Goal: Task Accomplishment & Management: Complete application form

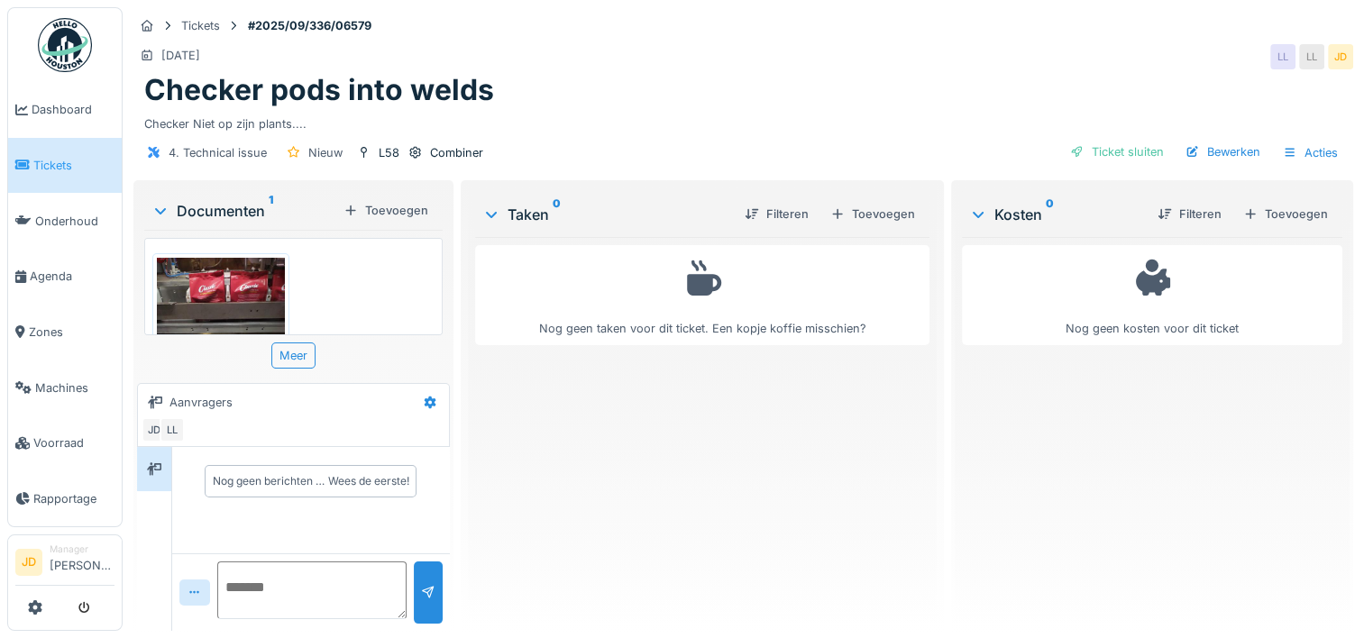
click at [210, 304] on img at bounding box center [221, 343] width 128 height 171
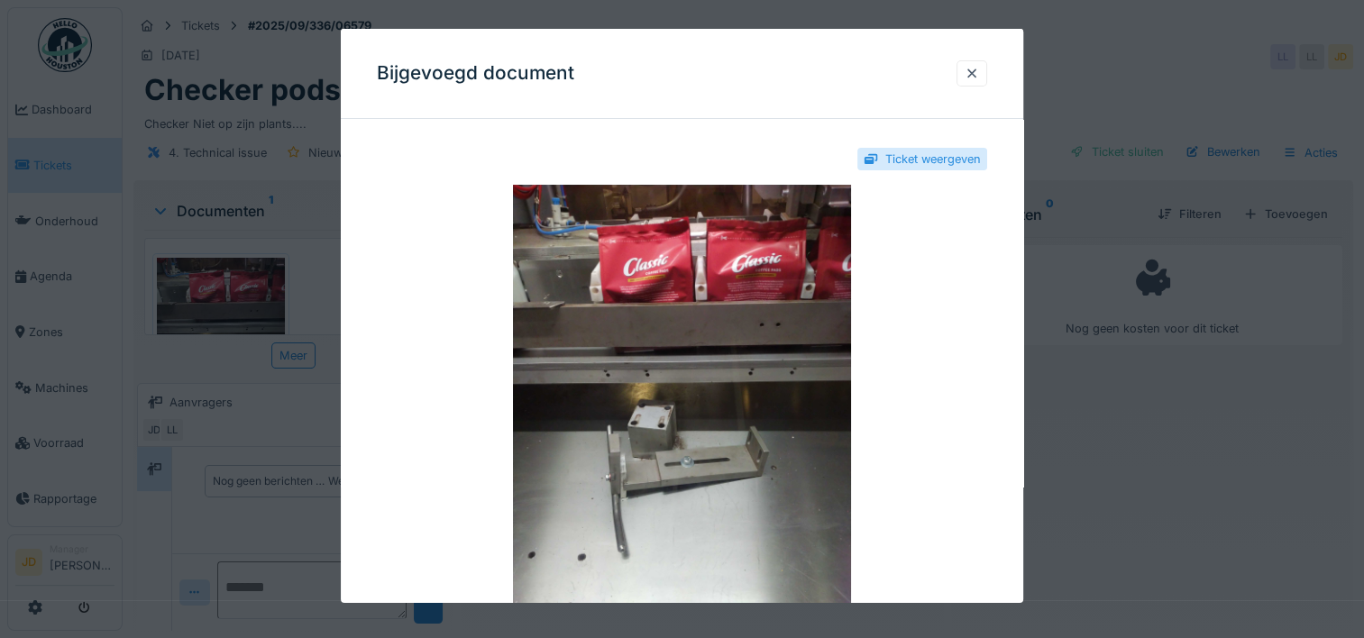
click at [1233, 556] on div at bounding box center [682, 319] width 1364 height 638
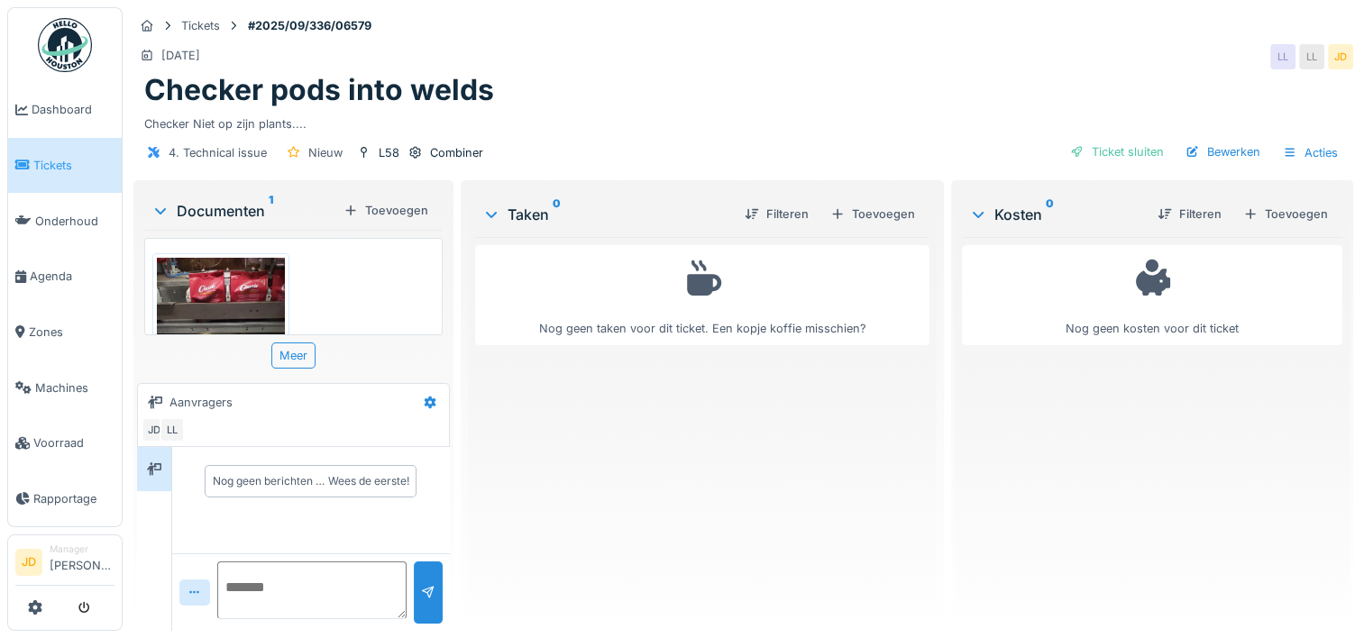
click at [199, 282] on img at bounding box center [221, 343] width 128 height 171
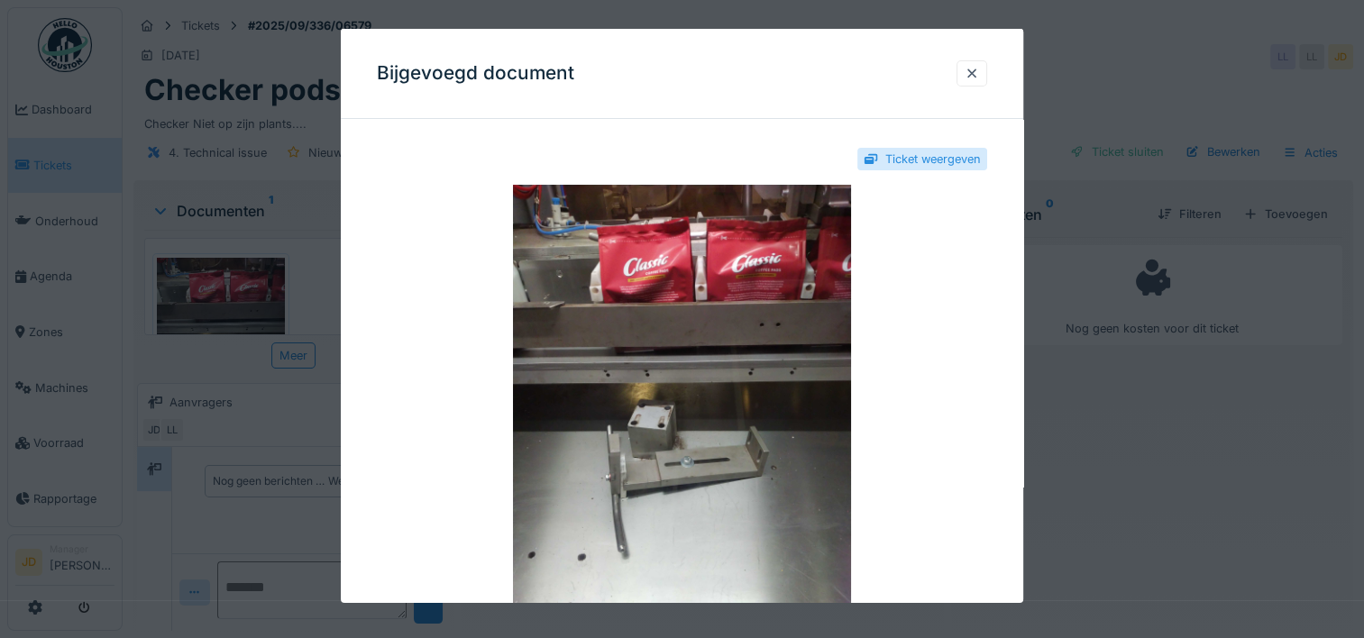
click at [1120, 451] on div at bounding box center [682, 319] width 1364 height 638
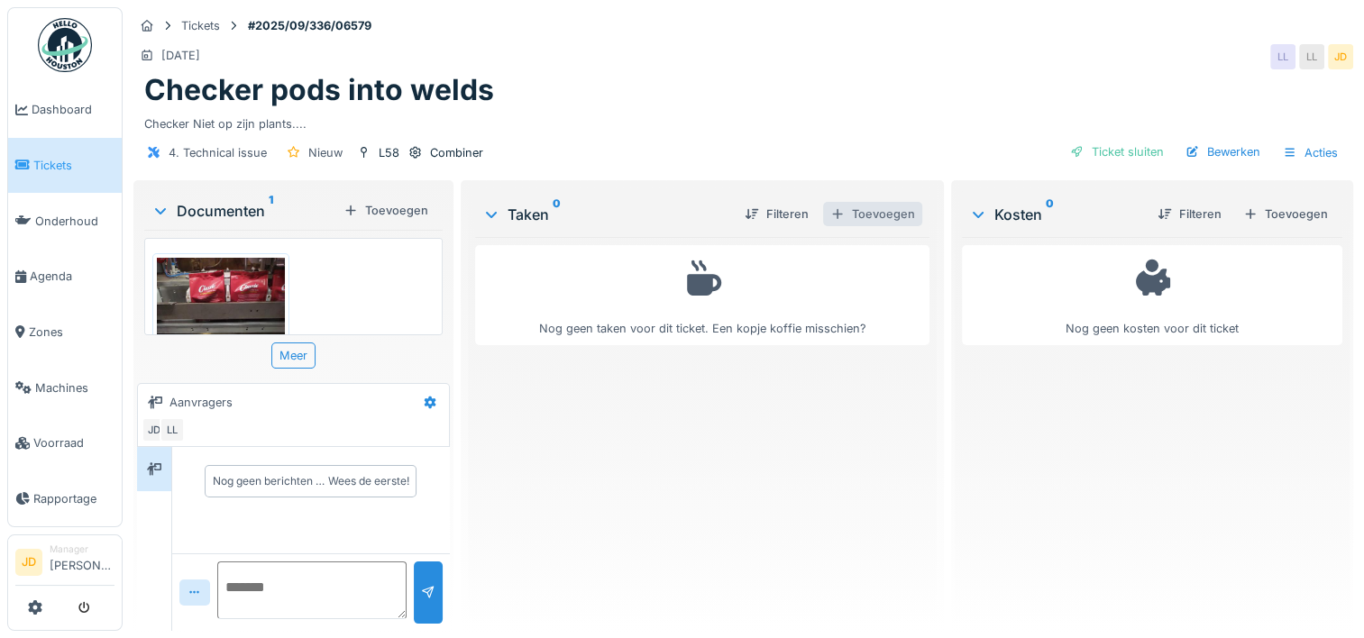
click at [886, 219] on div "Toevoegen" at bounding box center [872, 214] width 99 height 24
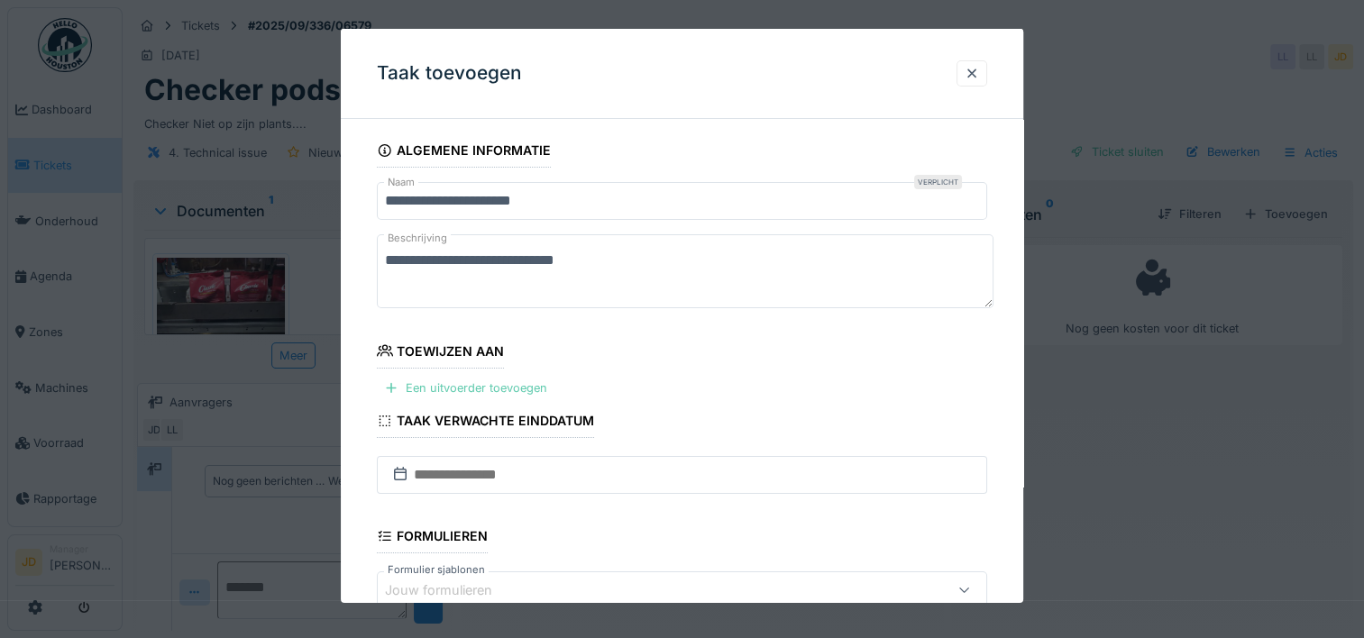
click at [458, 394] on div "Een uitvoerder toevoegen" at bounding box center [466, 388] width 178 height 24
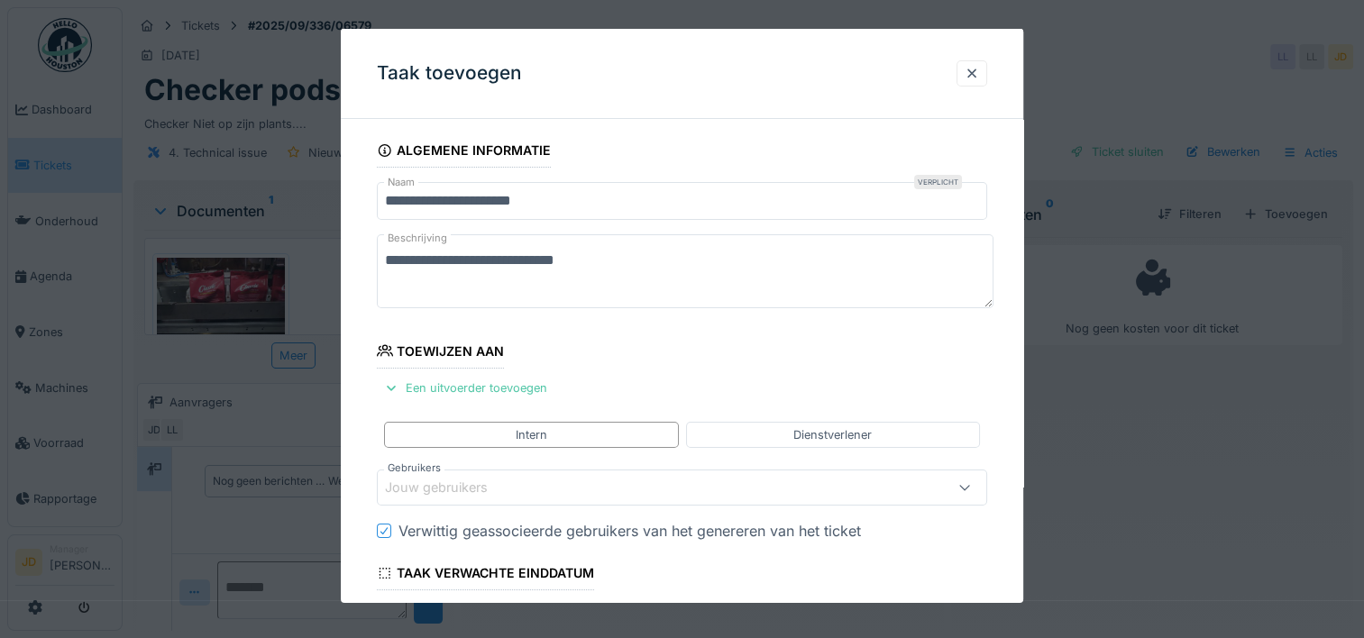
click at [458, 487] on div "Jouw gebruikers" at bounding box center [449, 488] width 128 height 20
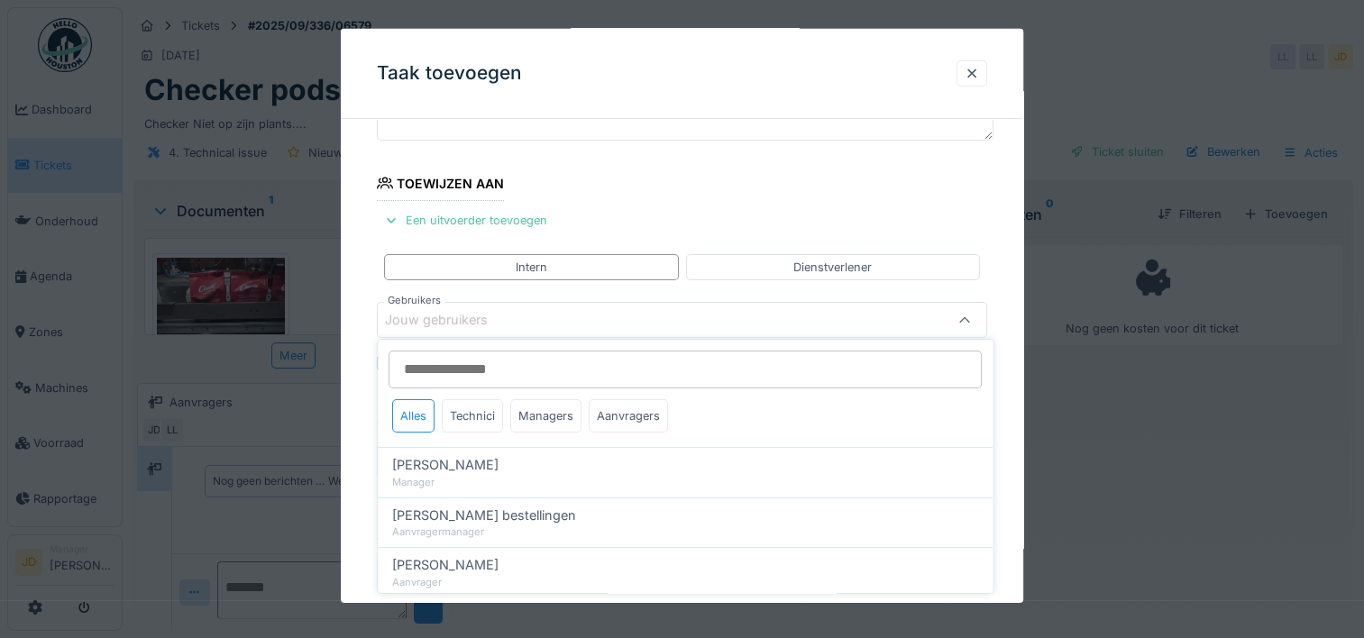
scroll to position [170, 0]
click at [534, 325] on div "Jouw gebruikers" at bounding box center [645, 317] width 520 height 20
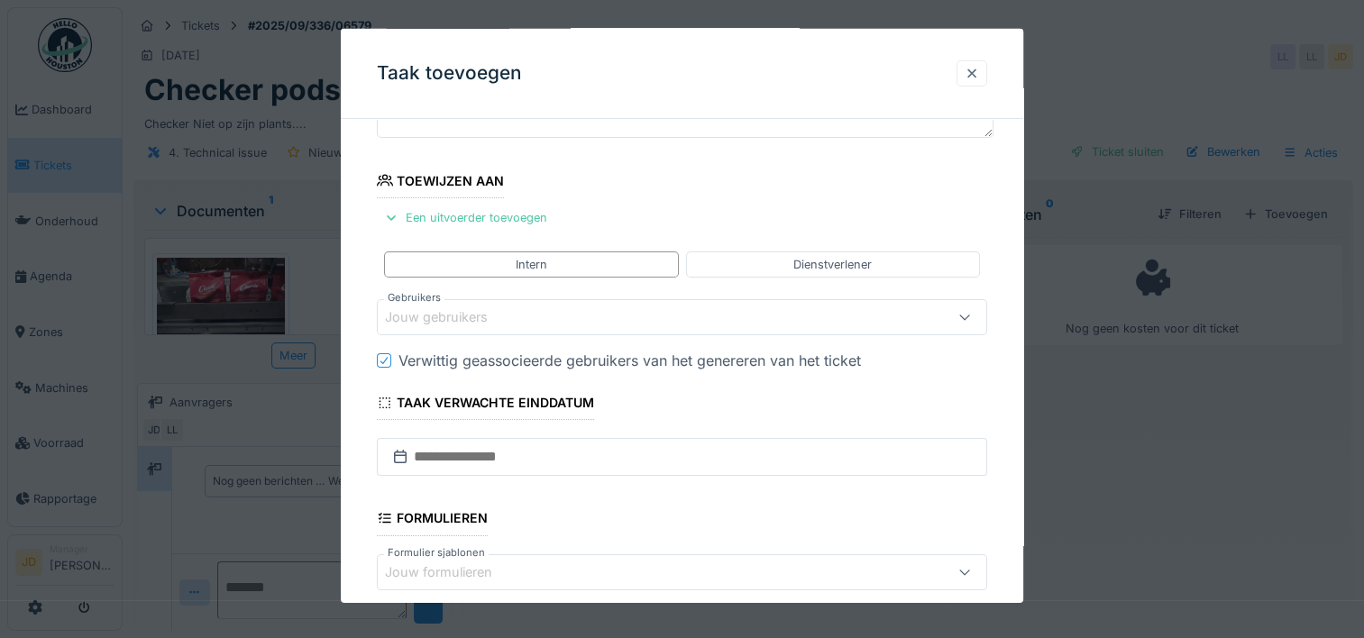
click at [979, 70] on div at bounding box center [972, 73] width 14 height 17
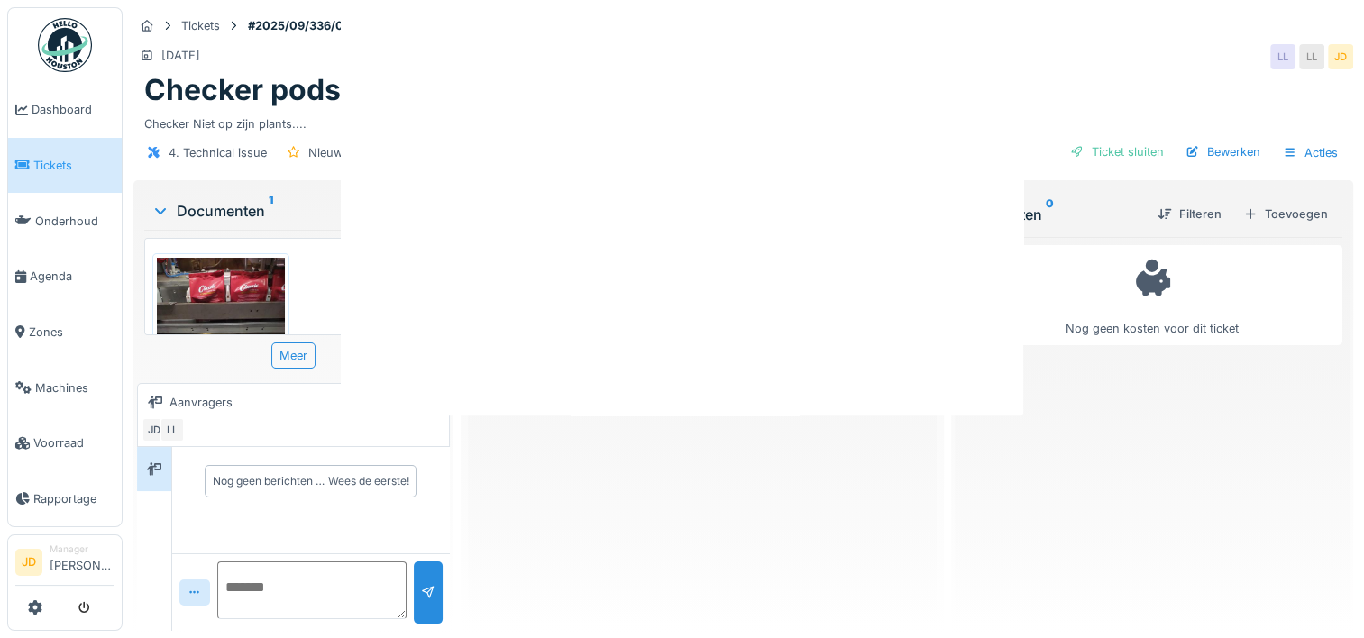
scroll to position [0, 0]
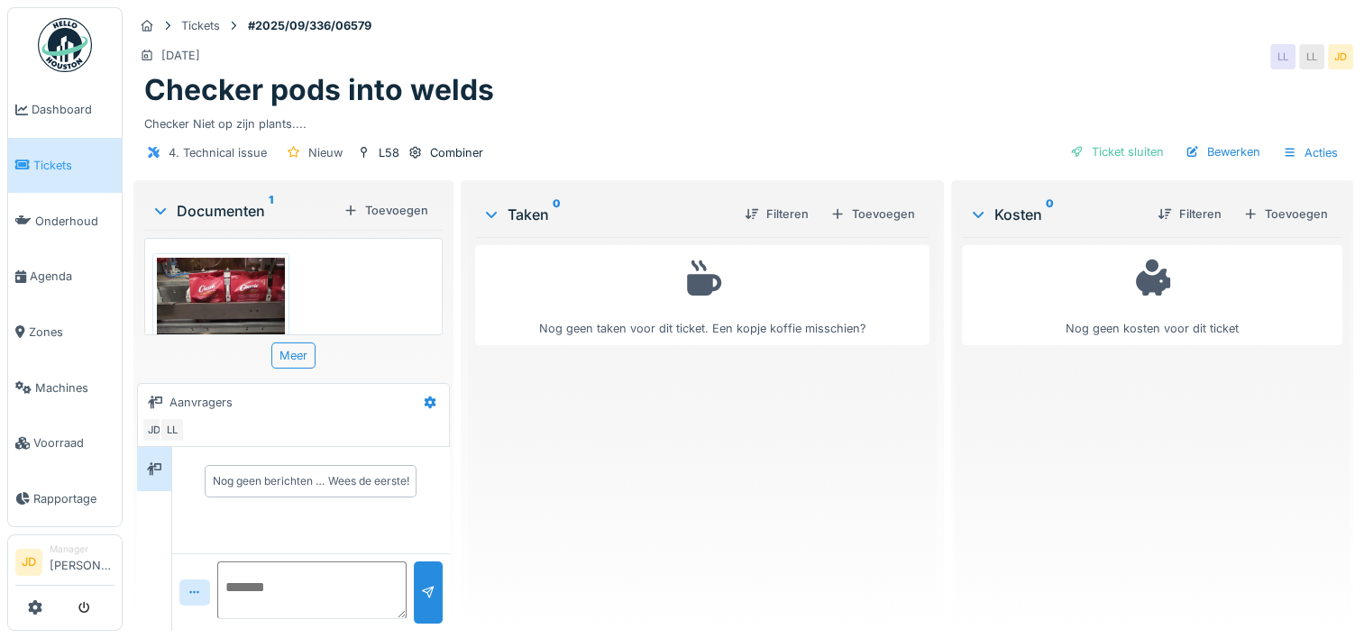
click at [210, 289] on img at bounding box center [221, 343] width 128 height 171
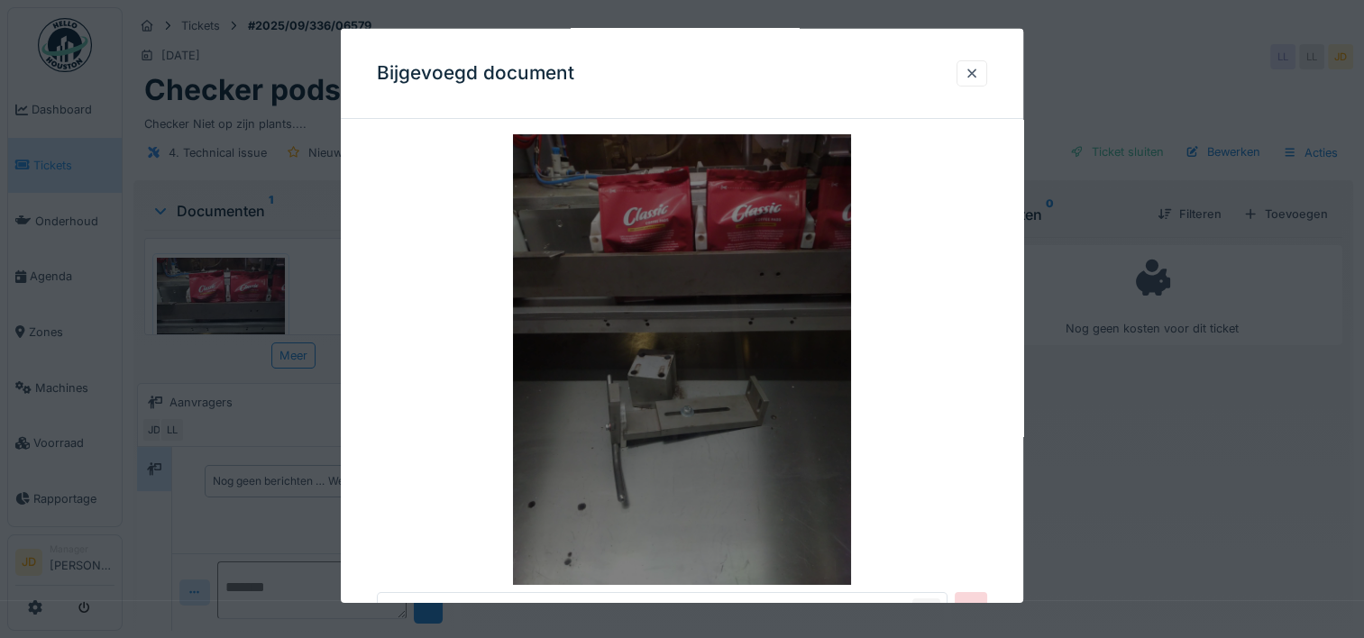
scroll to position [52, 0]
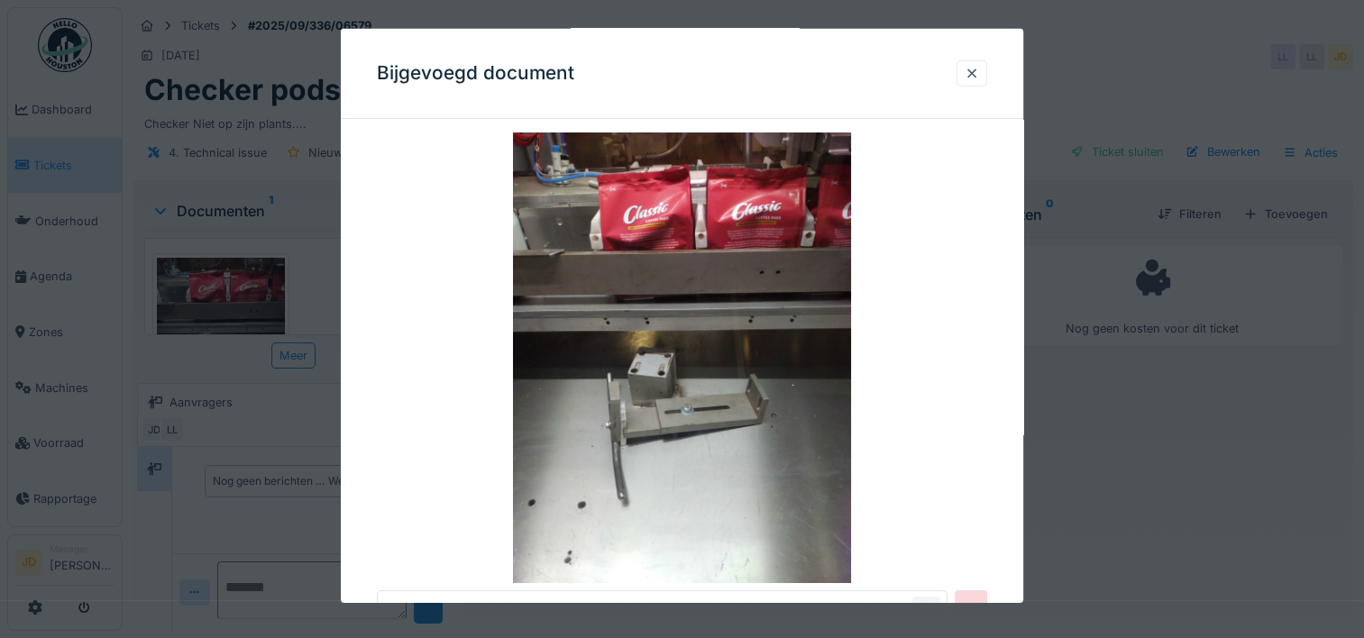
click at [1089, 417] on div at bounding box center [682, 319] width 1364 height 638
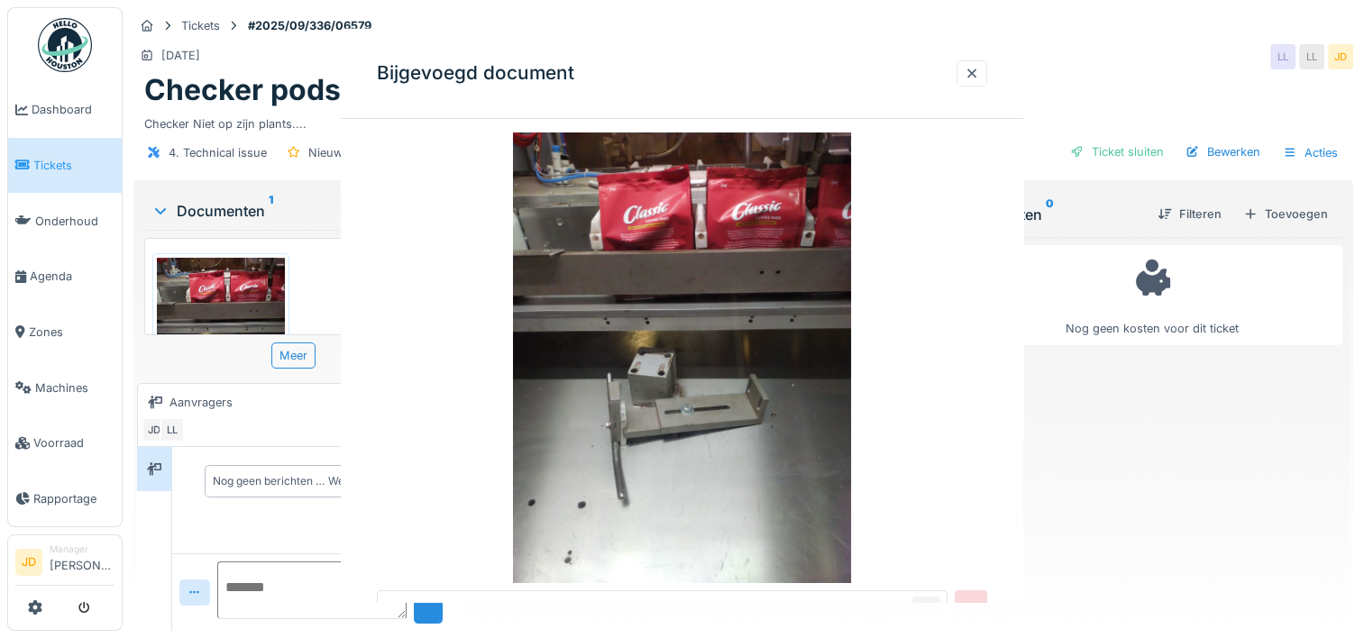
scroll to position [0, 0]
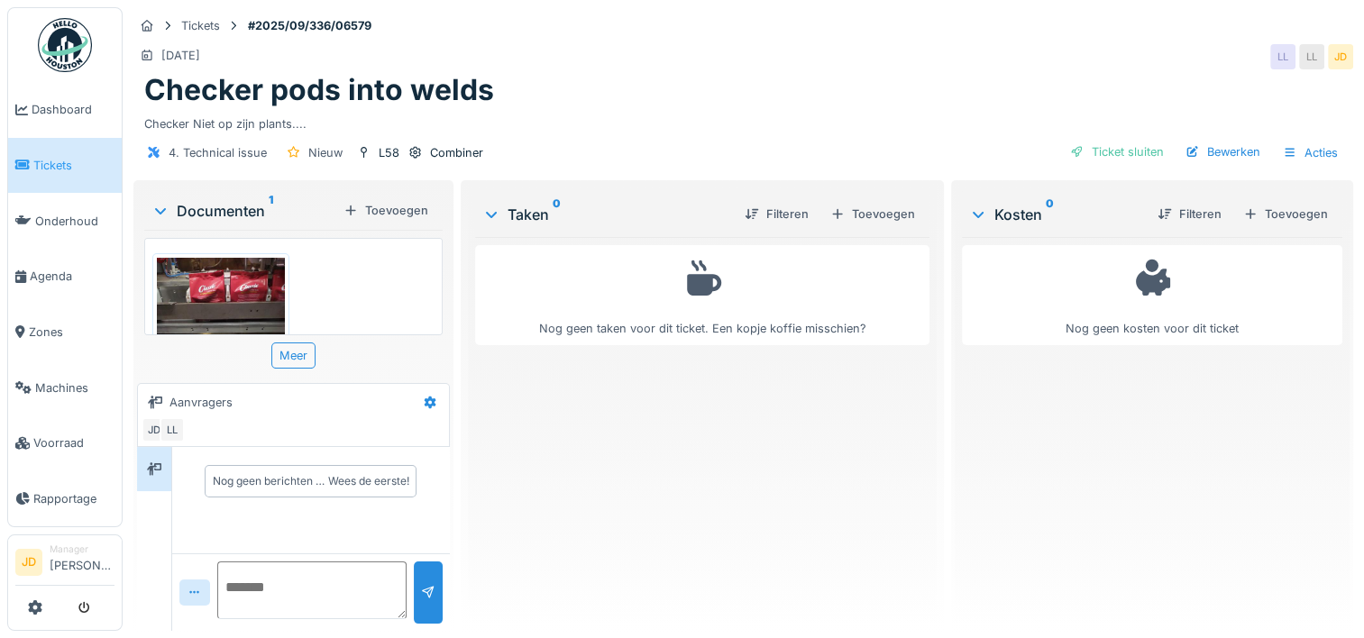
click at [222, 258] on img at bounding box center [221, 343] width 128 height 171
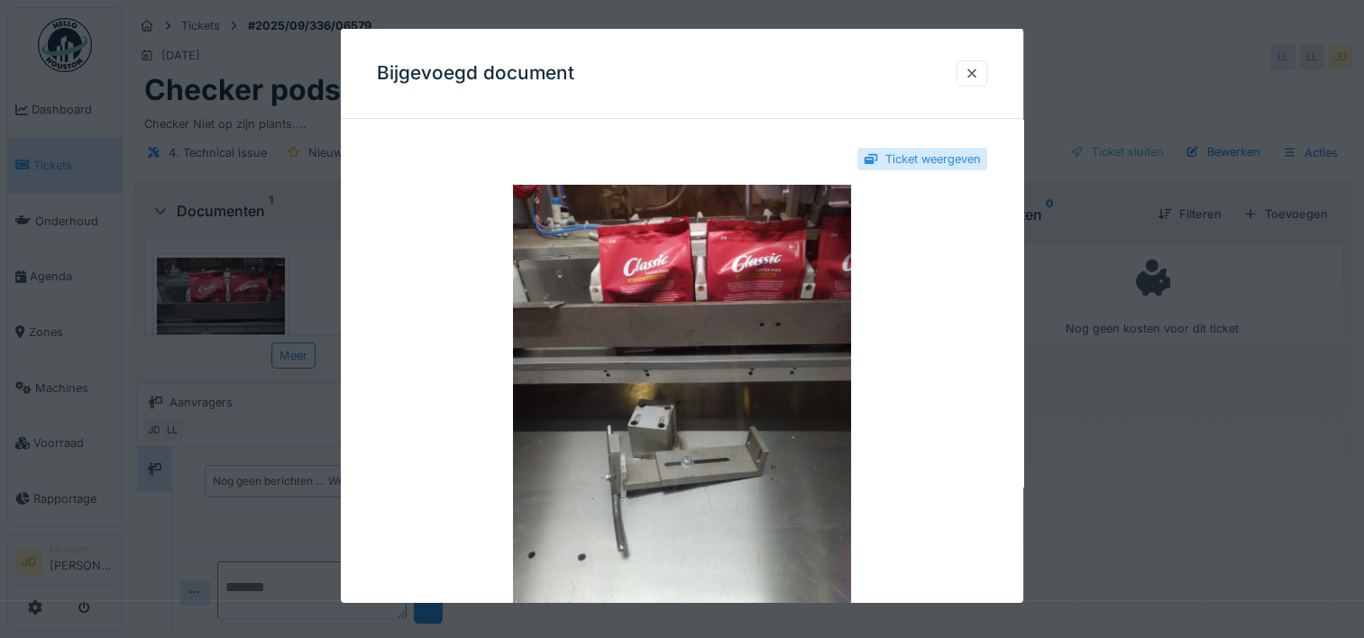
click at [1115, 504] on div at bounding box center [682, 319] width 1364 height 638
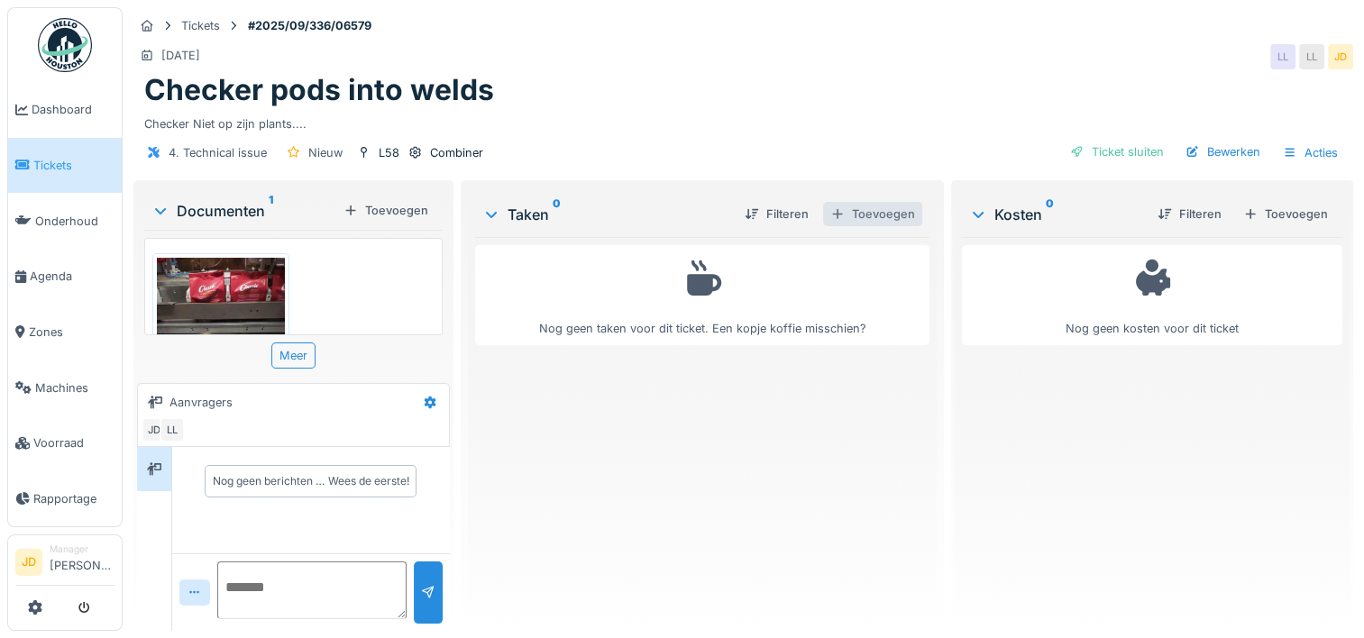
click at [863, 202] on div "Toevoegen" at bounding box center [872, 214] width 99 height 24
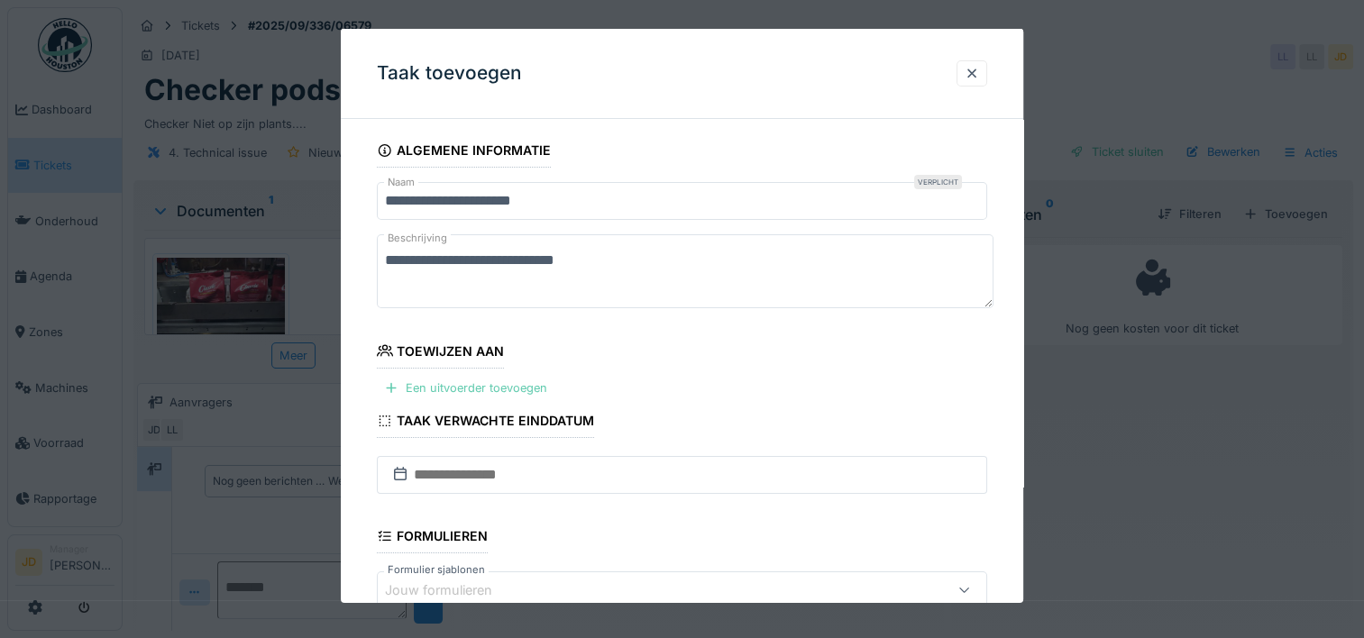
click at [445, 381] on div "Een uitvoerder toevoegen" at bounding box center [466, 388] width 178 height 24
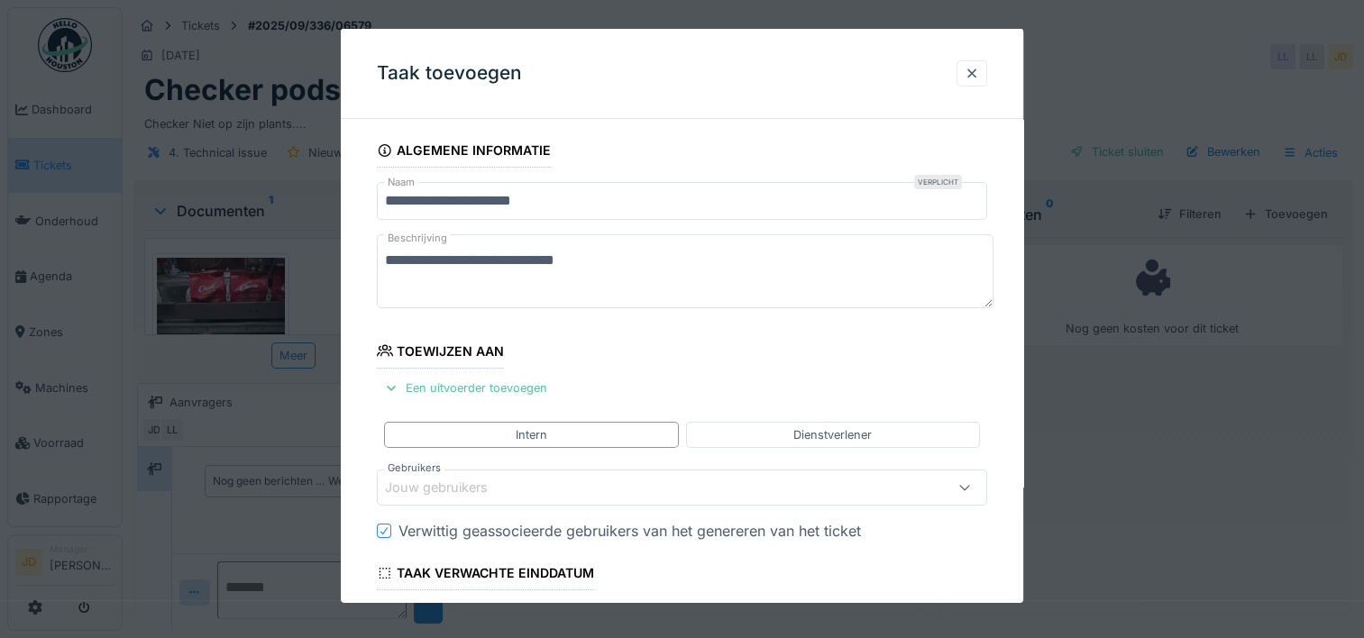
click at [444, 480] on div "Jouw gebruikers" at bounding box center [449, 488] width 128 height 20
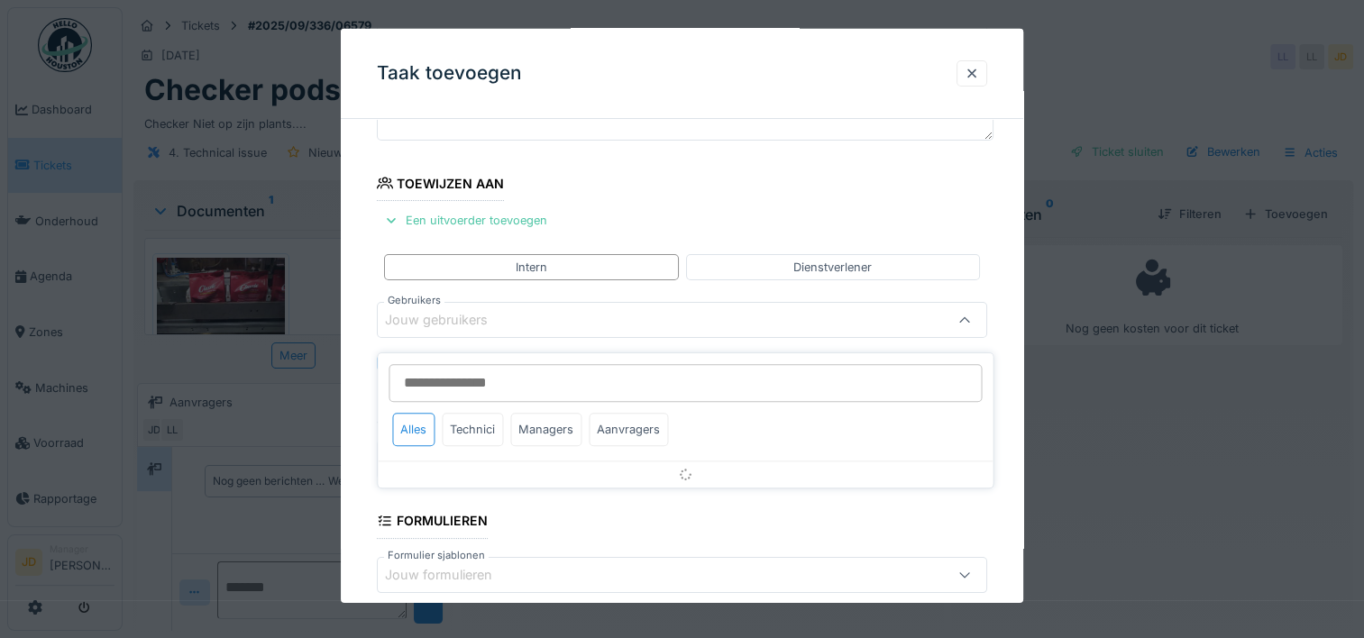
scroll to position [170, 0]
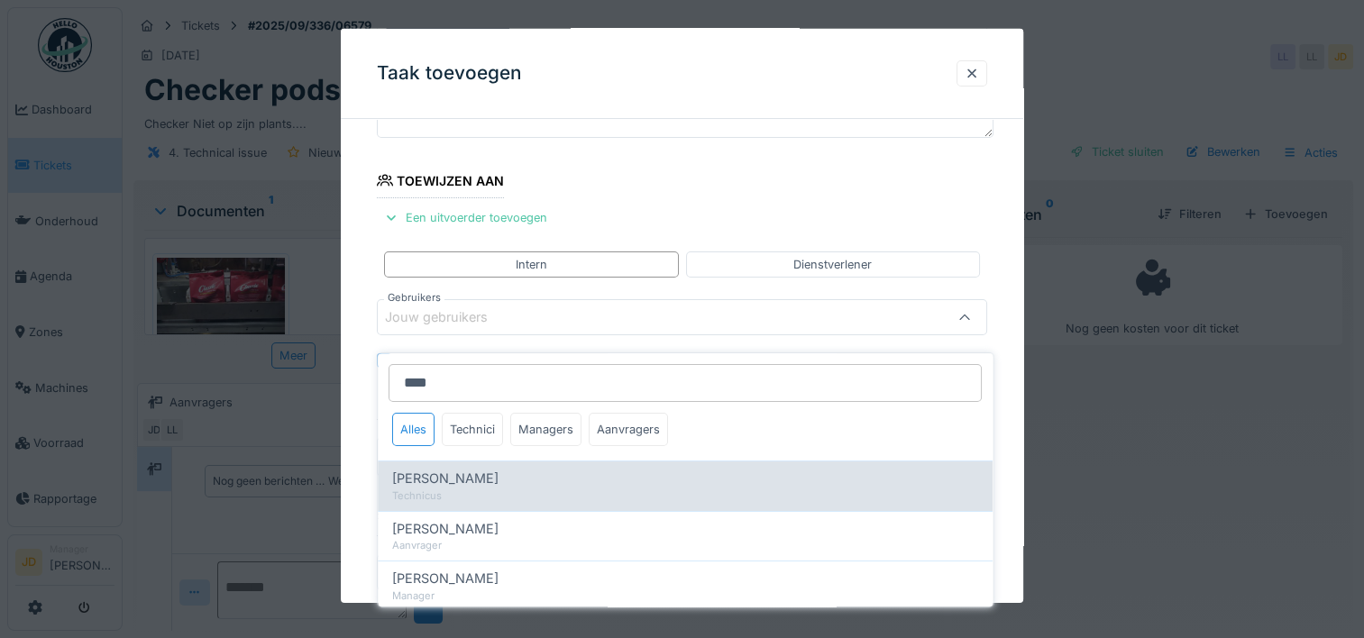
type input "****"
click at [490, 469] on div "Bert Vermeiren" at bounding box center [685, 479] width 586 height 20
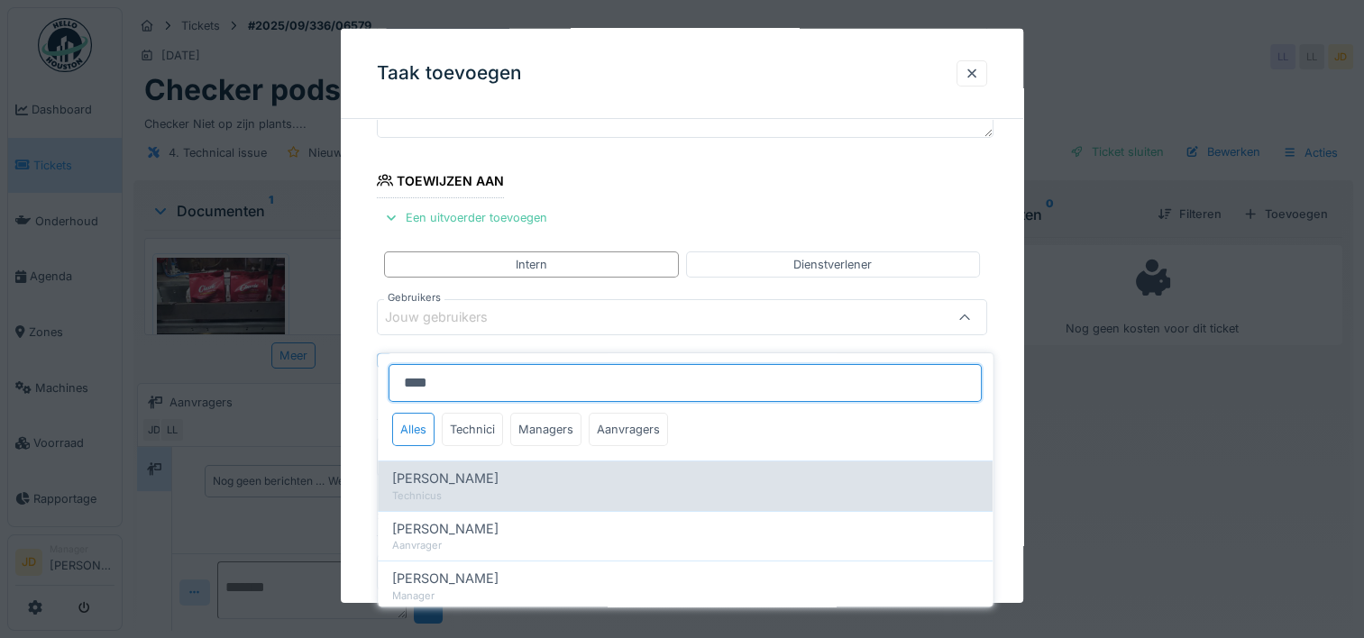
type input "****"
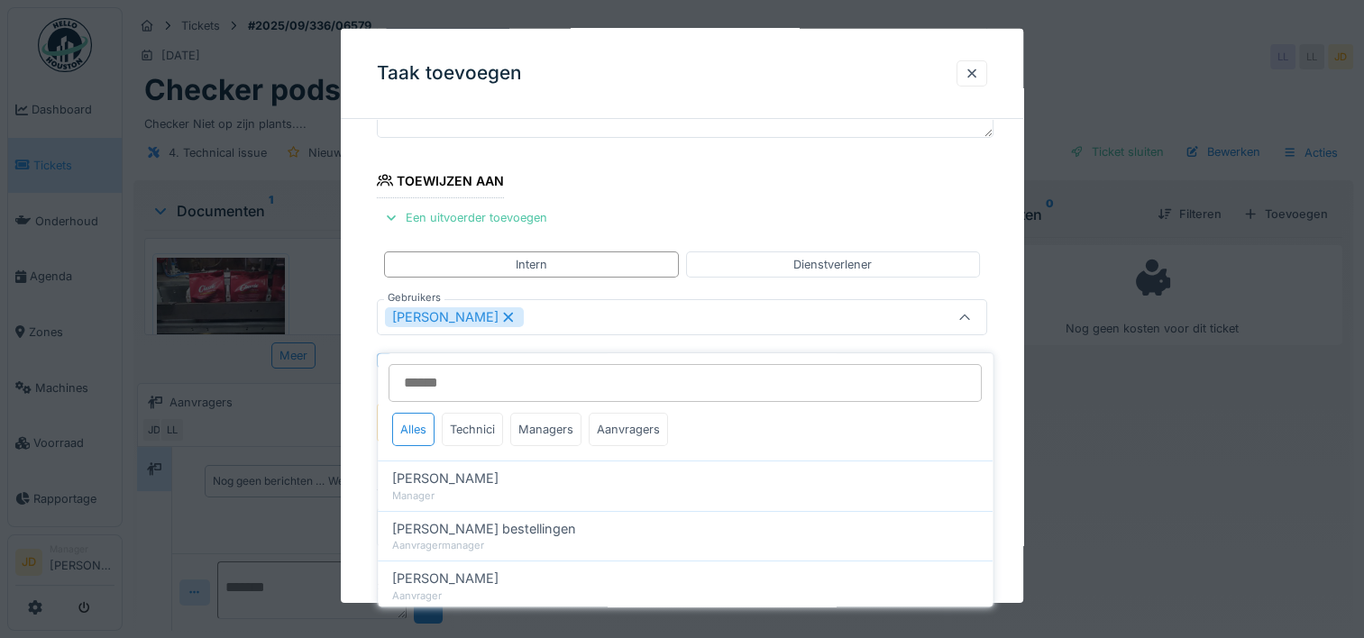
click at [923, 325] on div "Bert Vermeiren" at bounding box center [682, 317] width 610 height 36
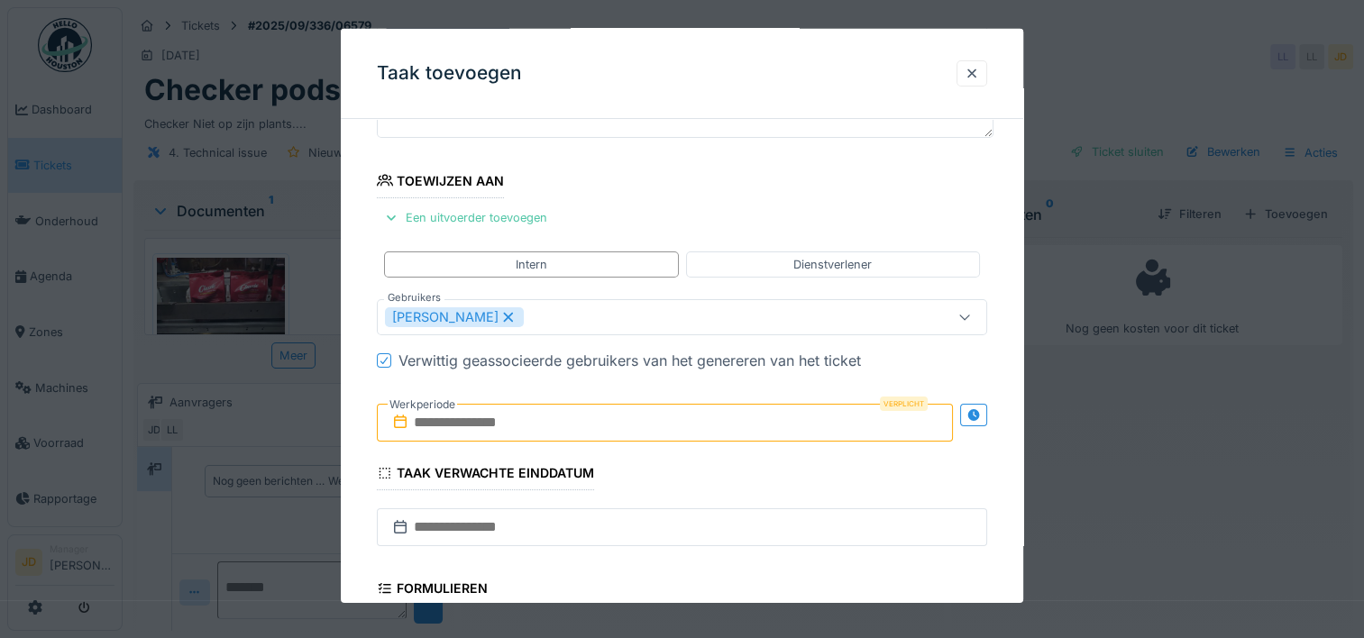
click at [509, 420] on input "text" at bounding box center [665, 423] width 576 height 38
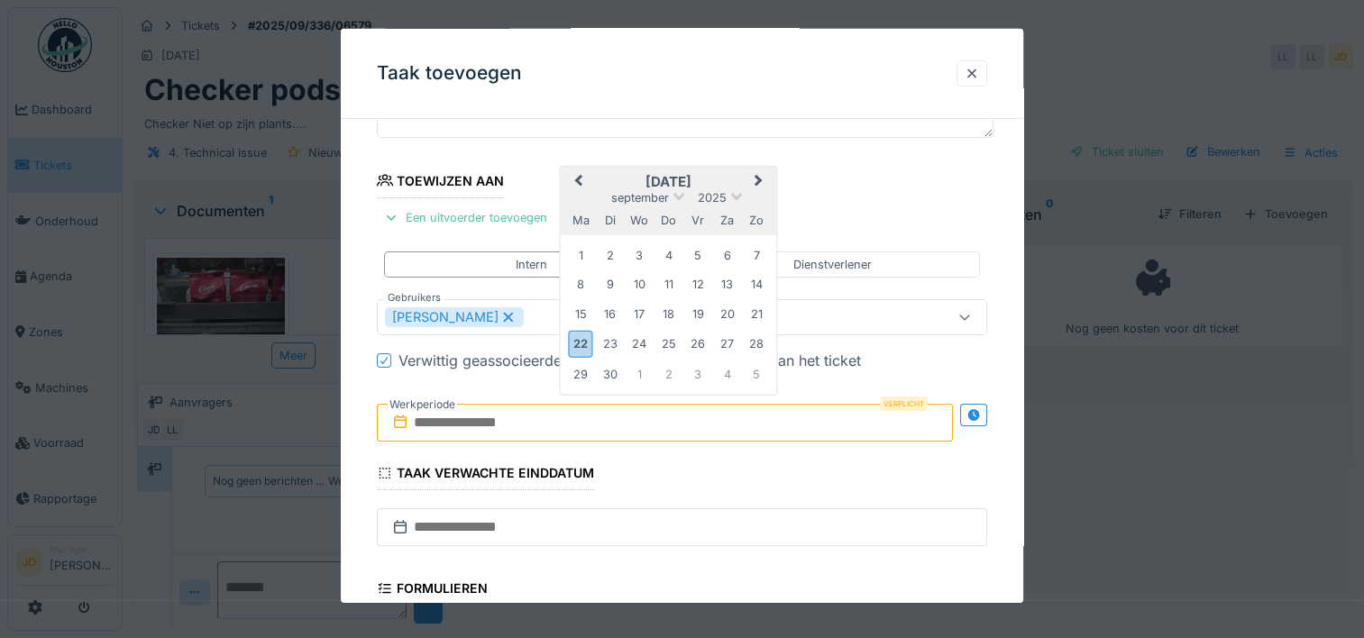
click at [710, 185] on h2 "september 2025" at bounding box center [669, 182] width 216 height 16
click at [588, 343] on div "22" at bounding box center [581, 344] width 24 height 26
click at [693, 344] on div "26" at bounding box center [698, 344] width 24 height 24
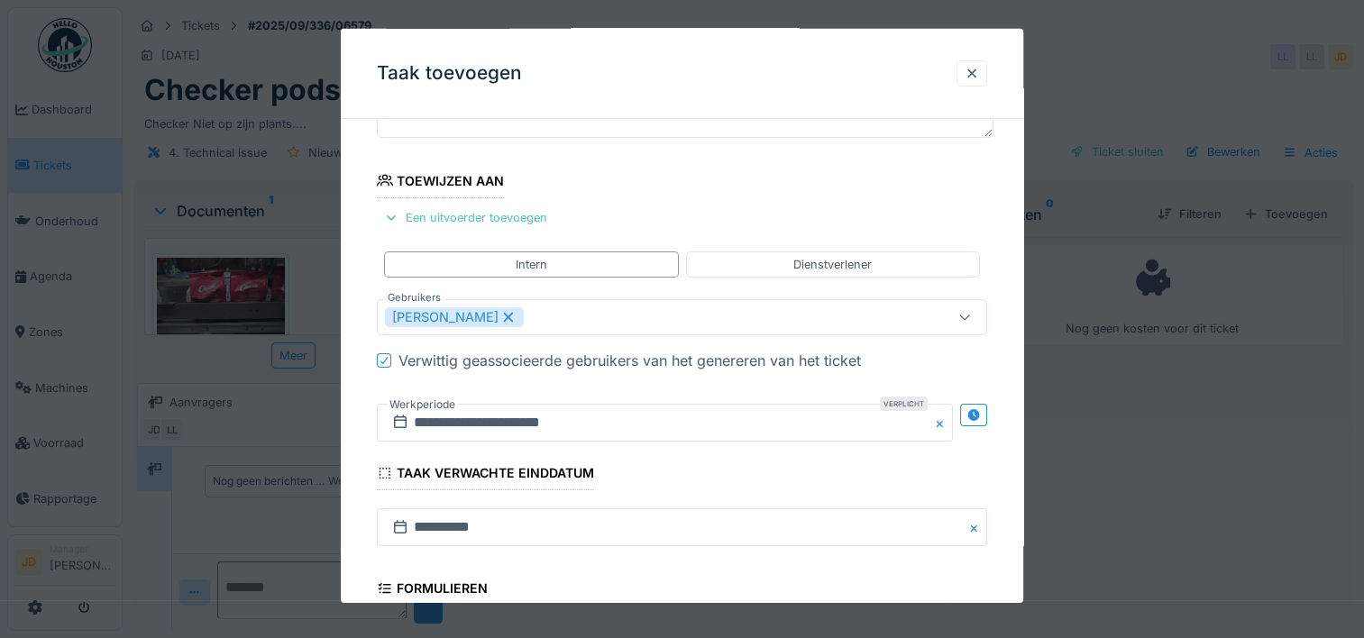
scroll to position [451, 0]
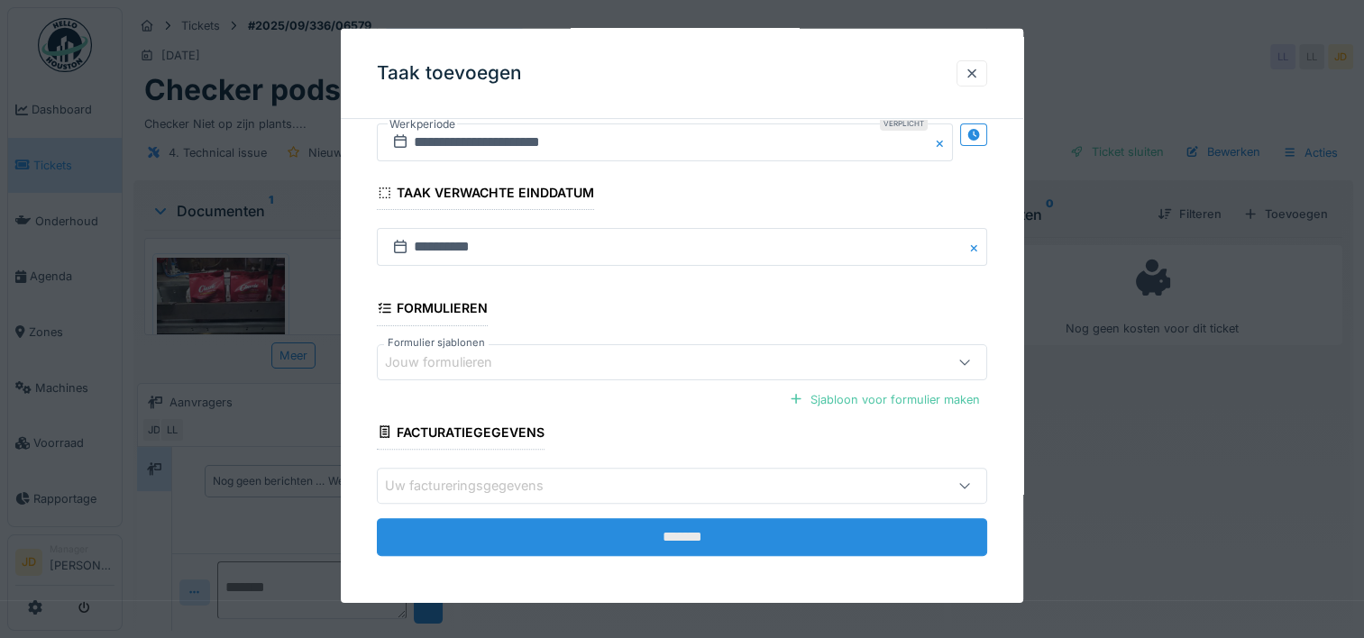
click at [736, 542] on input "*******" at bounding box center [682, 537] width 610 height 38
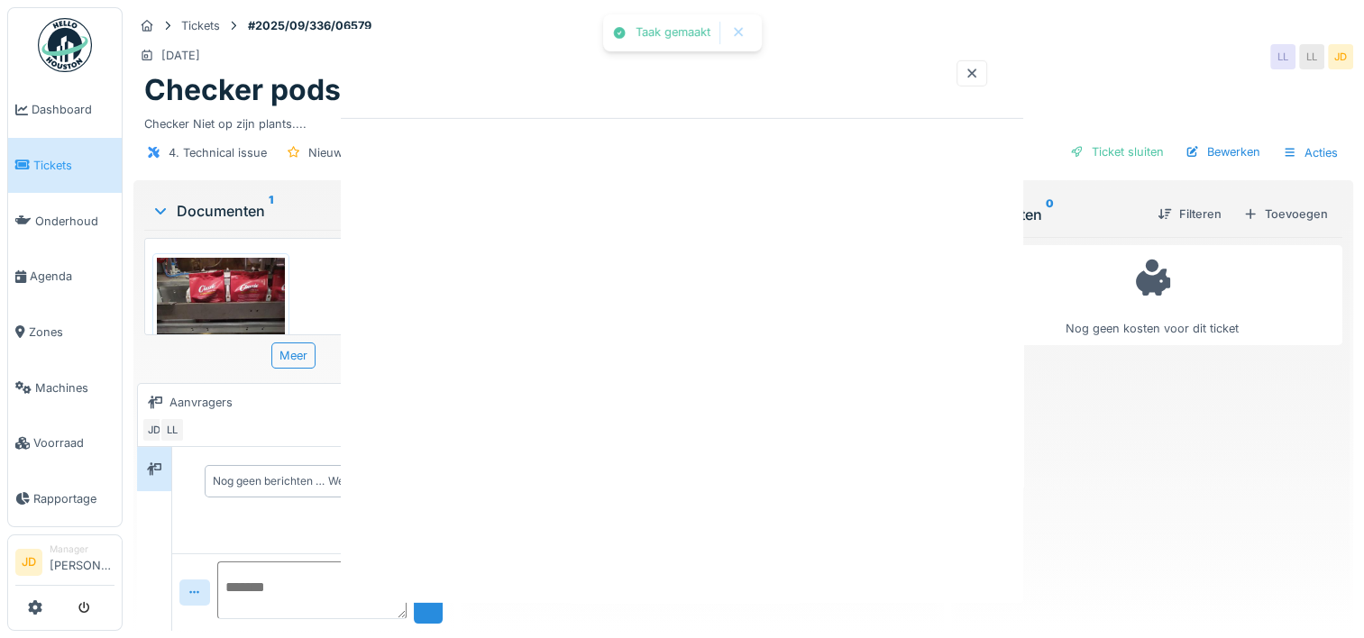
scroll to position [0, 0]
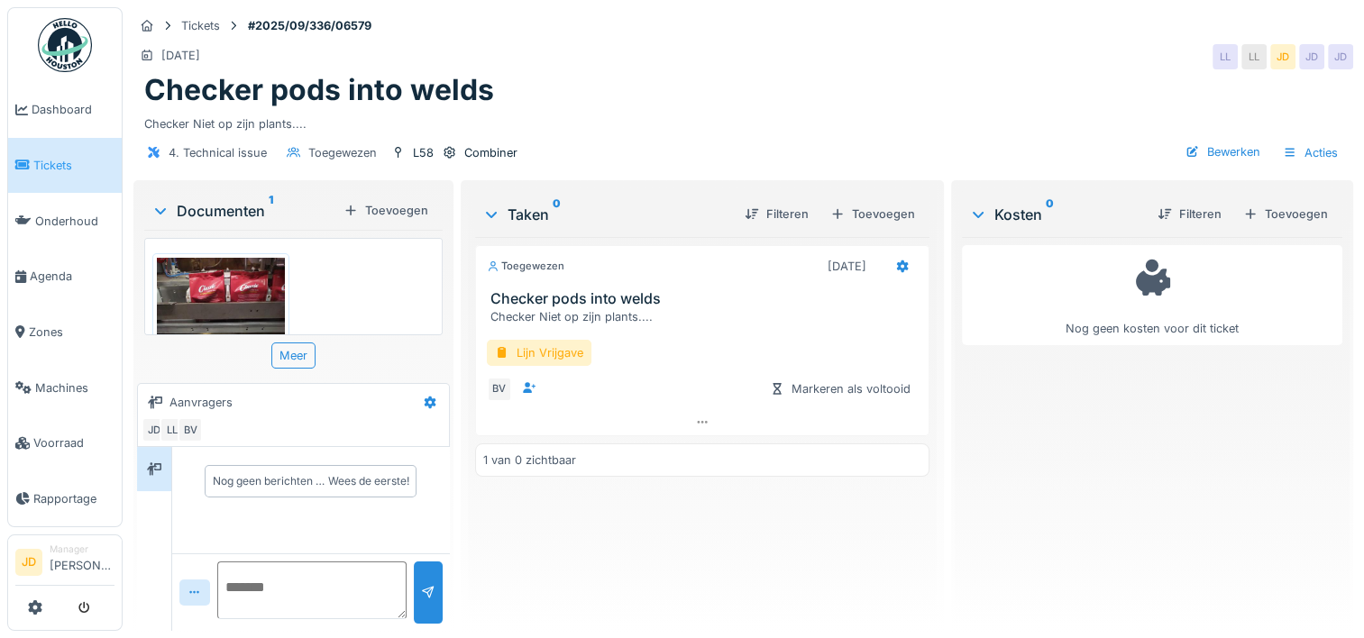
click at [65, 159] on span "Tickets" at bounding box center [73, 165] width 81 height 17
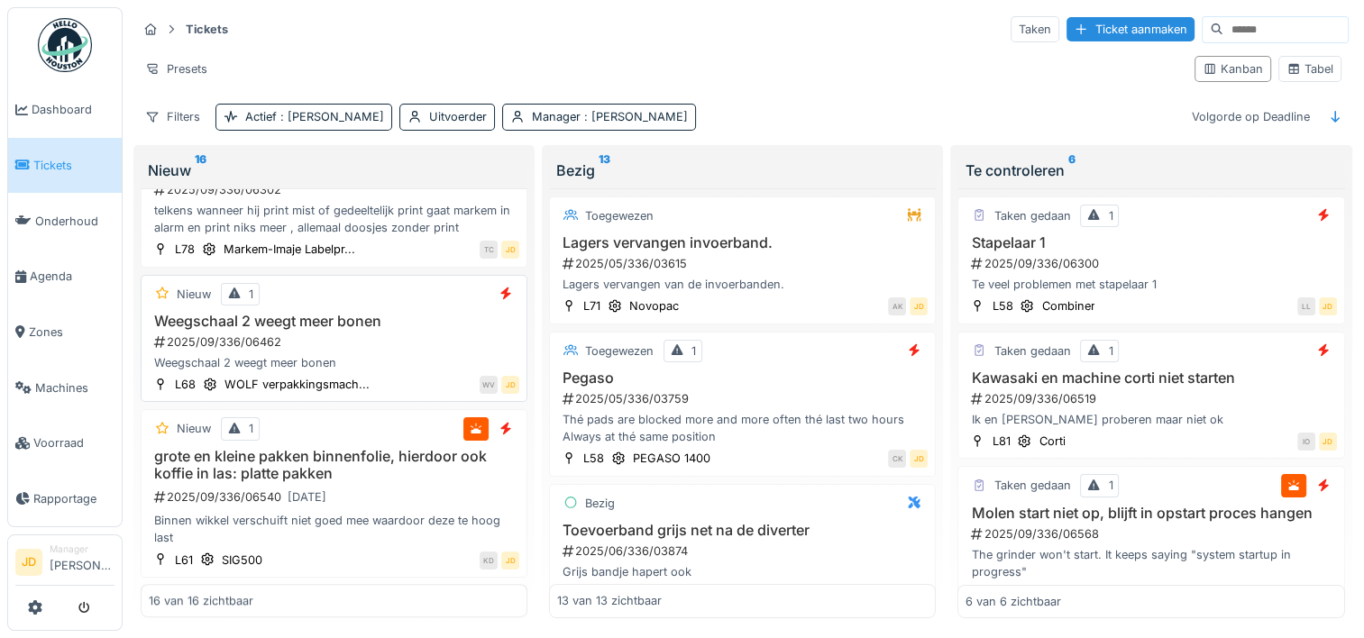
scroll to position [1306, 0]
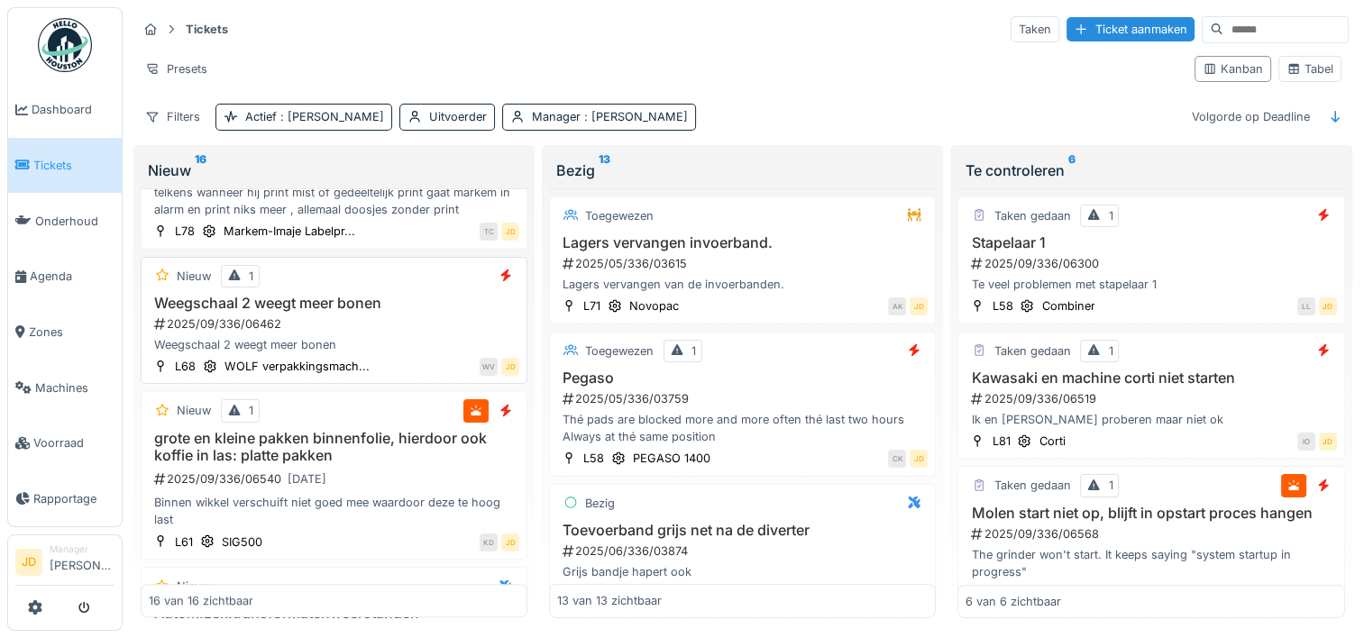
click at [379, 333] on div "2025/09/336/06462" at bounding box center [335, 324] width 367 height 17
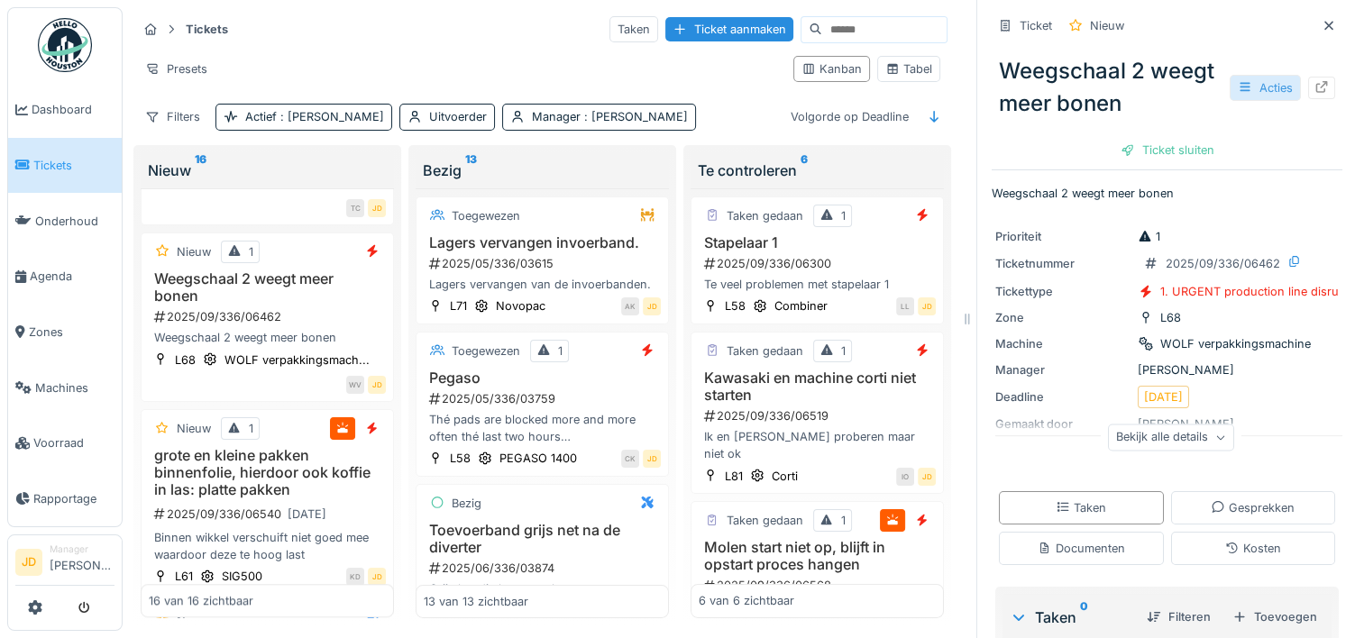
click at [1238, 78] on div "Acties" at bounding box center [1265, 88] width 71 height 26
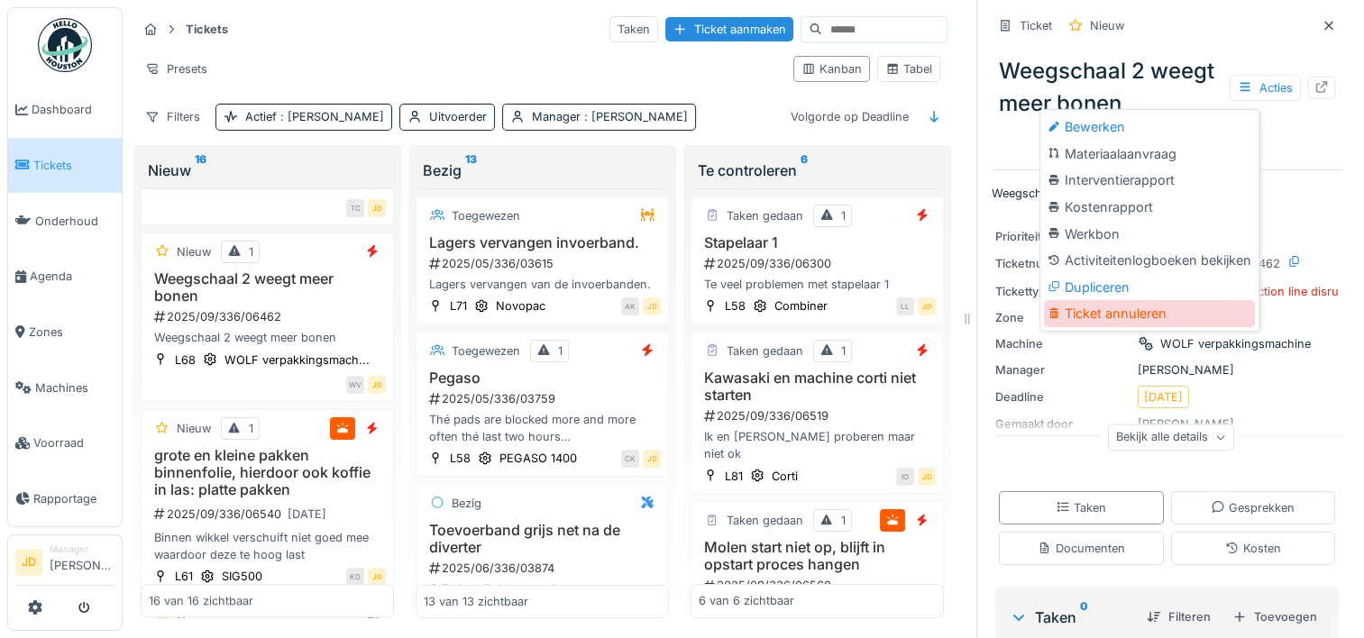
click at [1147, 314] on div "Ticket annuleren" at bounding box center [1149, 313] width 211 height 27
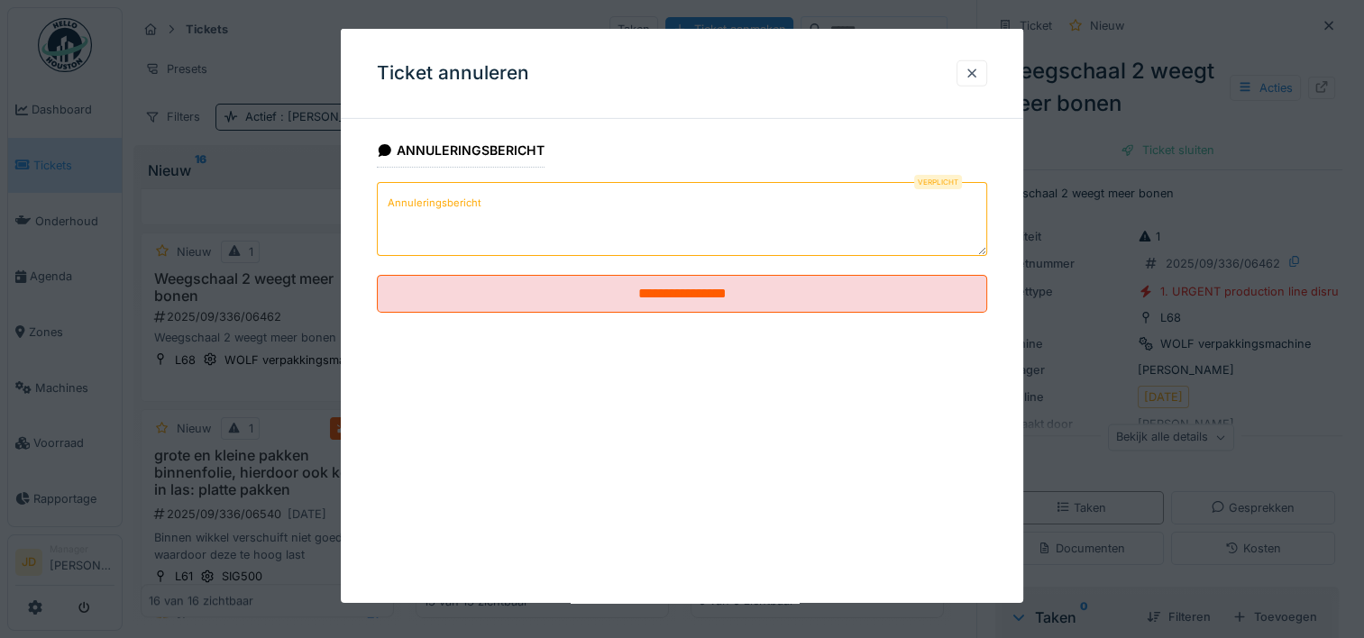
click at [636, 231] on textarea "Annuleringsbericht" at bounding box center [682, 219] width 610 height 74
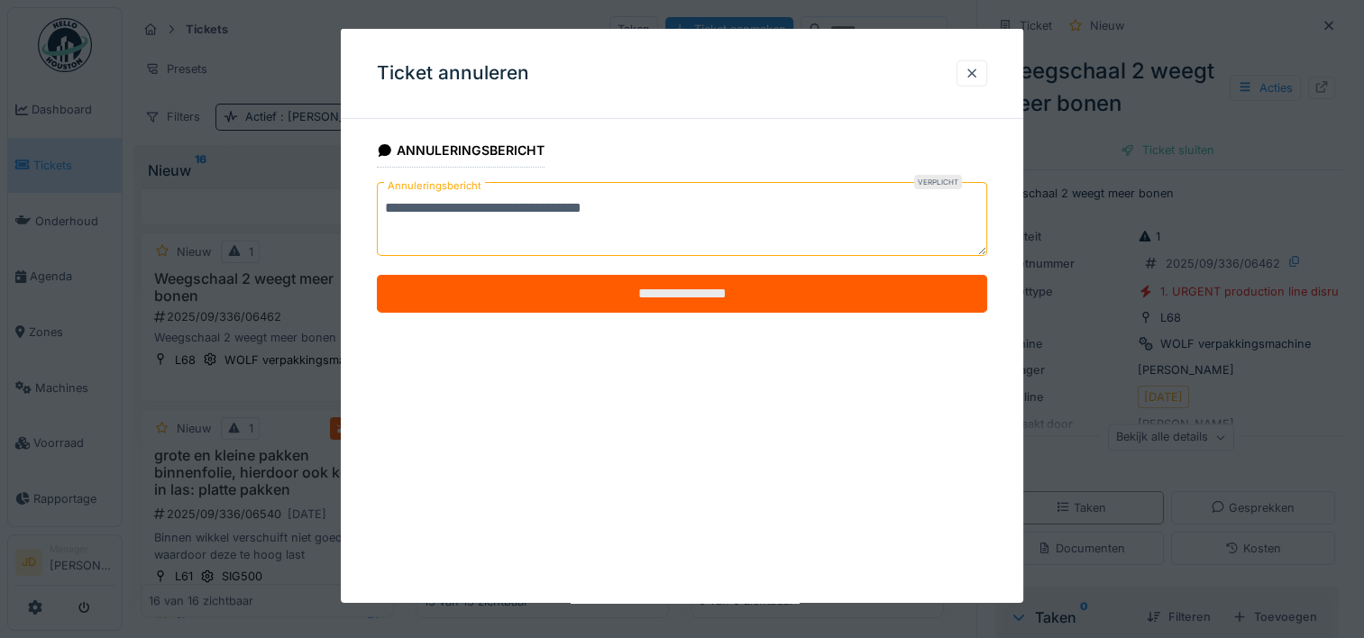
type textarea "**********"
click at [690, 275] on input "**********" at bounding box center [682, 294] width 610 height 38
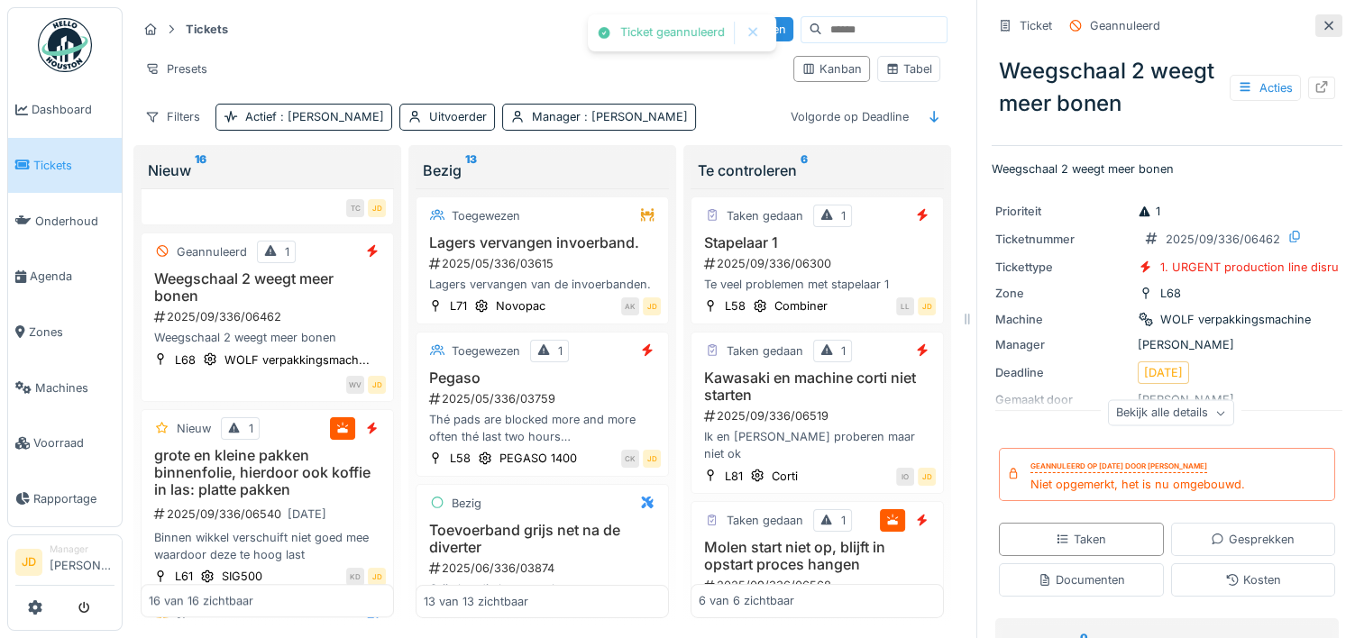
click at [1324, 24] on icon at bounding box center [1328, 25] width 9 height 9
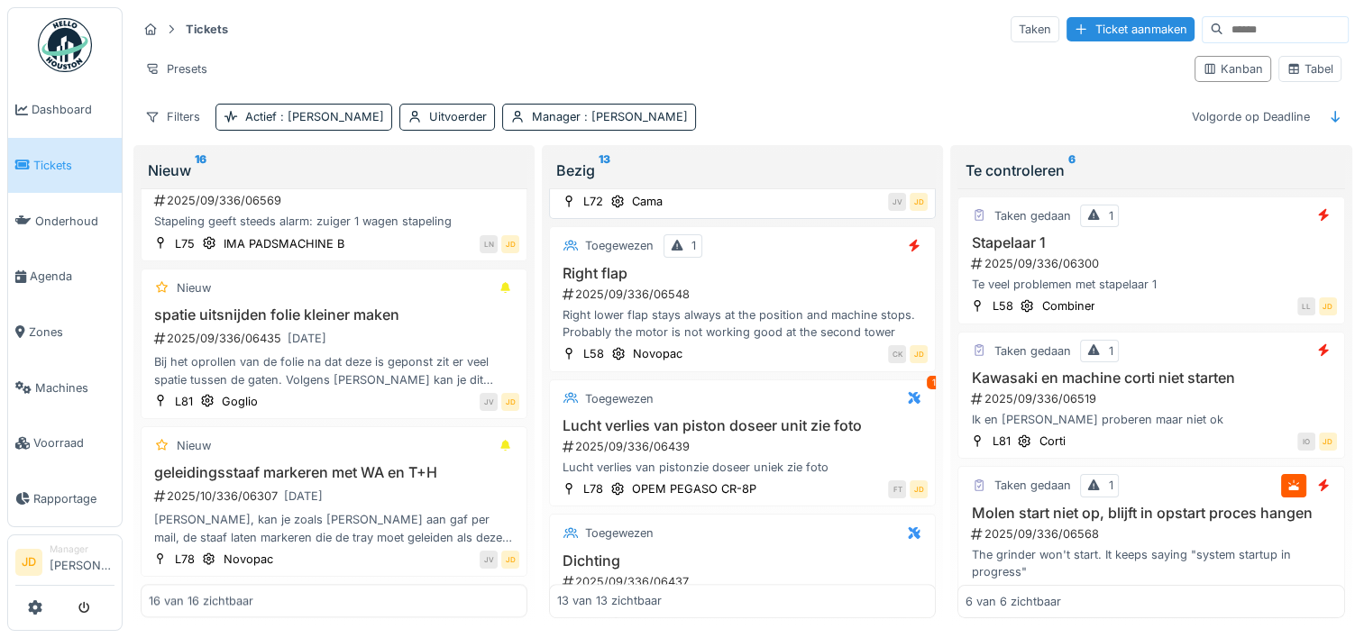
scroll to position [1179, 0]
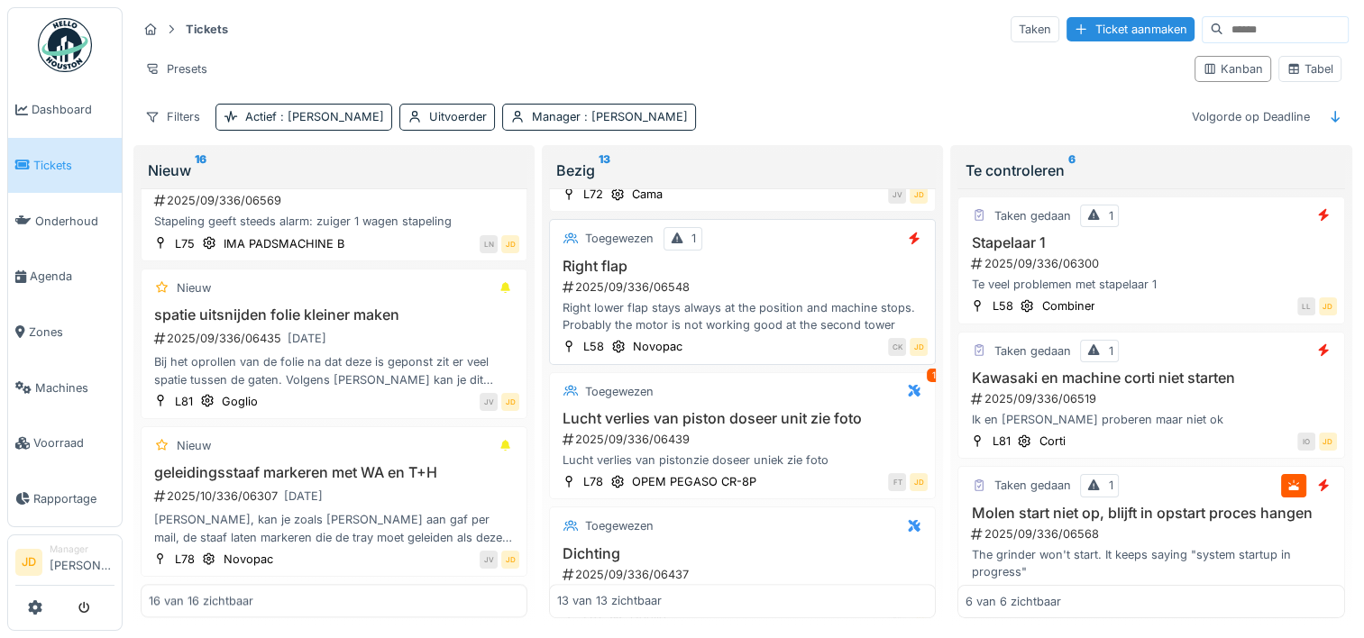
click at [772, 258] on h3 "Right flap" at bounding box center [742, 266] width 371 height 17
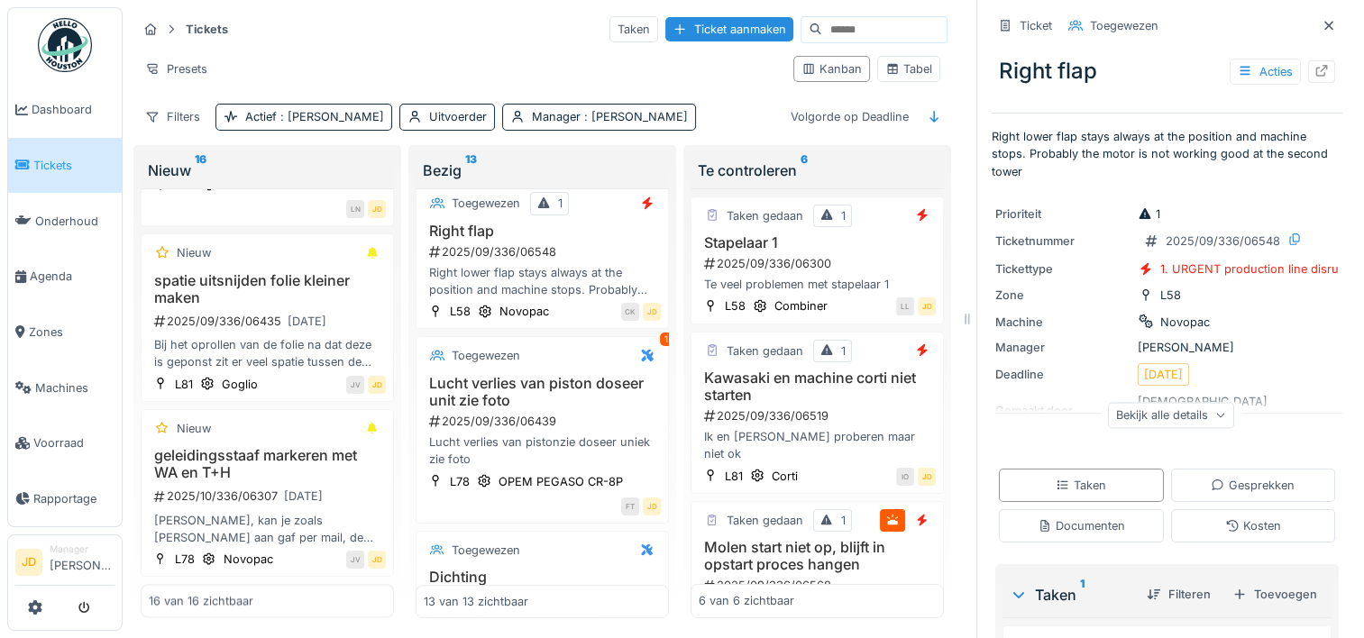
scroll to position [274, 0]
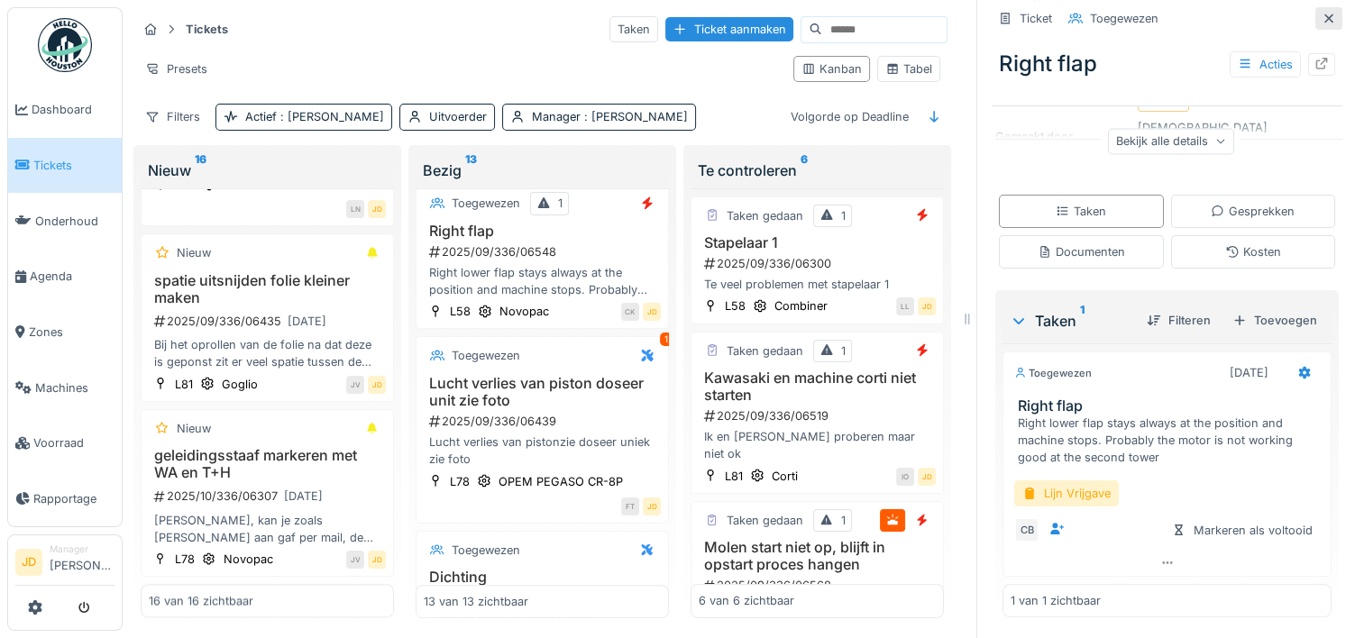
click at [1322, 21] on icon at bounding box center [1329, 19] width 14 height 12
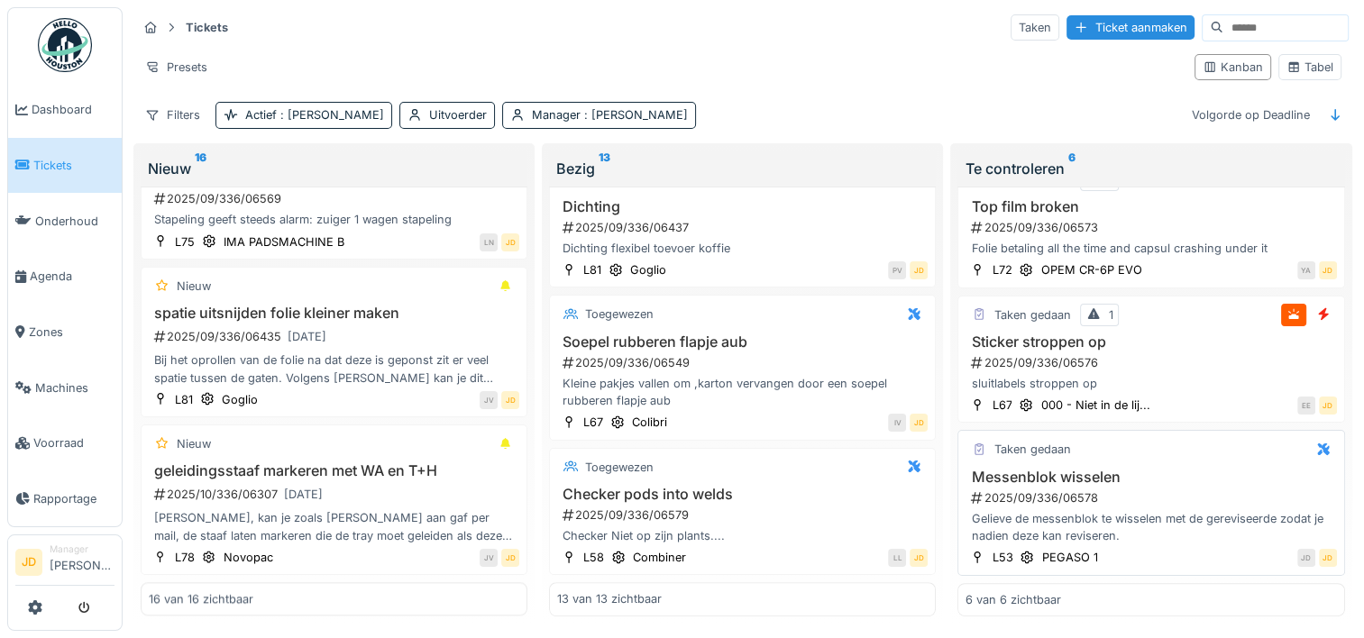
scroll to position [470, 0]
click at [1172, 375] on div "sluitlabels stroppen op" at bounding box center [1151, 383] width 371 height 17
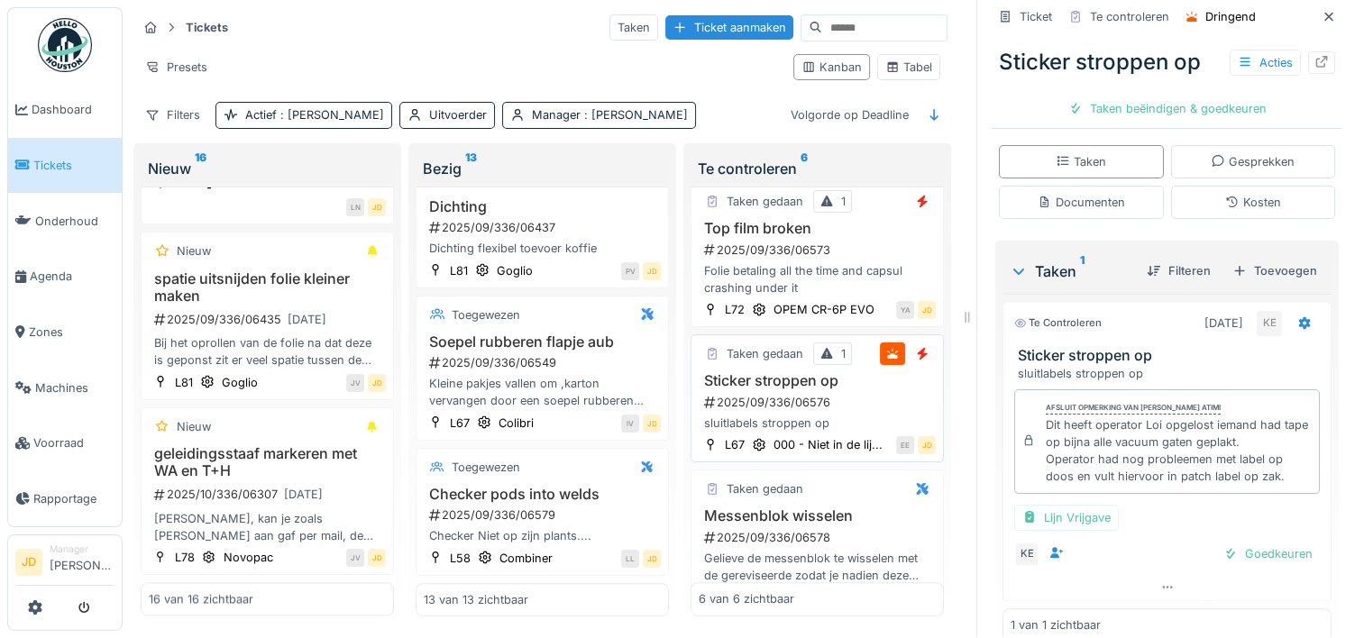
scroll to position [338, 0]
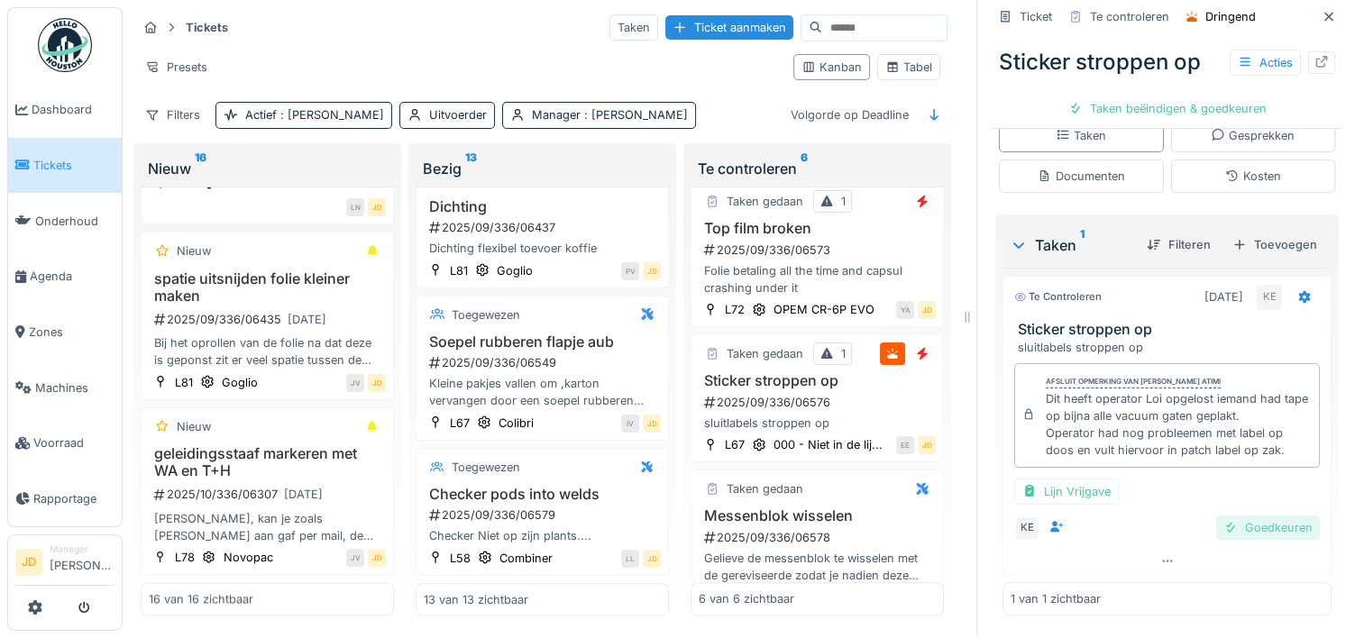
click at [1227, 517] on div "Goedkeuren" at bounding box center [1268, 528] width 104 height 24
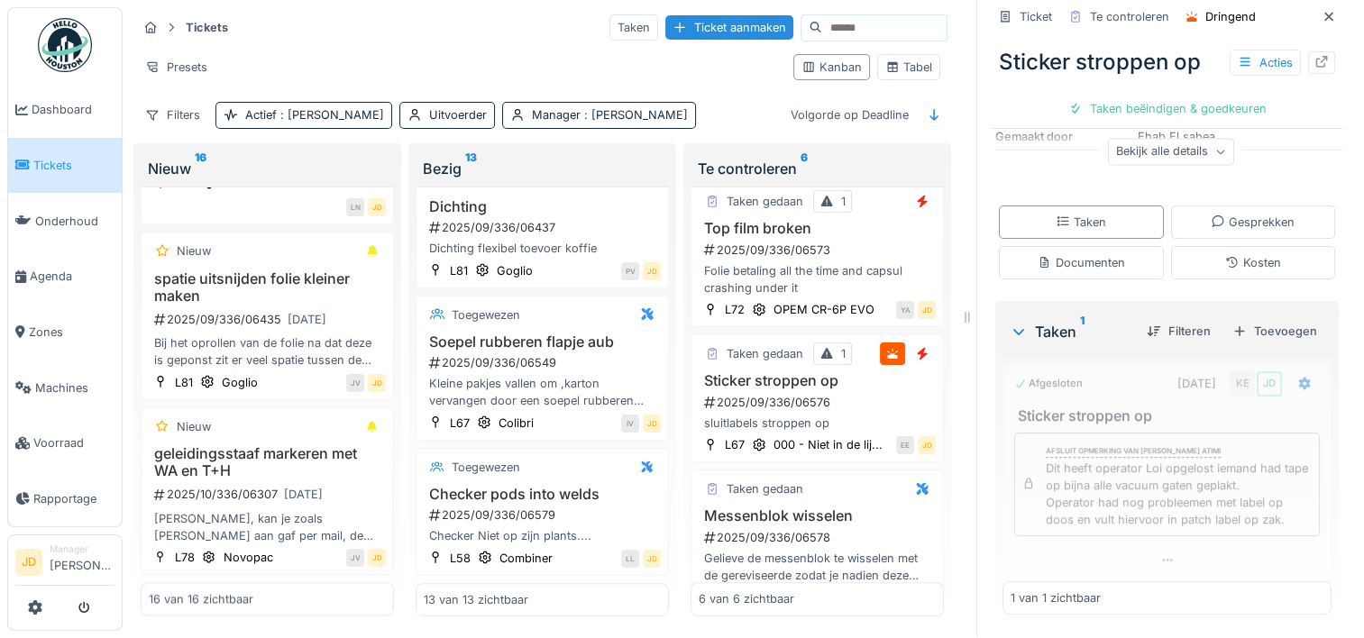
scroll to position [252, 0]
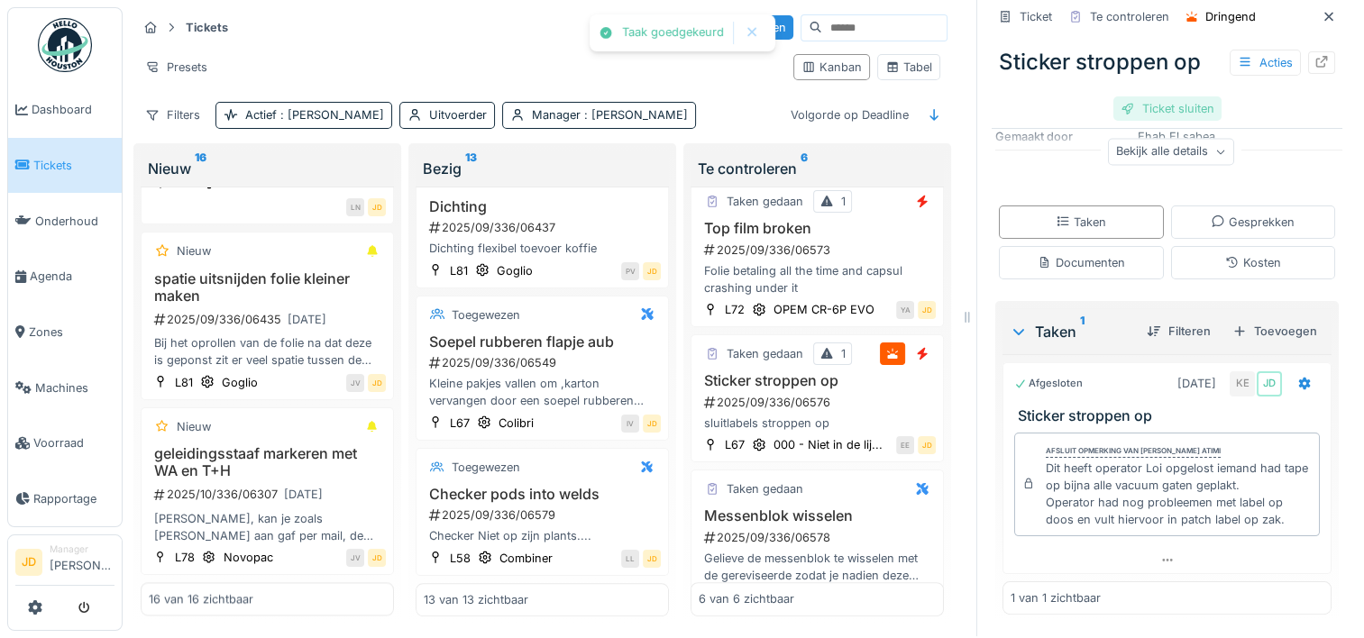
click at [1170, 101] on div "Ticket sluiten" at bounding box center [1167, 108] width 108 height 24
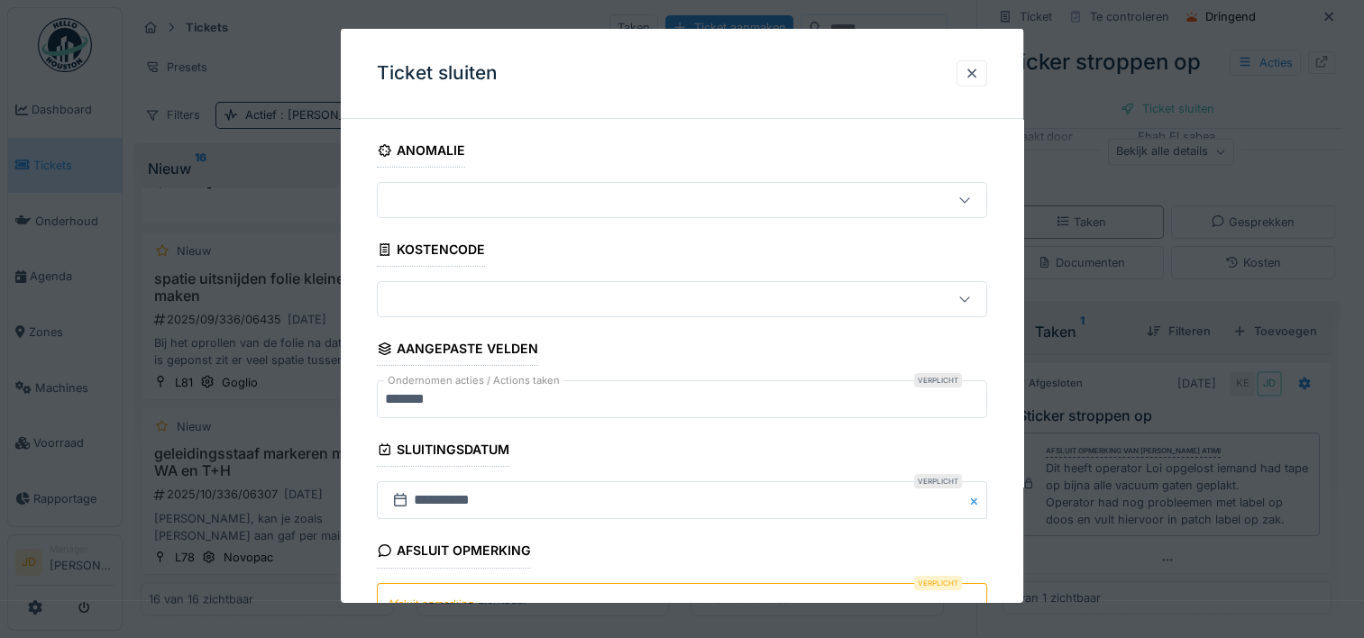
scroll to position [158, 0]
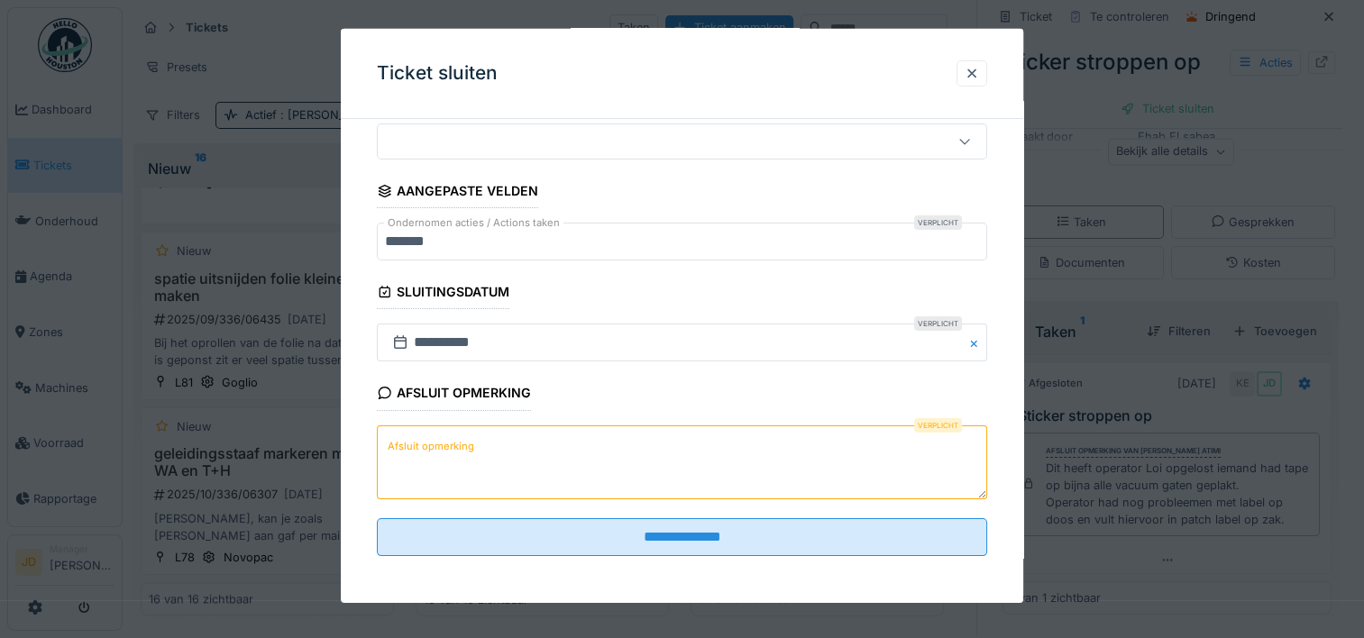
click at [617, 483] on textarea "Afsluit opmerking" at bounding box center [682, 462] width 610 height 74
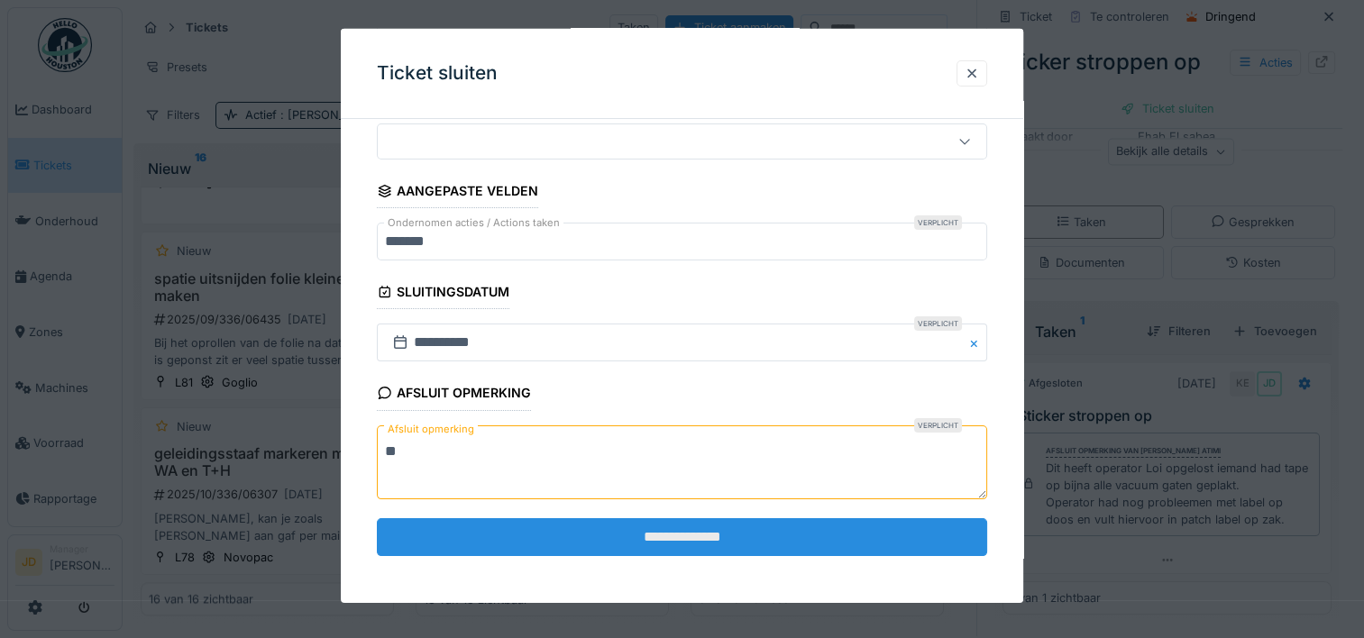
type textarea "**"
click at [632, 534] on input "**********" at bounding box center [682, 537] width 610 height 38
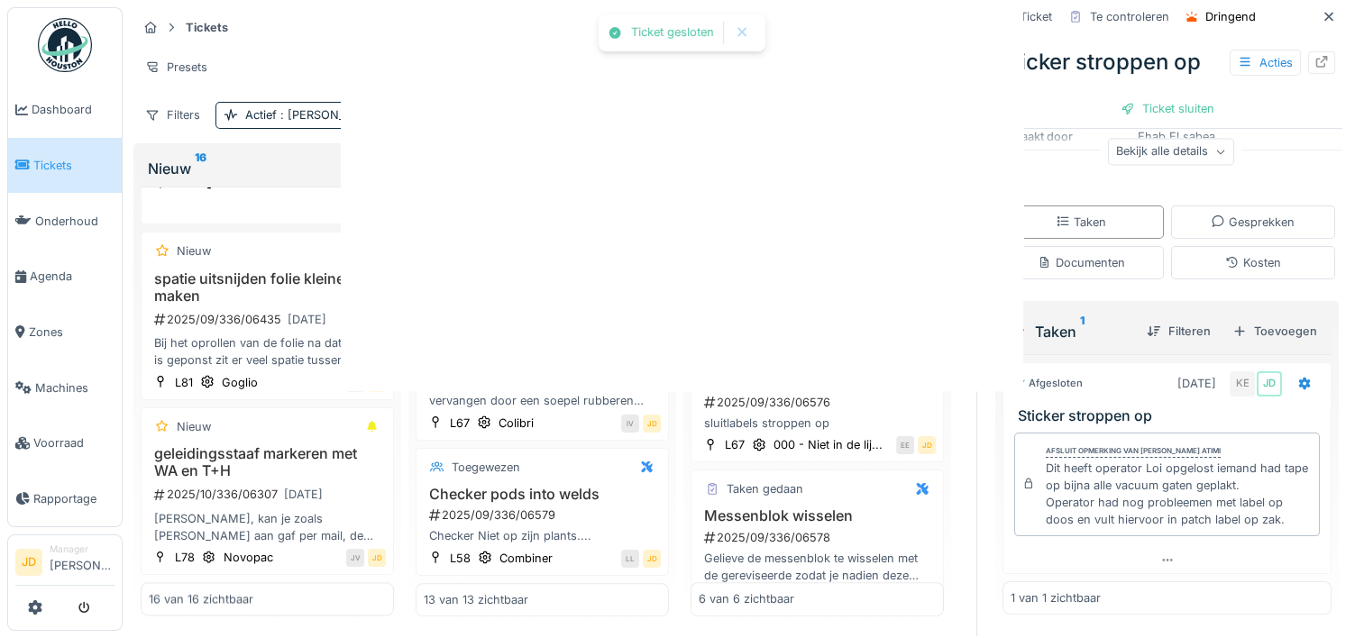
scroll to position [0, 0]
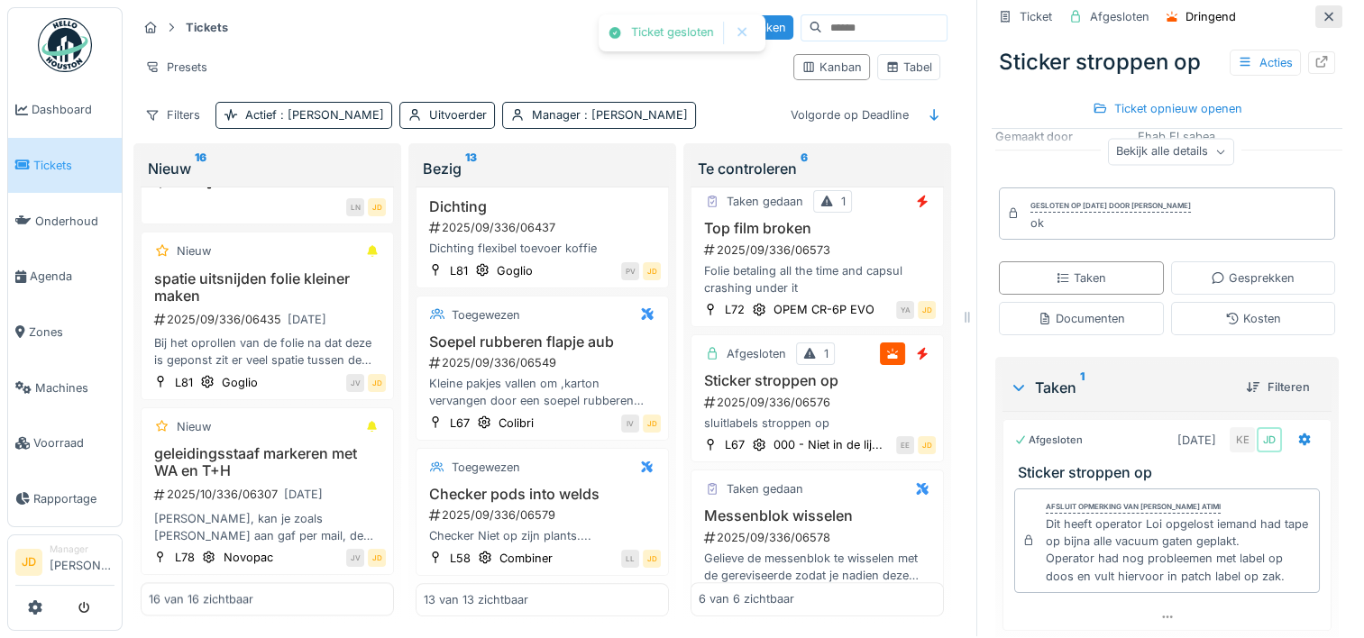
click at [1324, 12] on icon at bounding box center [1328, 16] width 9 height 9
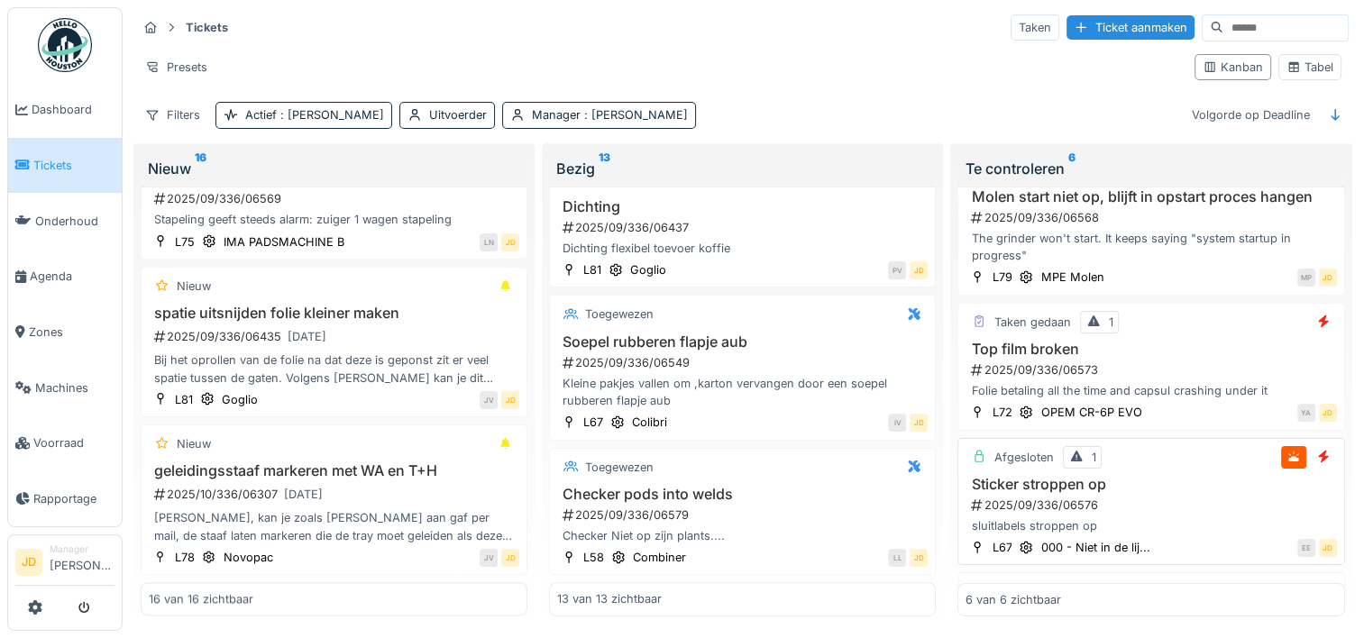
scroll to position [315, 0]
click at [1197, 368] on div "2025/09/336/06573" at bounding box center [1152, 370] width 367 height 17
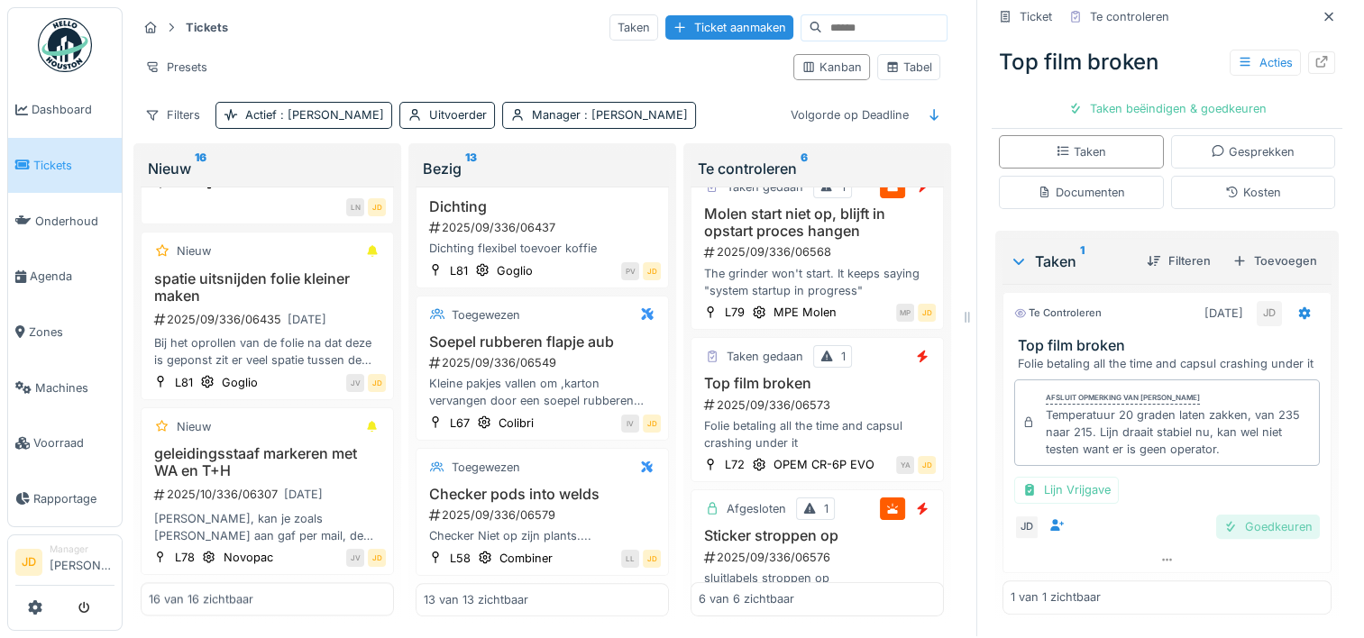
click at [1216, 517] on div "Goedkeuren" at bounding box center [1268, 527] width 104 height 24
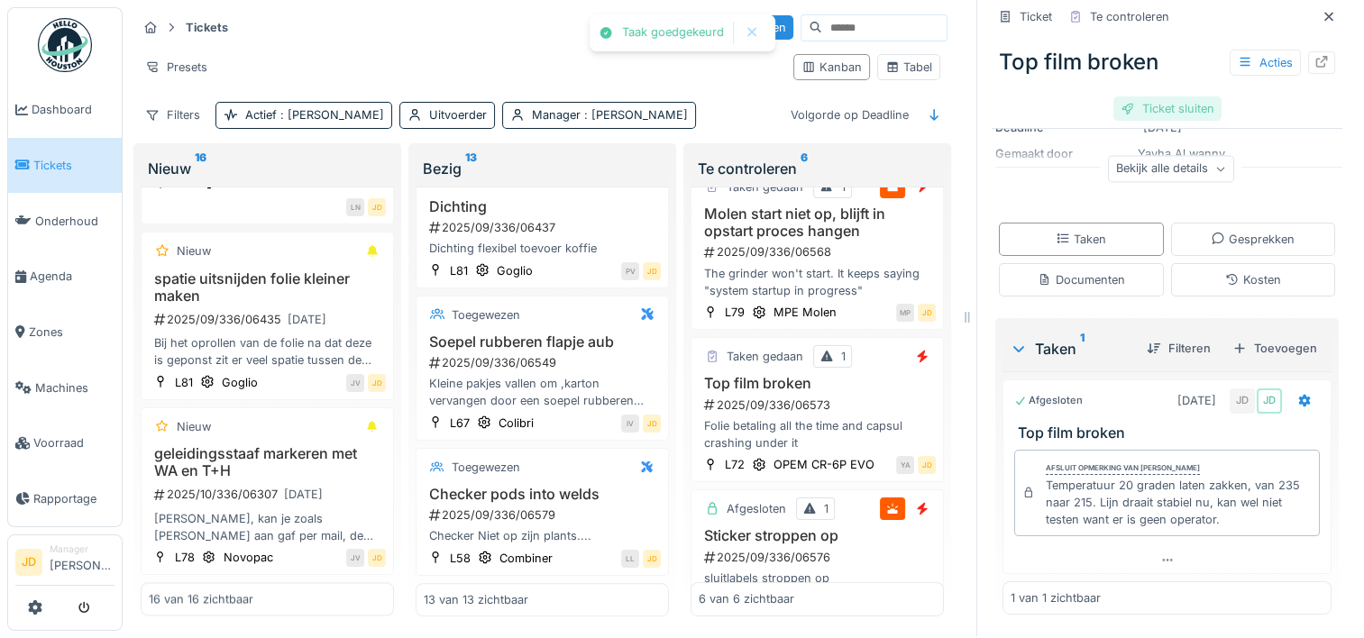
click at [1164, 96] on div "Ticket sluiten" at bounding box center [1167, 108] width 108 height 24
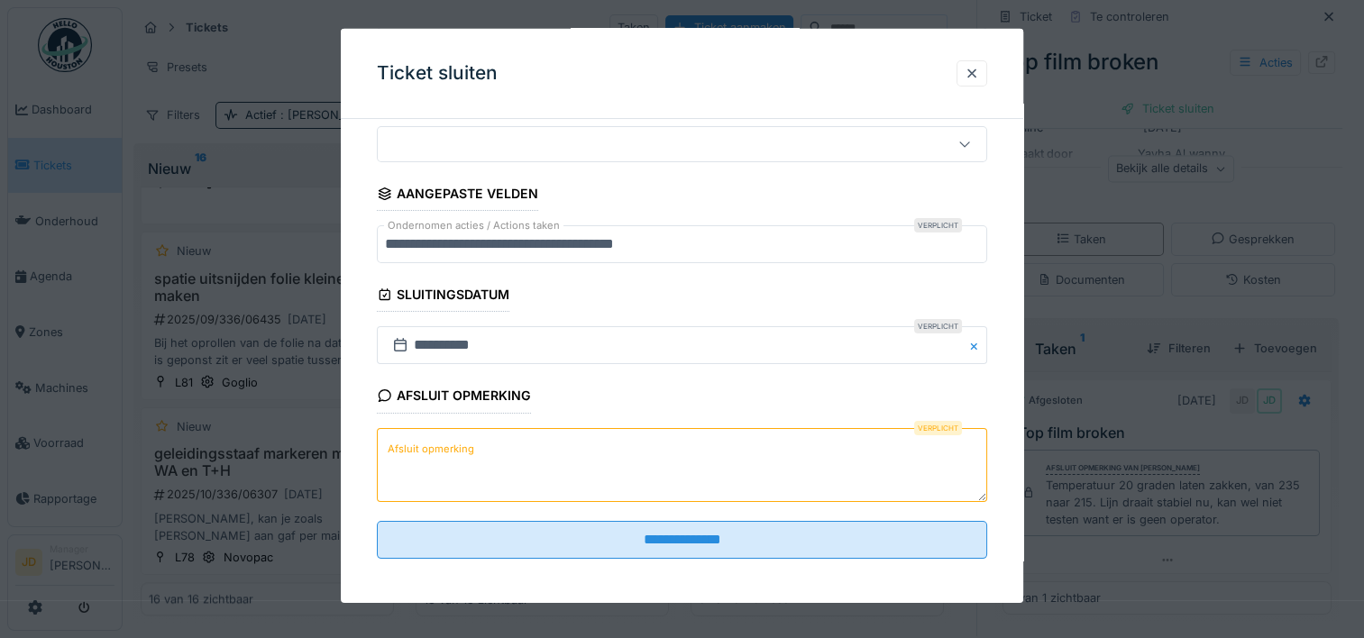
click at [545, 448] on textarea "Afsluit opmerking" at bounding box center [682, 464] width 610 height 74
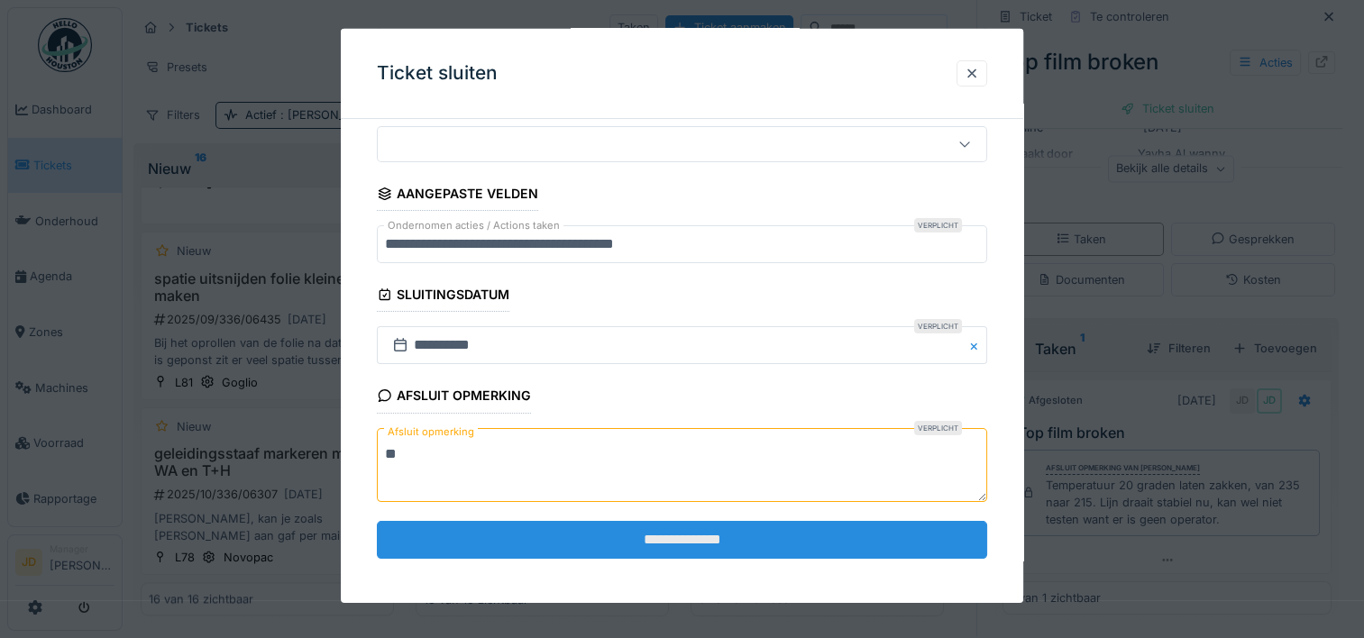
type textarea "**"
click at [642, 526] on input "**********" at bounding box center [682, 540] width 610 height 38
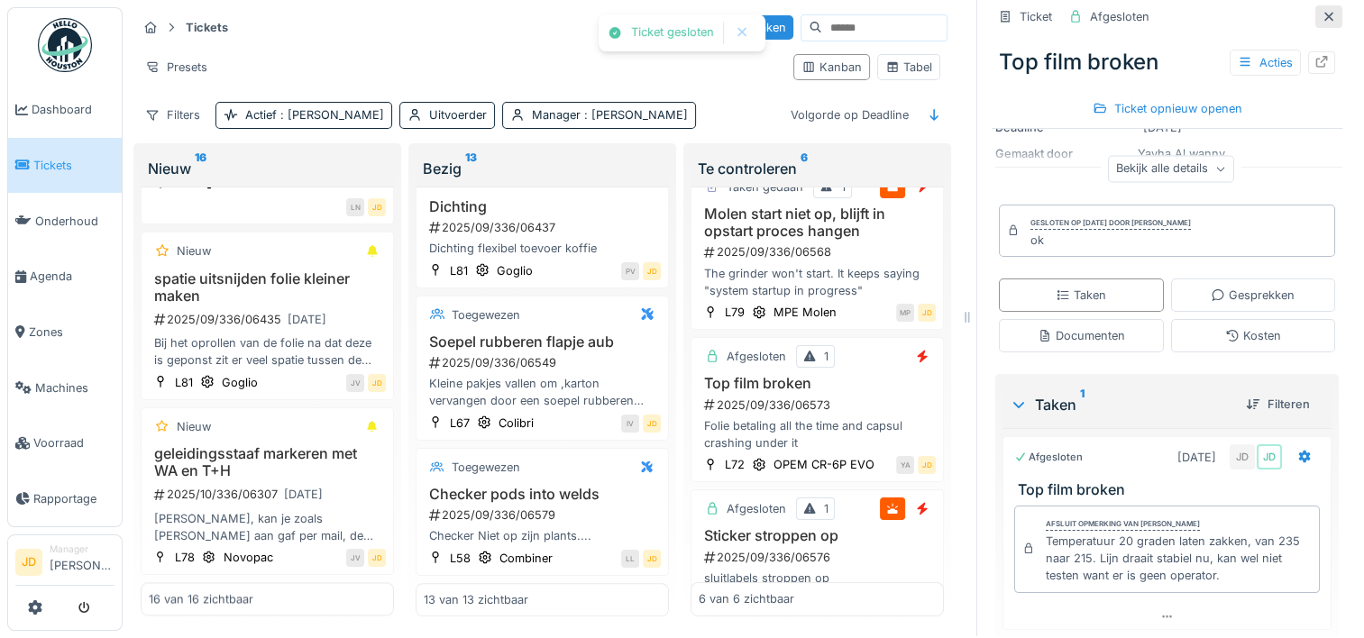
click at [1322, 11] on icon at bounding box center [1329, 17] width 14 height 12
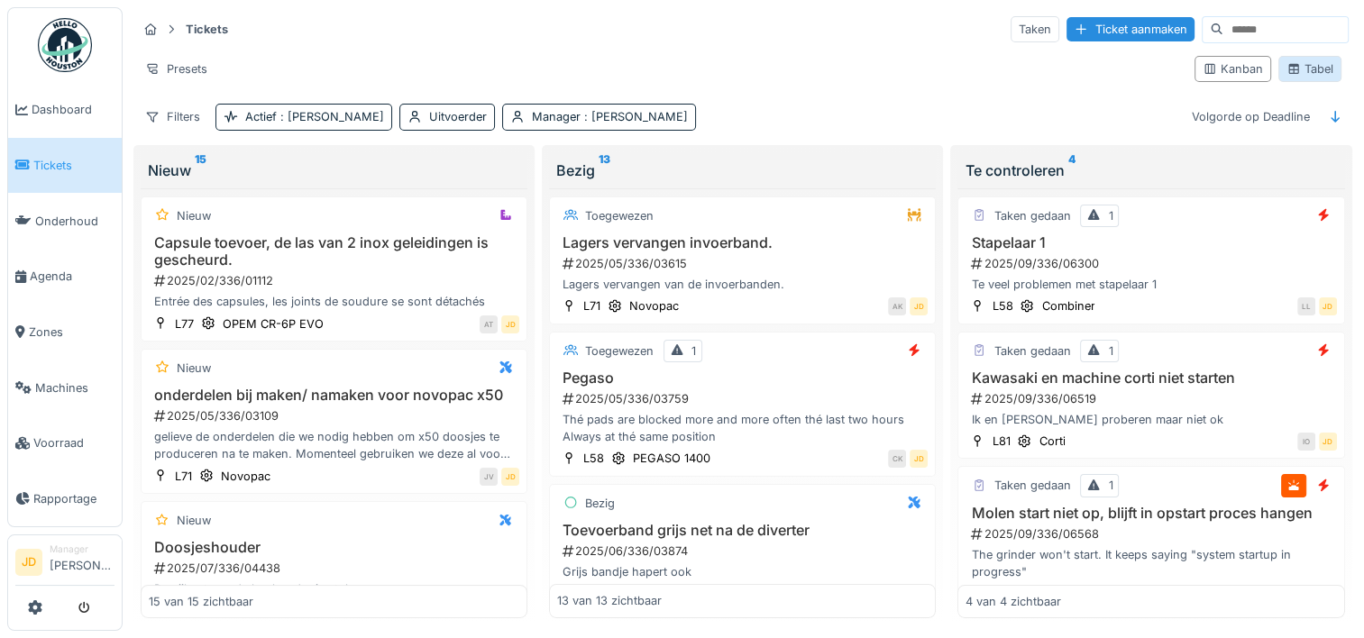
click at [1309, 69] on div "Tabel" at bounding box center [1310, 68] width 47 height 17
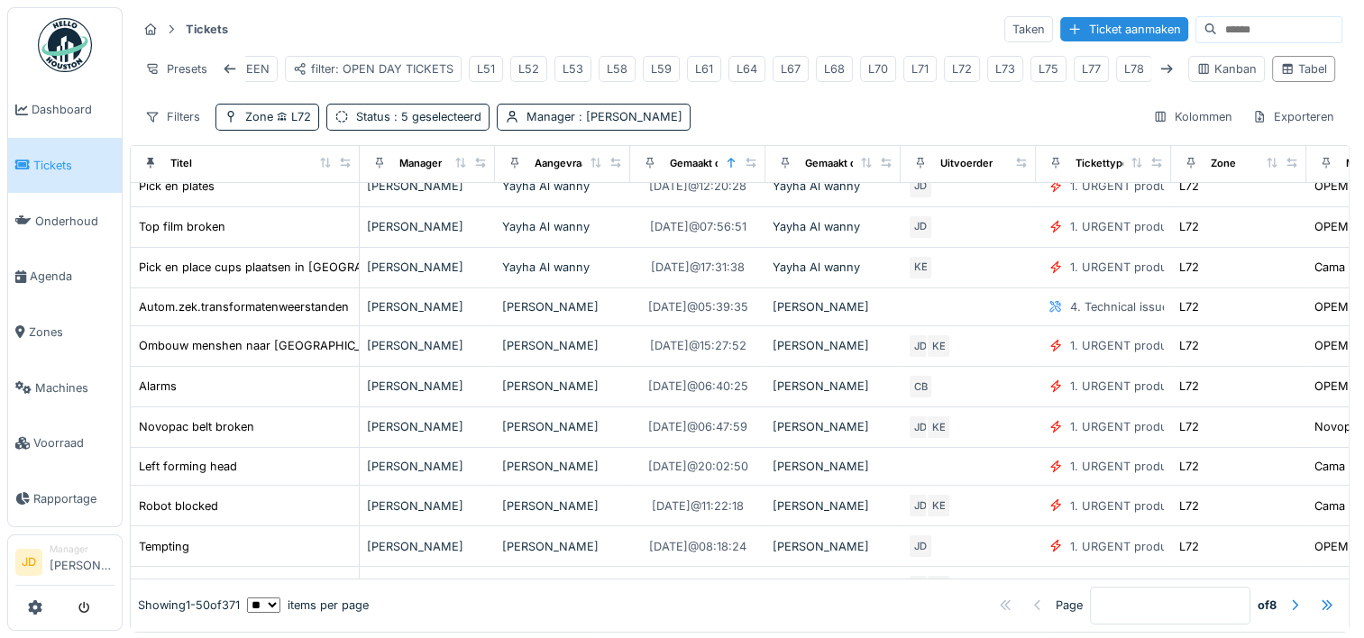
scroll to position [0, 465]
click at [1096, 70] on div "L81" at bounding box center [1105, 68] width 18 height 17
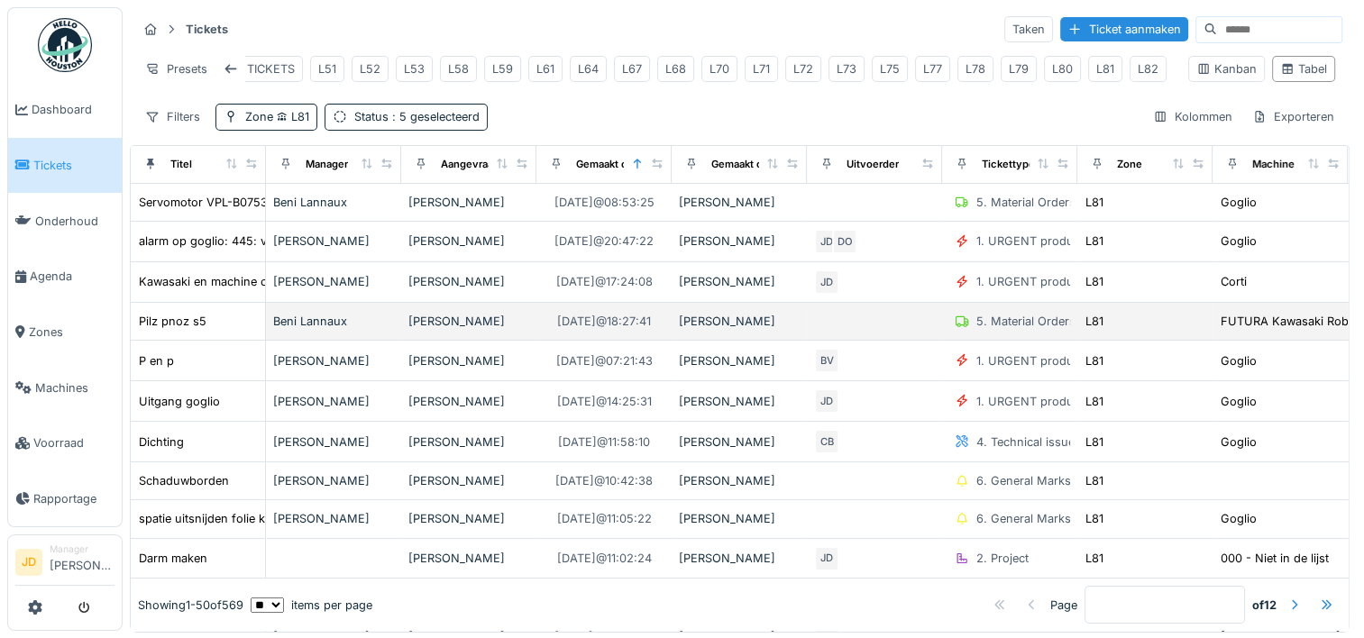
scroll to position [0, 0]
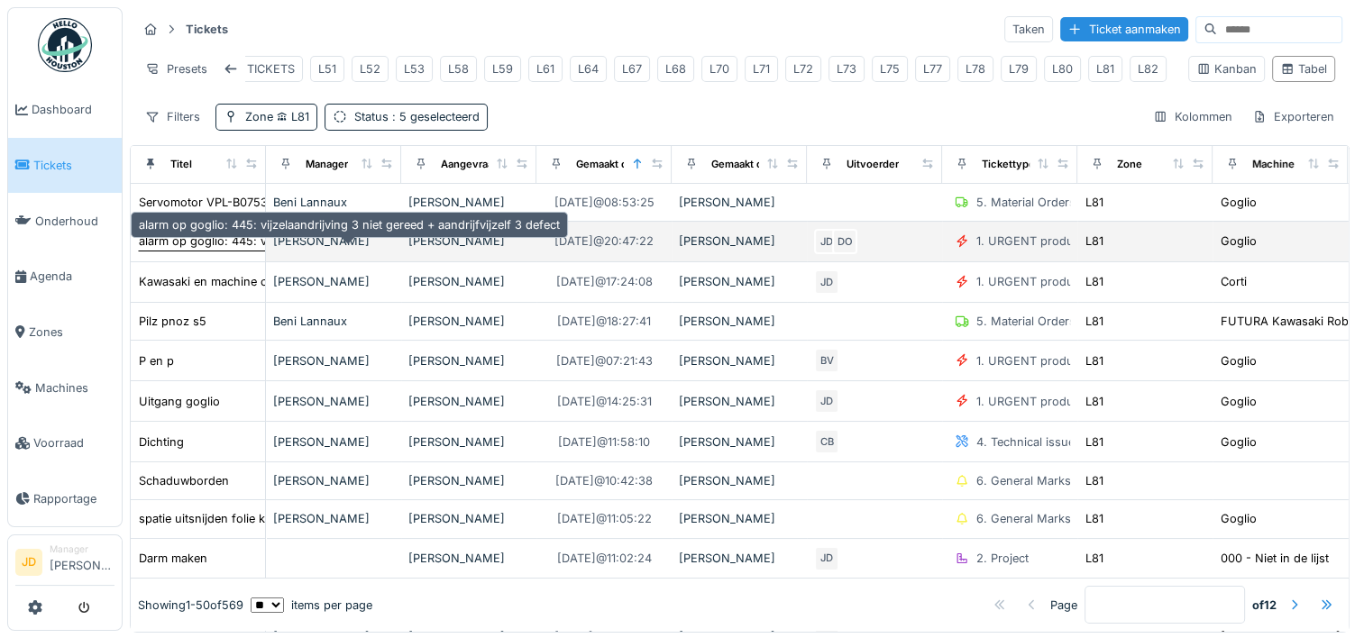
click at [222, 246] on div "alarm op goglio: 445: vijzelaandrijving 3 niet gereed + aandrijfvijzelf 3 defect" at bounding box center [349, 241] width 421 height 17
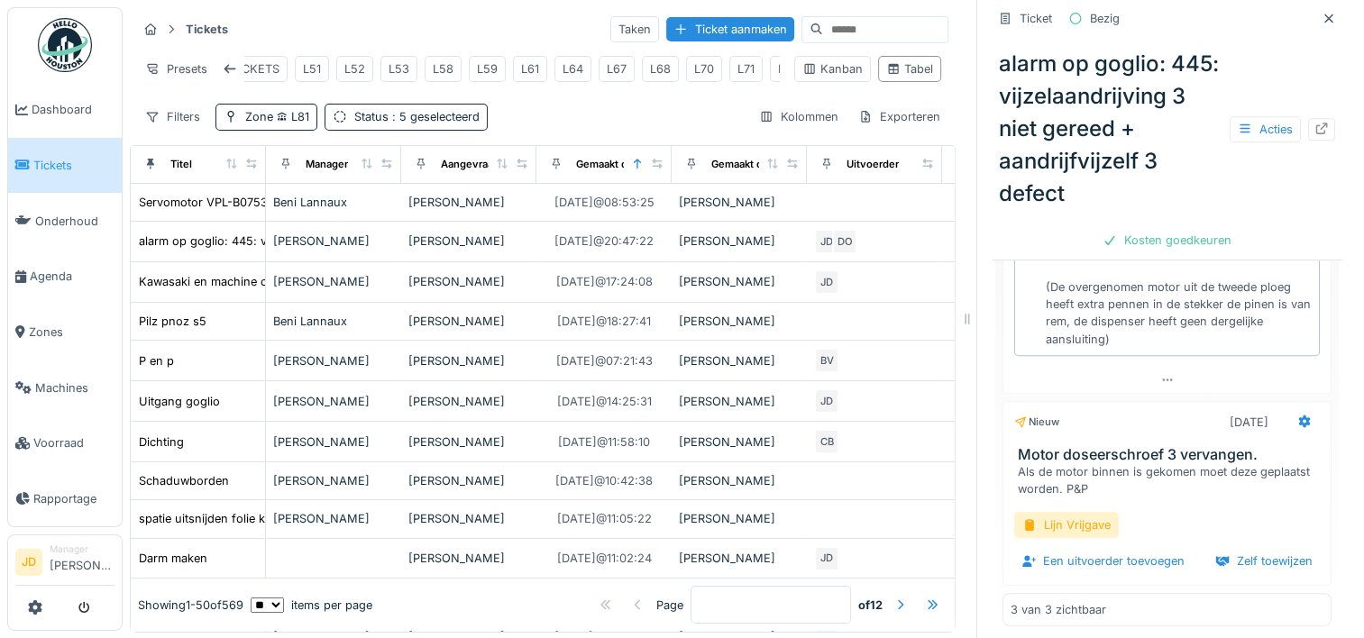
scroll to position [803, 0]
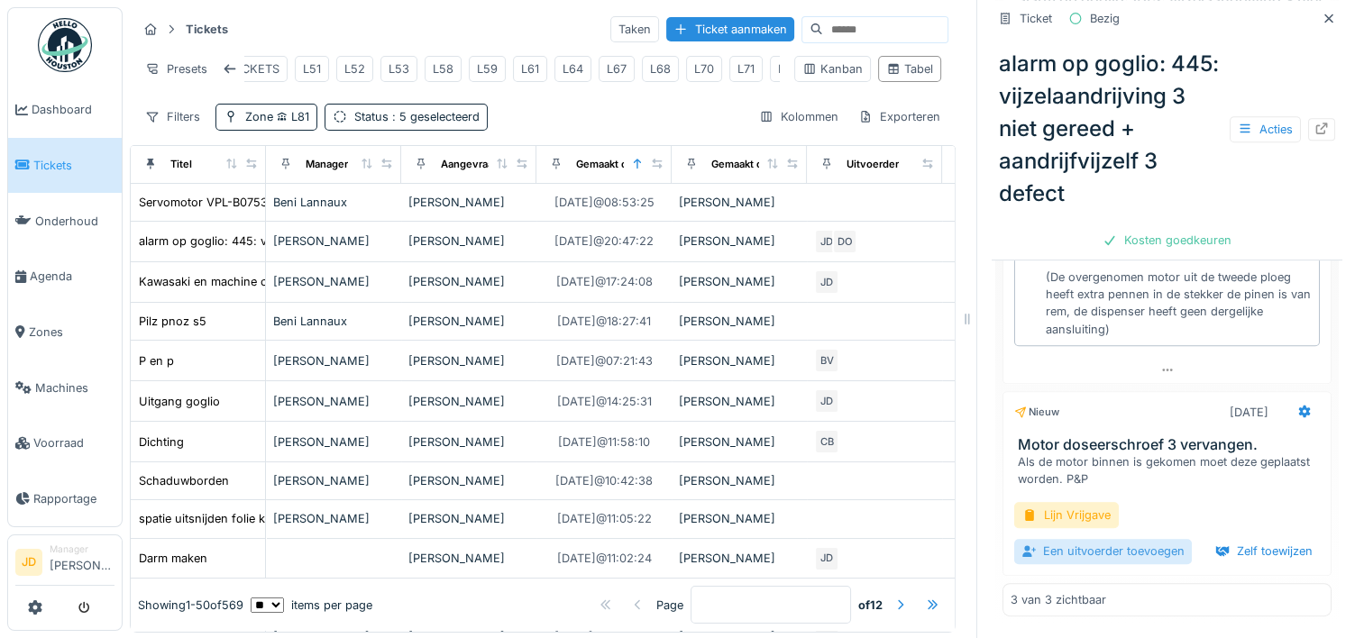
click at [1057, 539] on div "Een uitvoerder toevoegen" at bounding box center [1103, 551] width 178 height 24
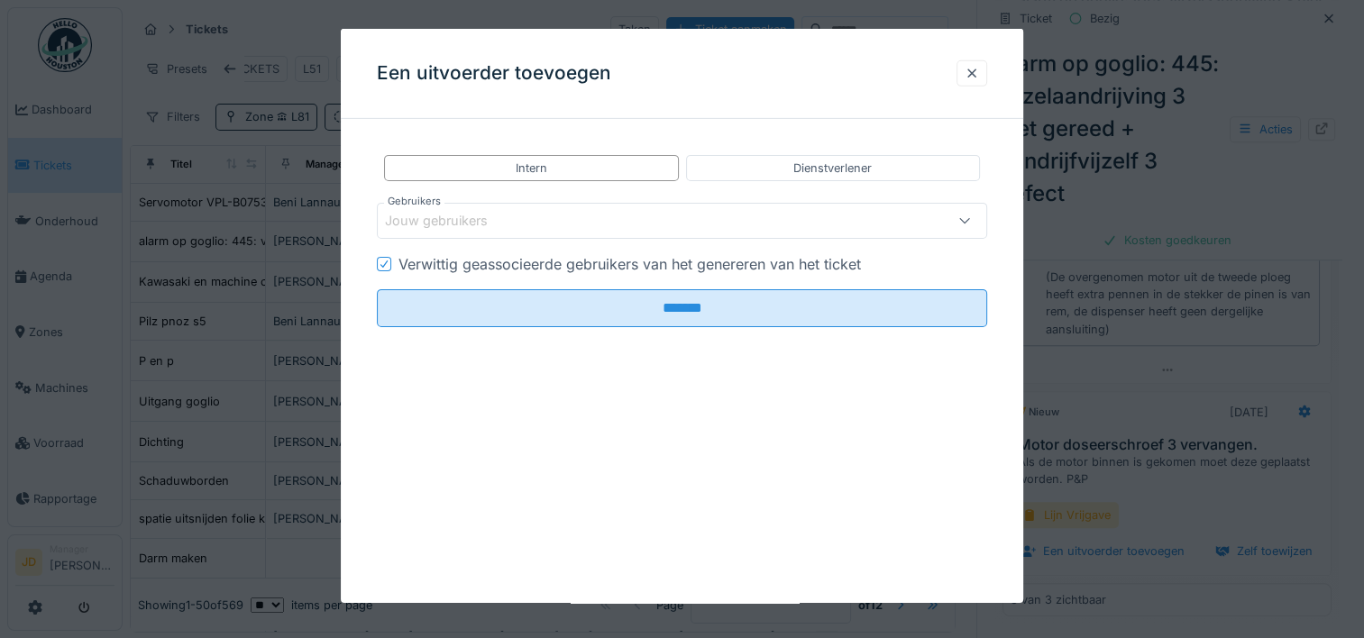
click at [513, 224] on div "Jouw gebruikers" at bounding box center [645, 221] width 520 height 20
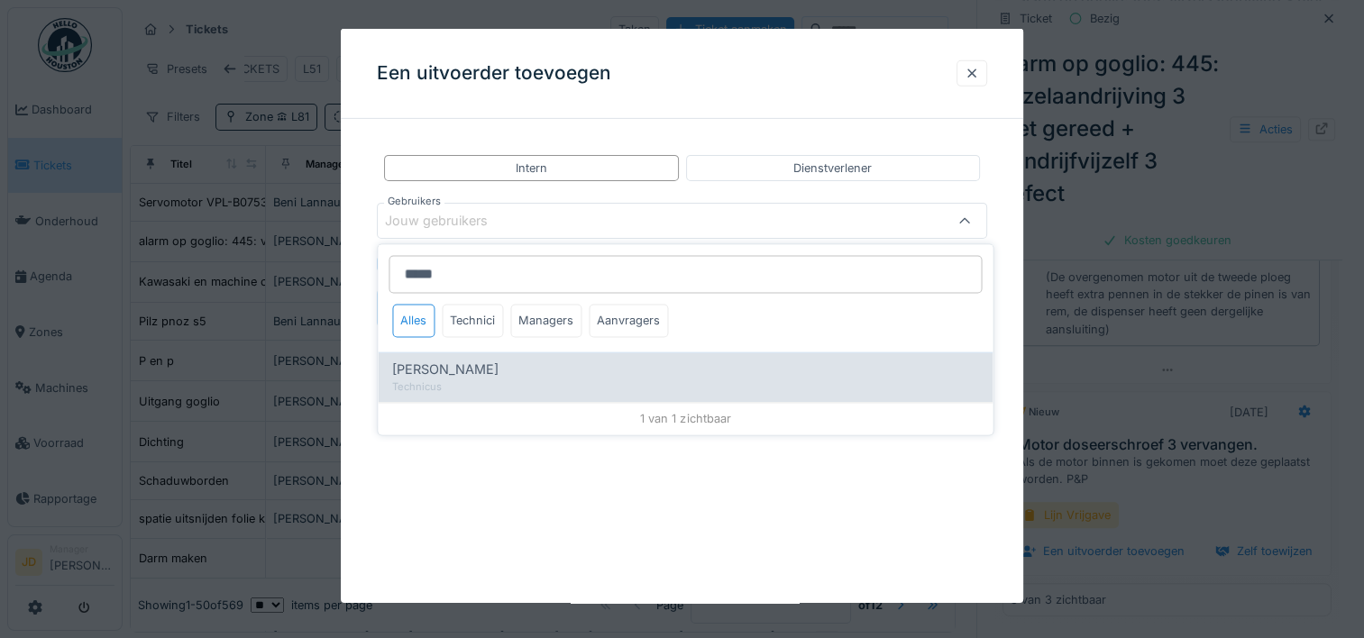
type input "*****"
click at [515, 381] on div "Technicus" at bounding box center [685, 387] width 586 height 15
type input "*****"
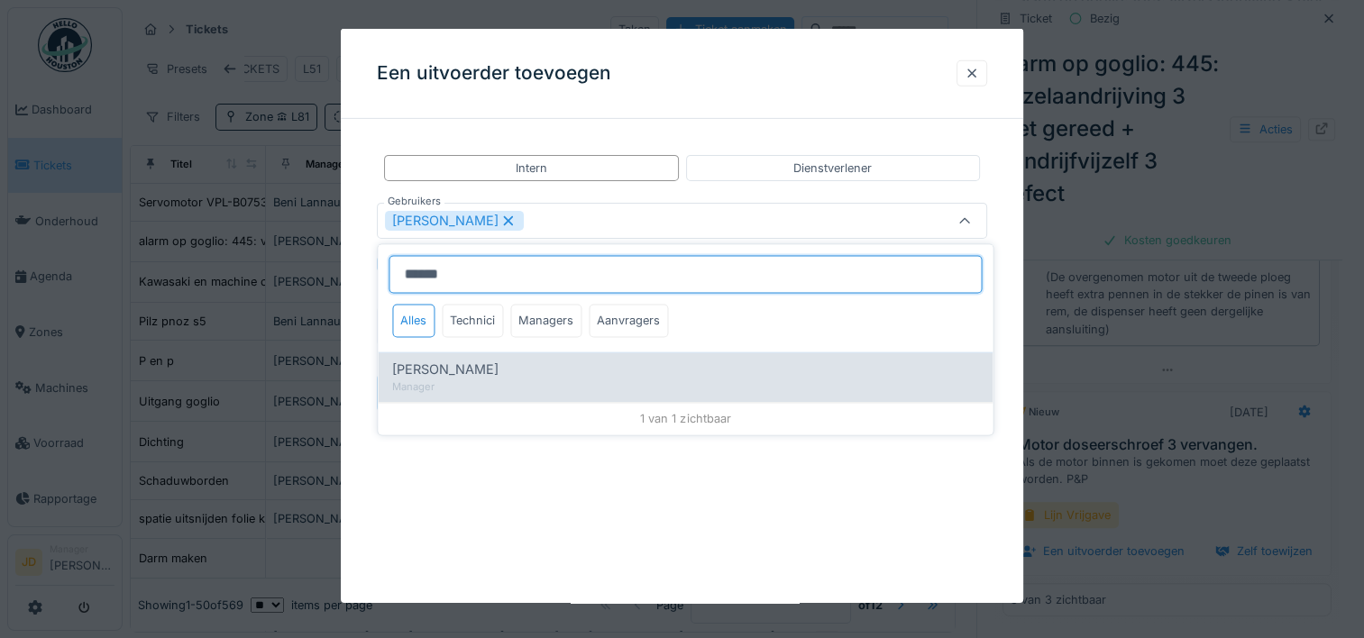
type input "******"
click at [487, 373] on div "[PERSON_NAME]" at bounding box center [685, 371] width 586 height 20
type input "**********"
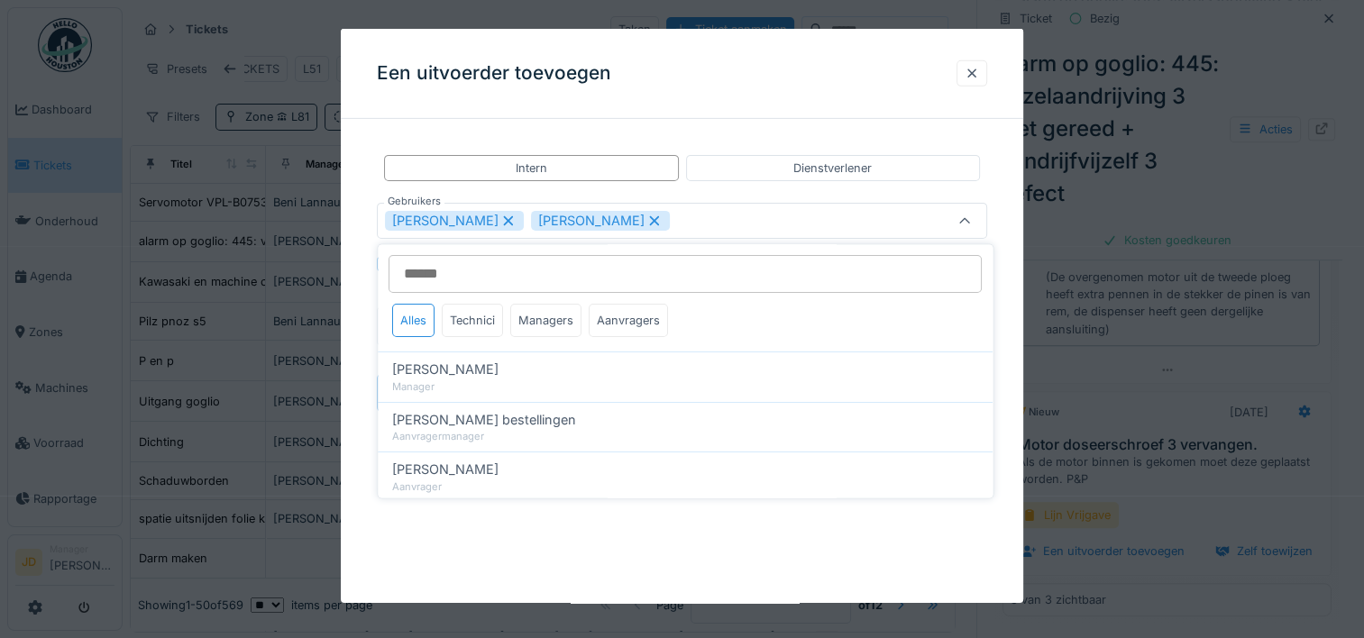
click at [972, 225] on icon at bounding box center [965, 221] width 14 height 12
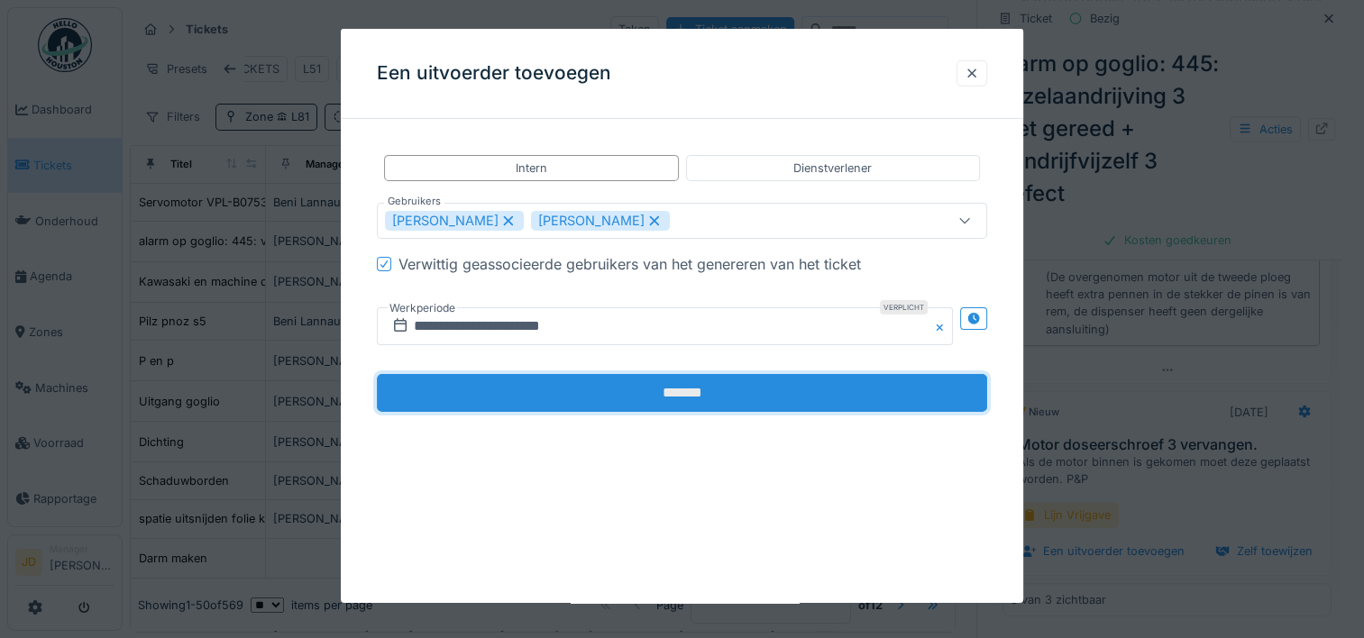
click at [622, 382] on input "*******" at bounding box center [682, 393] width 610 height 38
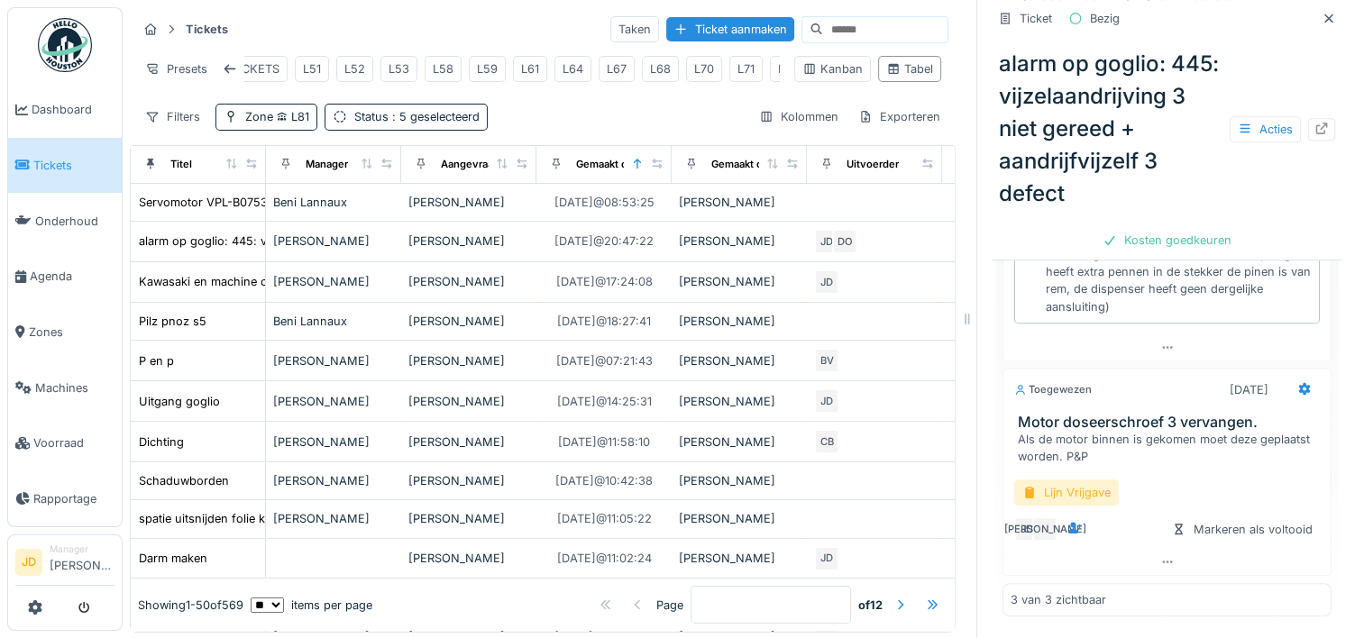
click at [1075, 493] on div "Lijn Vrijgave" at bounding box center [1066, 493] width 105 height 26
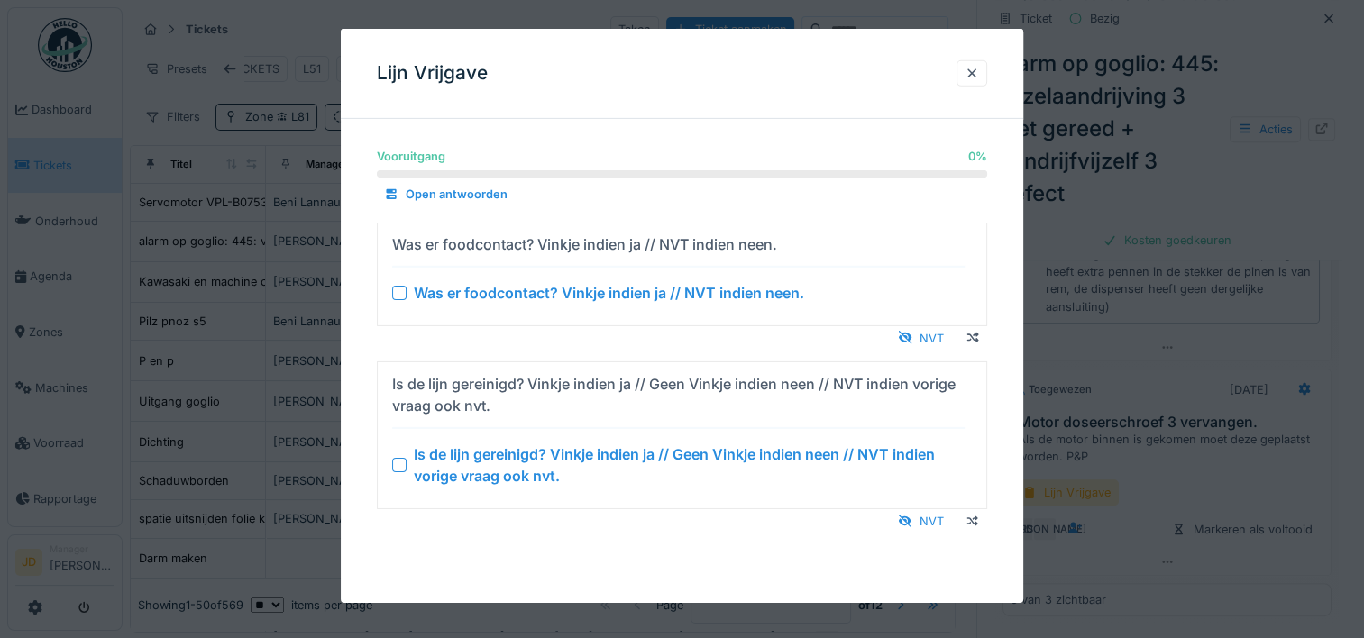
click at [402, 461] on div at bounding box center [399, 465] width 14 height 14
click at [400, 294] on div at bounding box center [399, 292] width 14 height 14
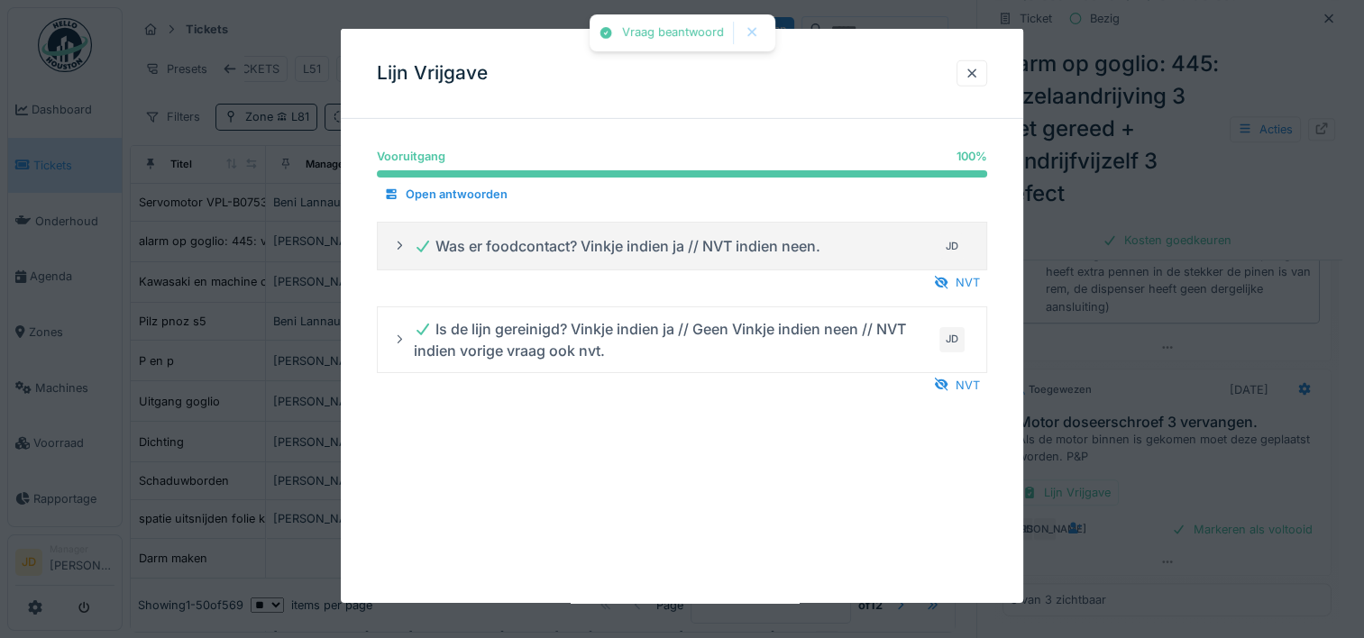
click at [1111, 222] on div at bounding box center [682, 319] width 1364 height 638
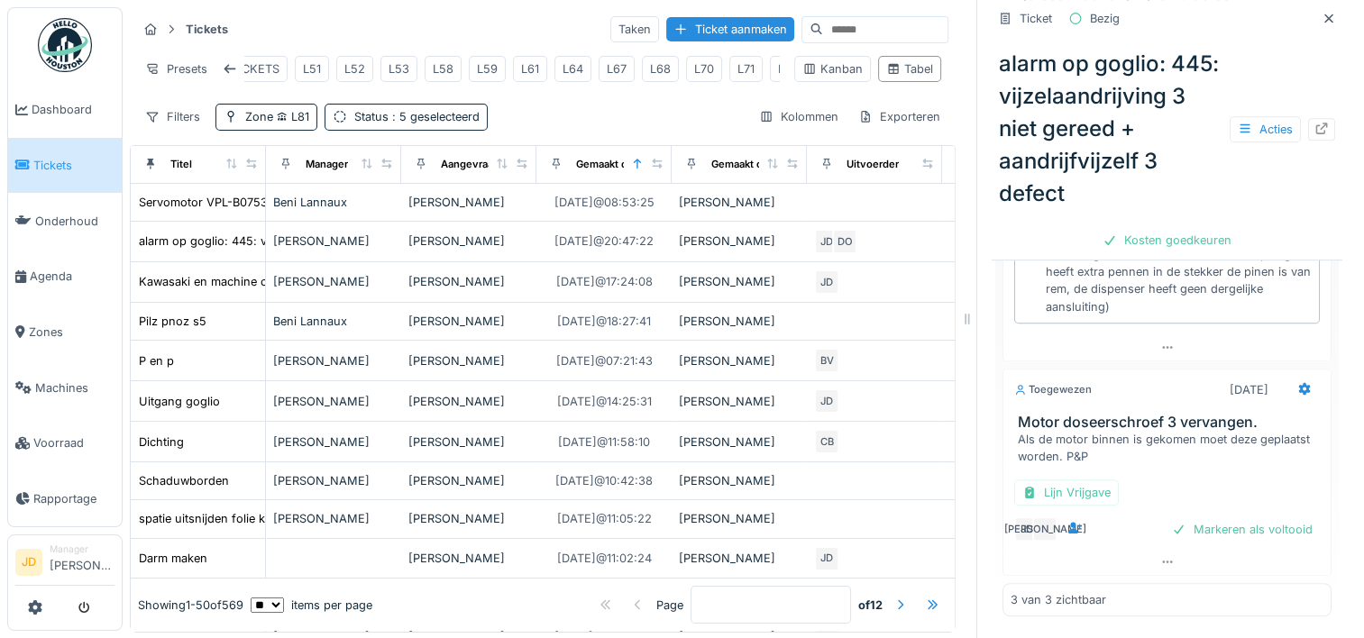
scroll to position [14, 0]
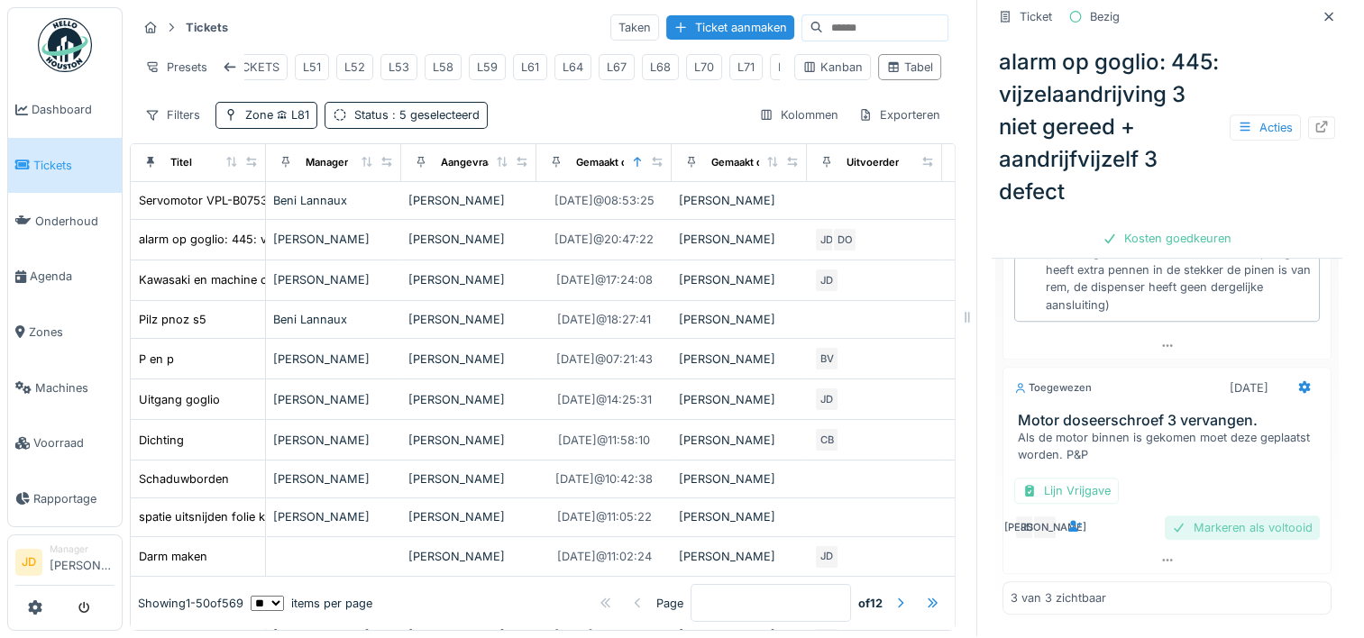
click at [1199, 516] on div "Markeren als voltooid" at bounding box center [1242, 528] width 155 height 24
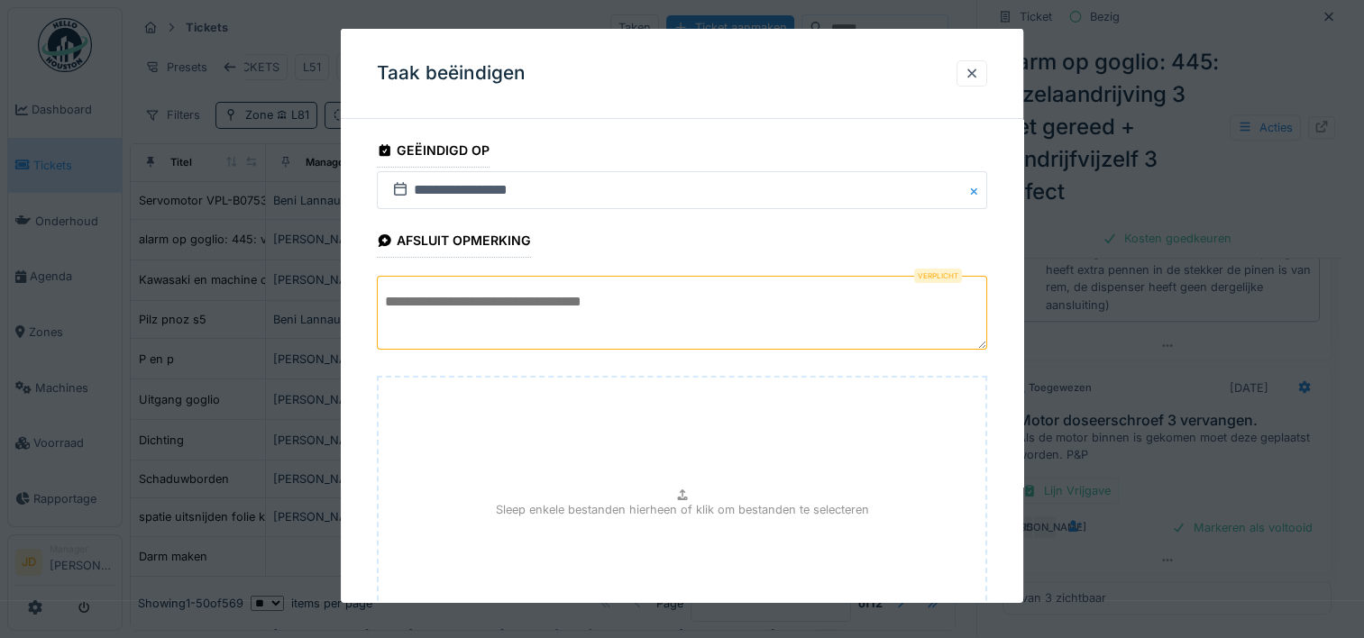
click at [606, 307] on textarea at bounding box center [682, 313] width 610 height 74
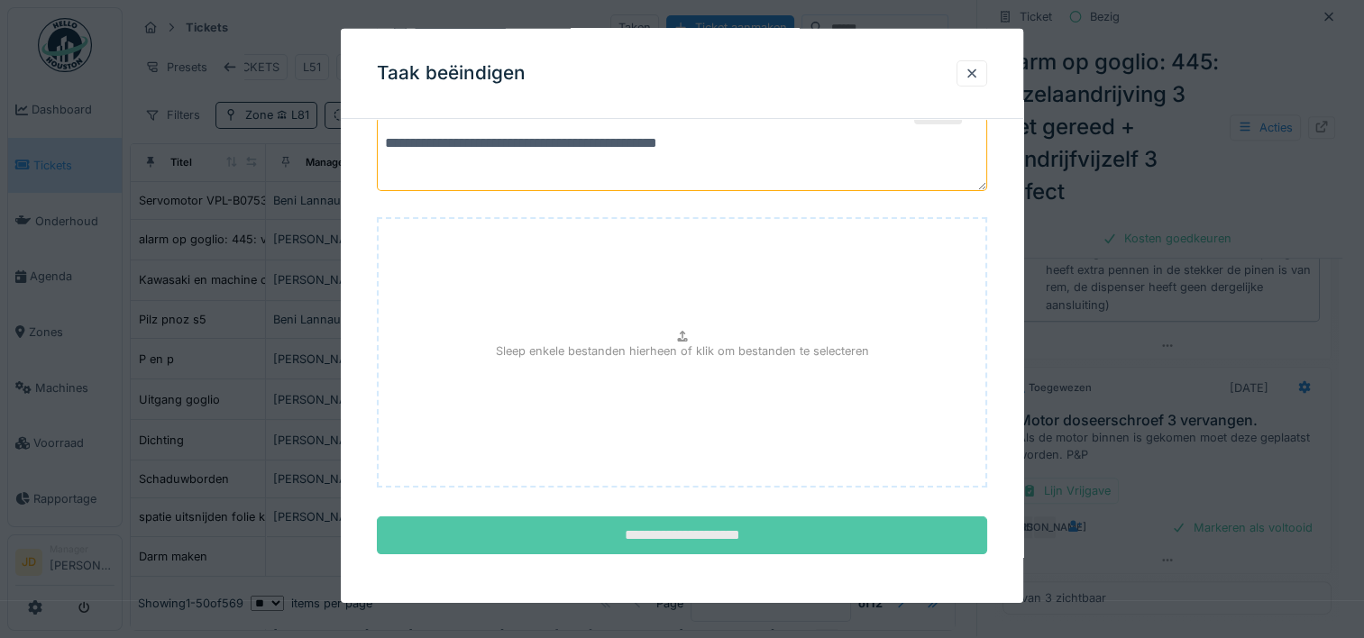
type textarea "**********"
click at [690, 533] on input "**********" at bounding box center [682, 536] width 610 height 38
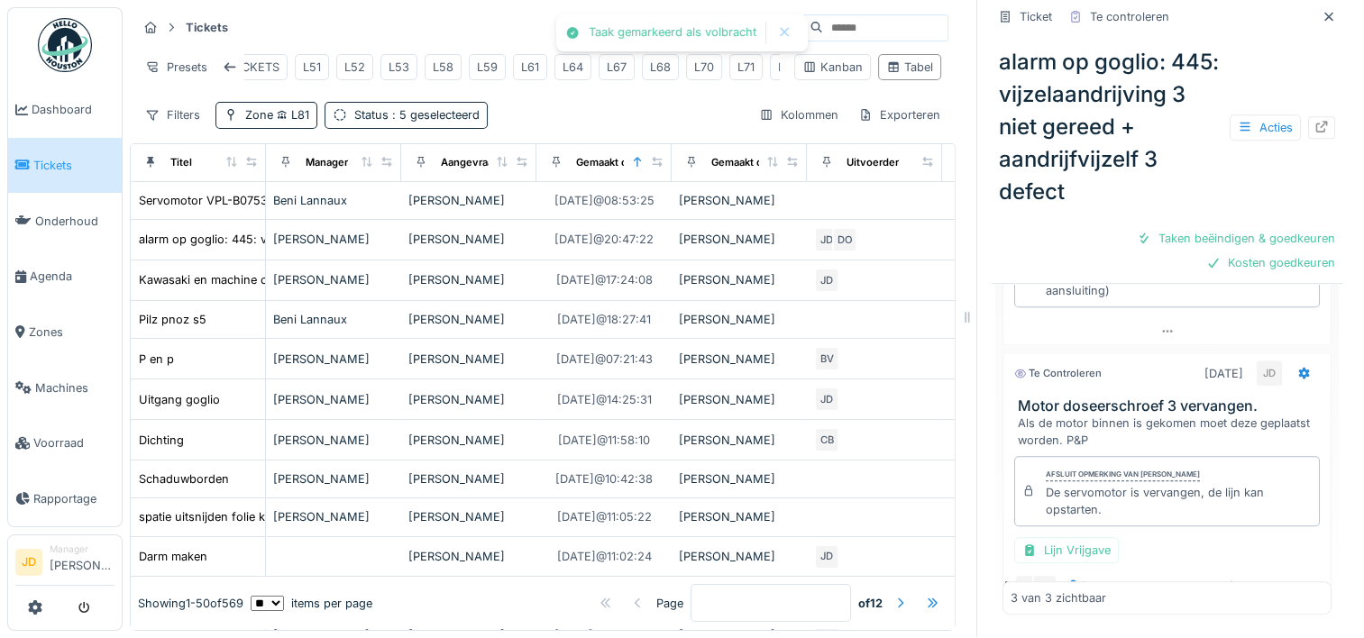
scroll to position [828, 0]
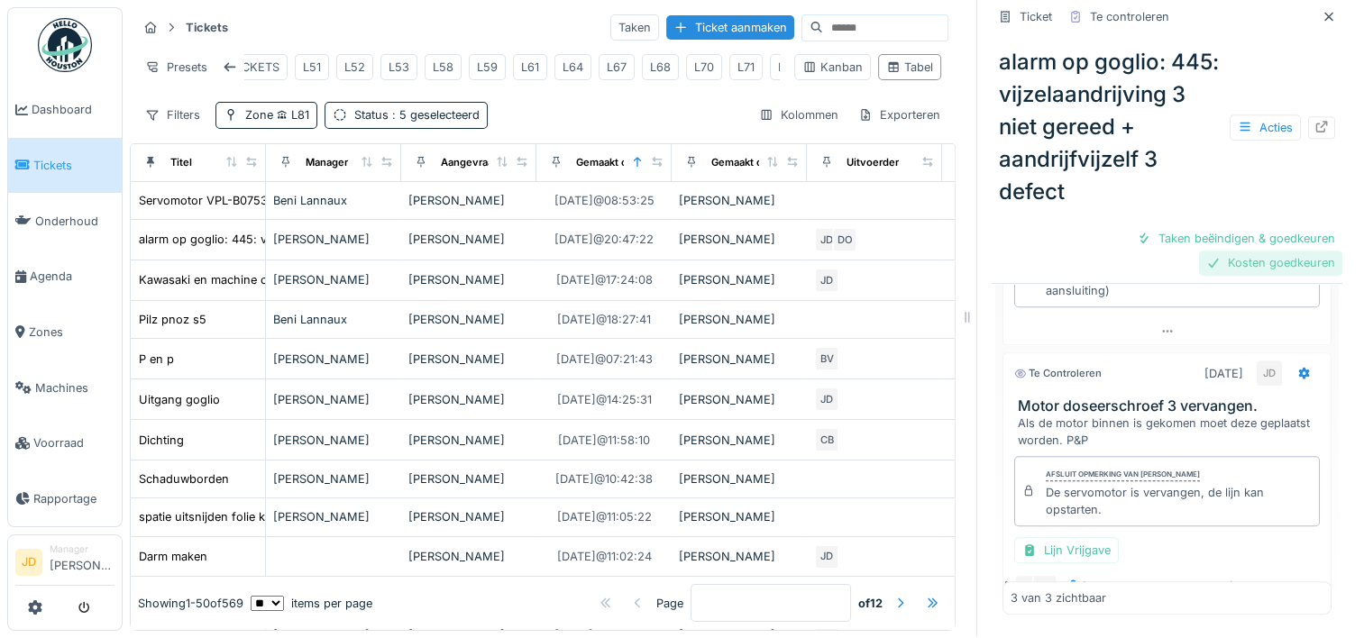
click at [1227, 275] on div "Kosten goedkeuren" at bounding box center [1270, 263] width 143 height 24
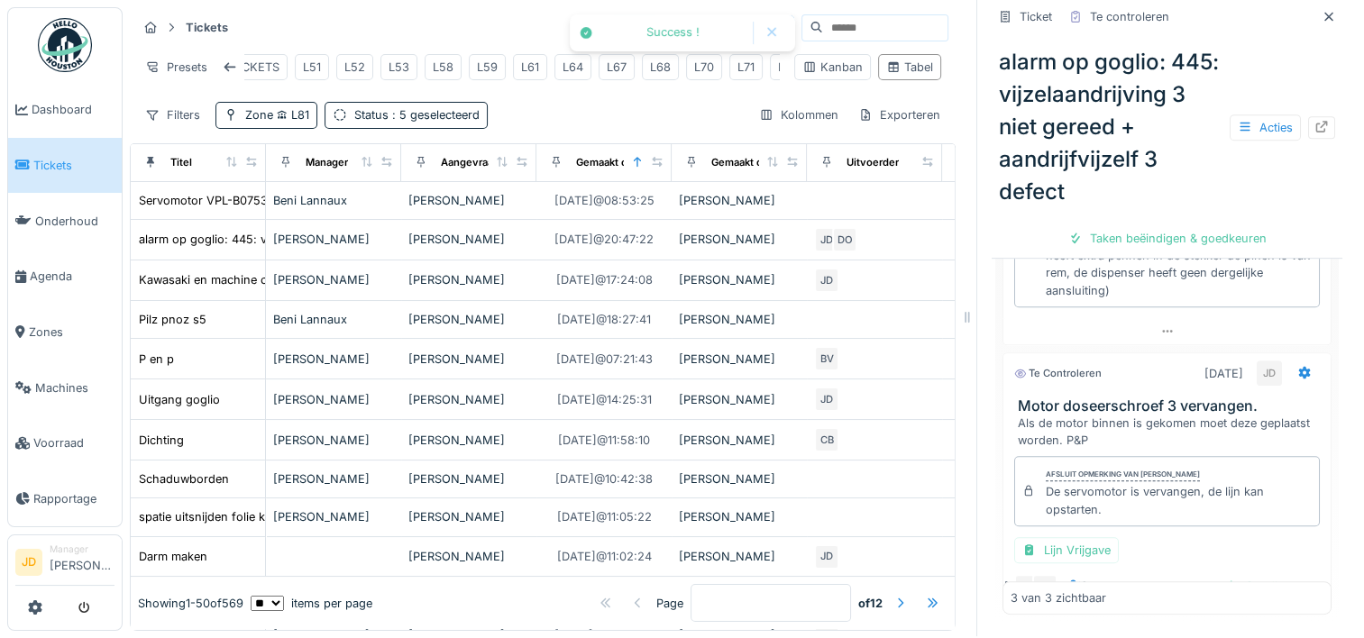
scroll to position [803, 0]
click at [1140, 251] on div "Taken beëindigen & goedkeuren" at bounding box center [1167, 238] width 213 height 24
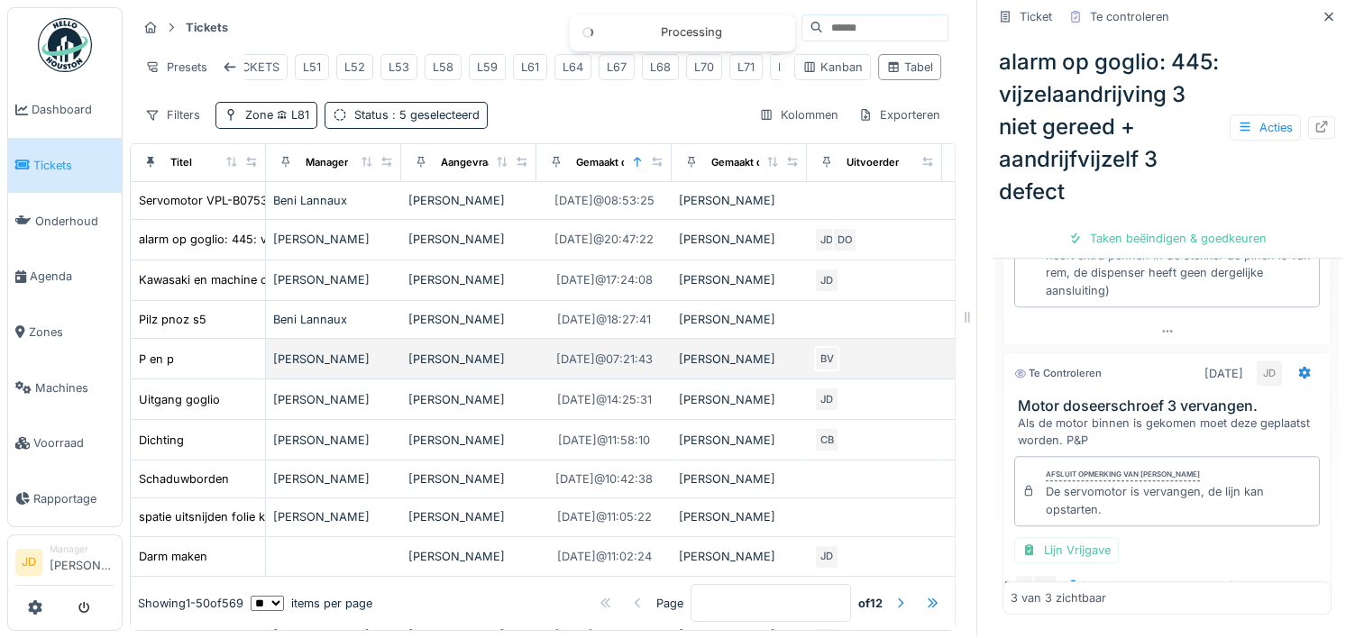
scroll to position [324, 0]
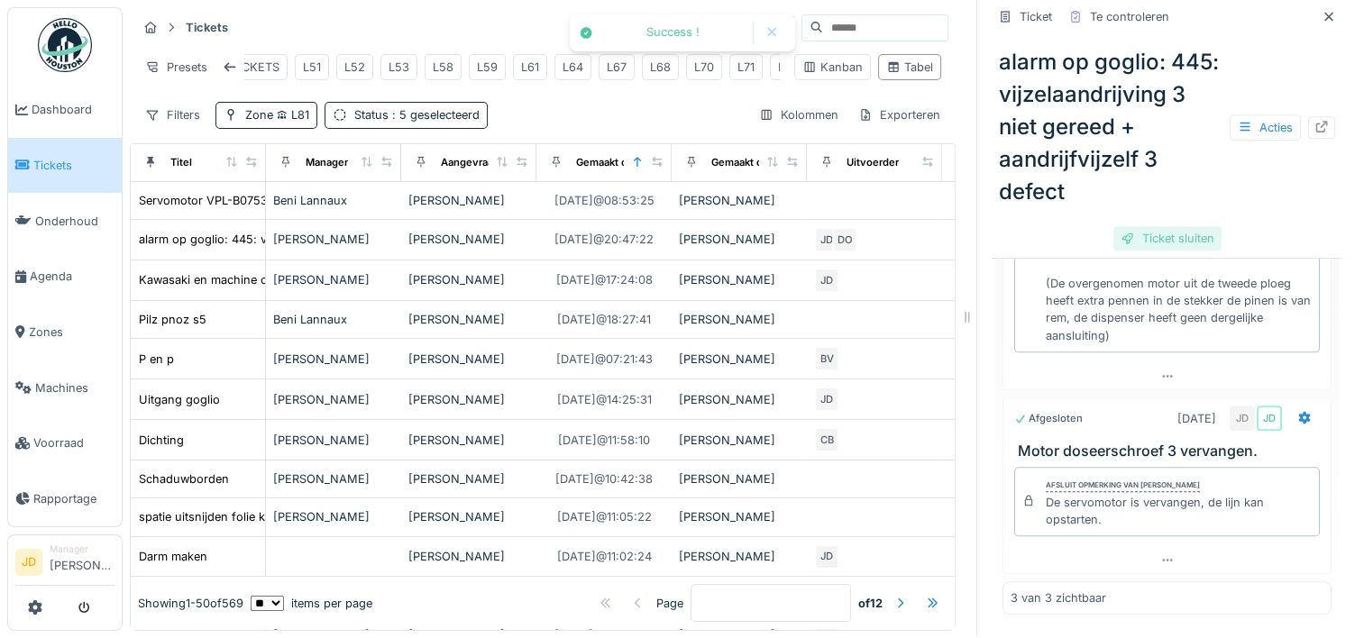
click at [1150, 251] on div "Ticket sluiten" at bounding box center [1167, 238] width 108 height 24
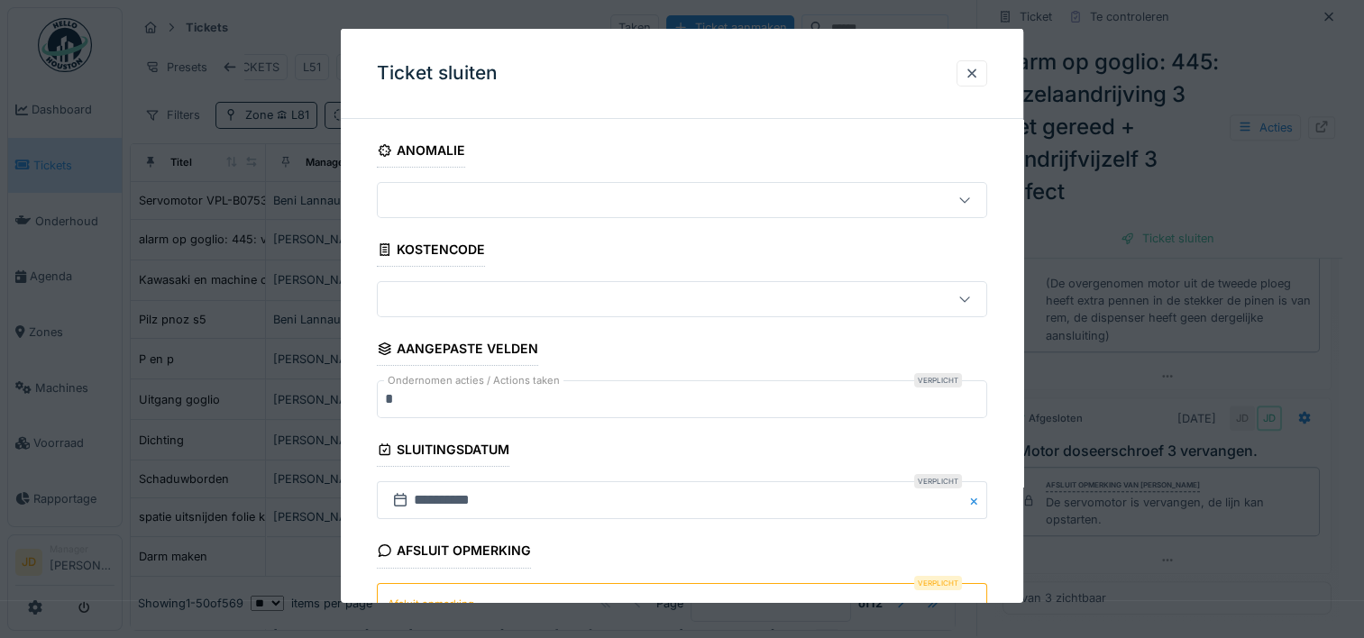
scroll to position [158, 0]
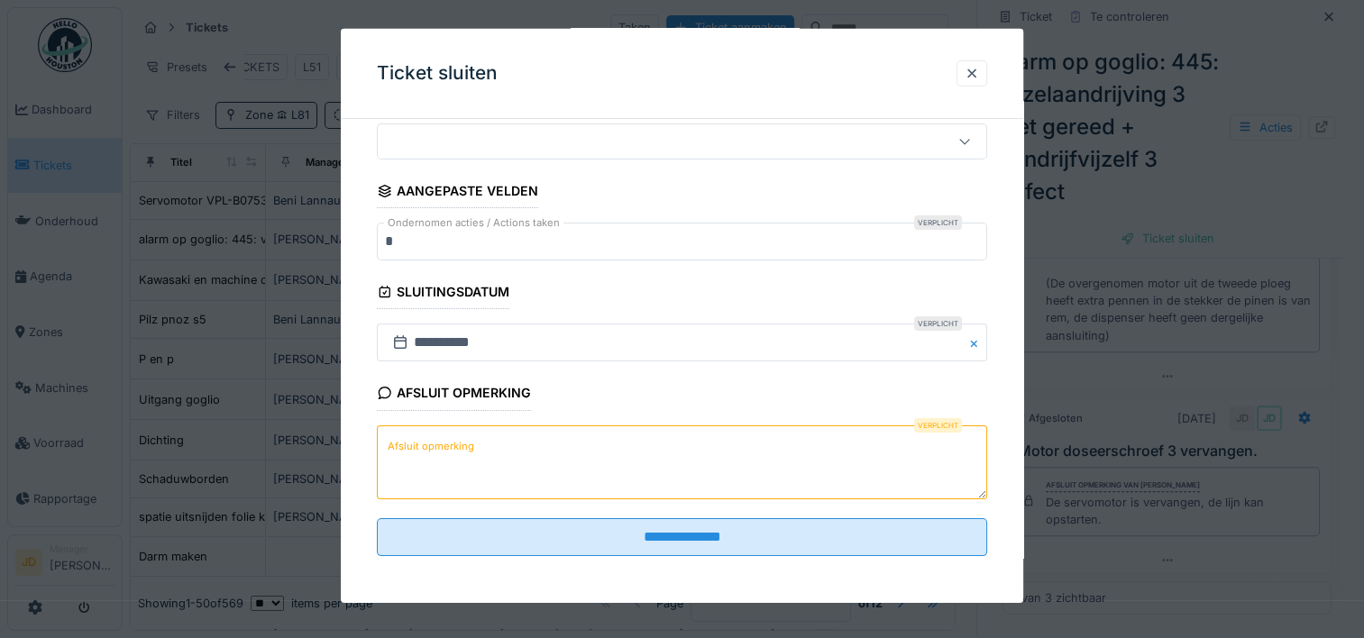
click at [545, 480] on textarea "Afsluit opmerking" at bounding box center [682, 462] width 610 height 74
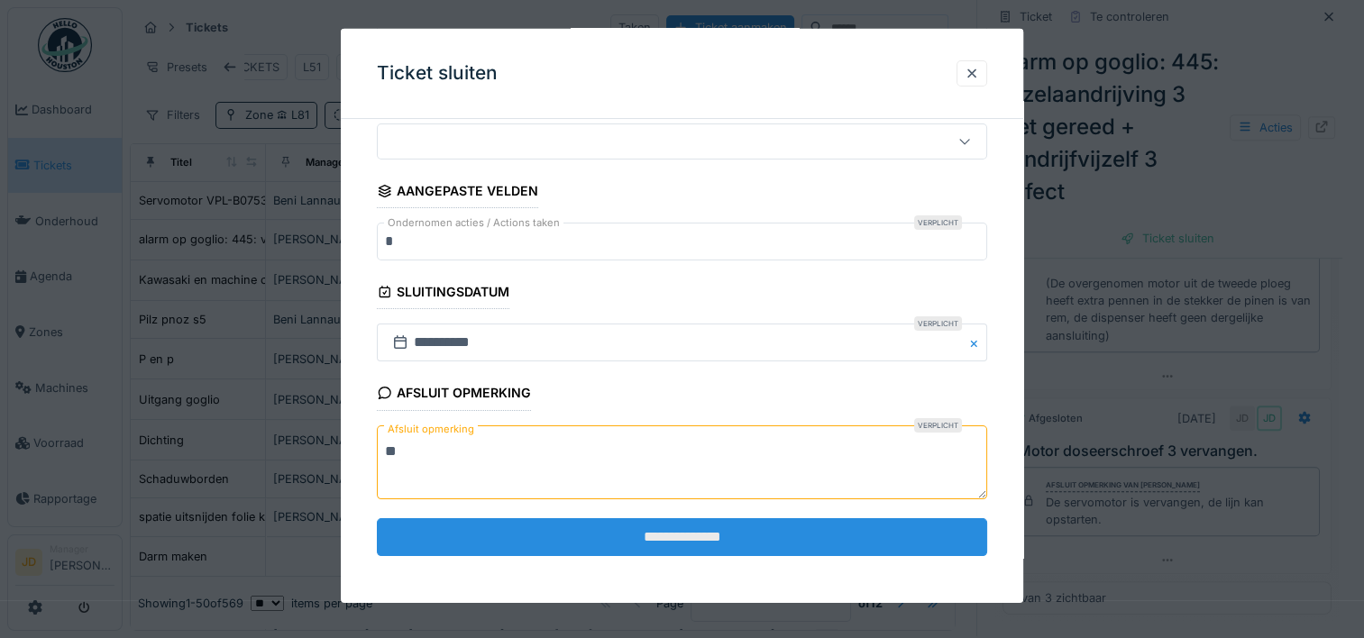
type textarea "**"
click at [586, 526] on input "**********" at bounding box center [682, 537] width 610 height 38
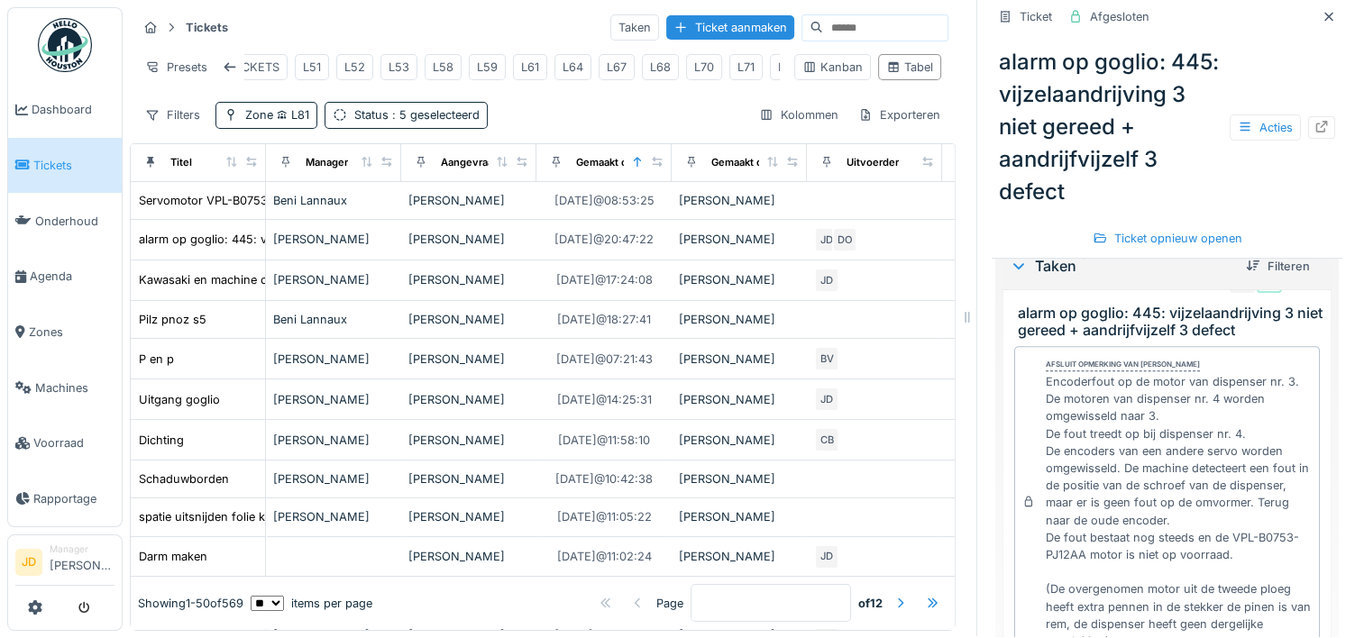
scroll to position [518, 0]
click at [1322, 11] on icon at bounding box center [1329, 17] width 14 height 12
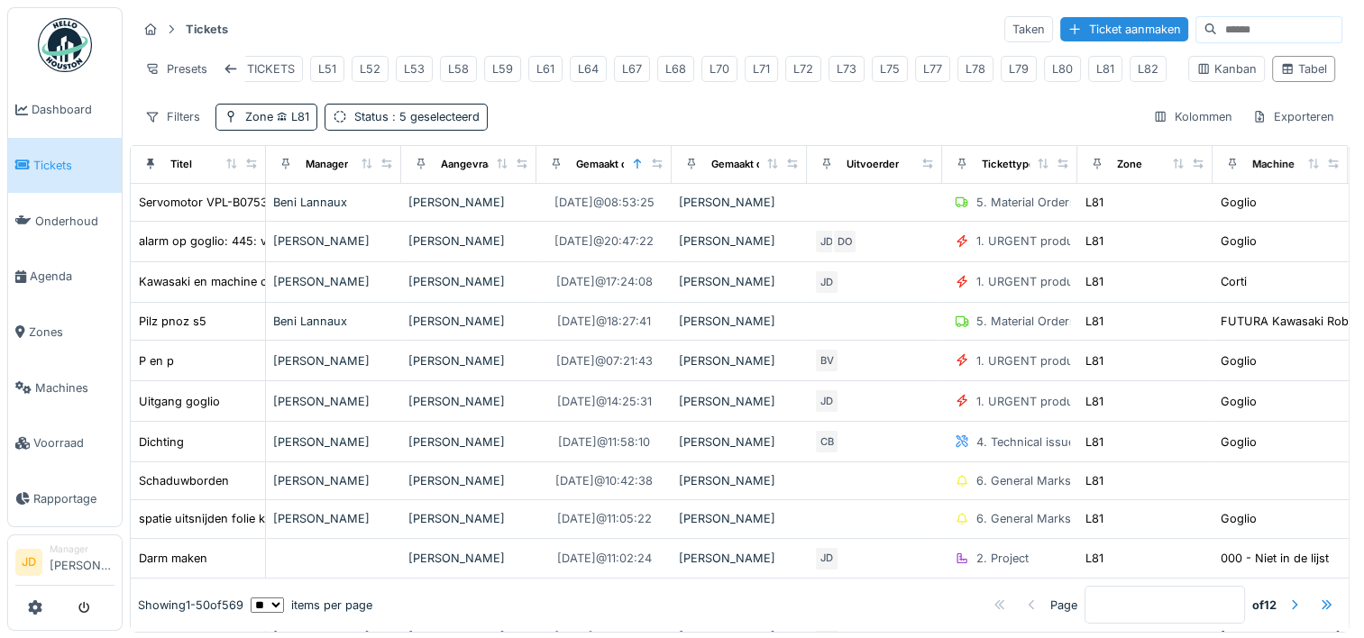
click at [65, 173] on link "Tickets" at bounding box center [65, 166] width 114 height 56
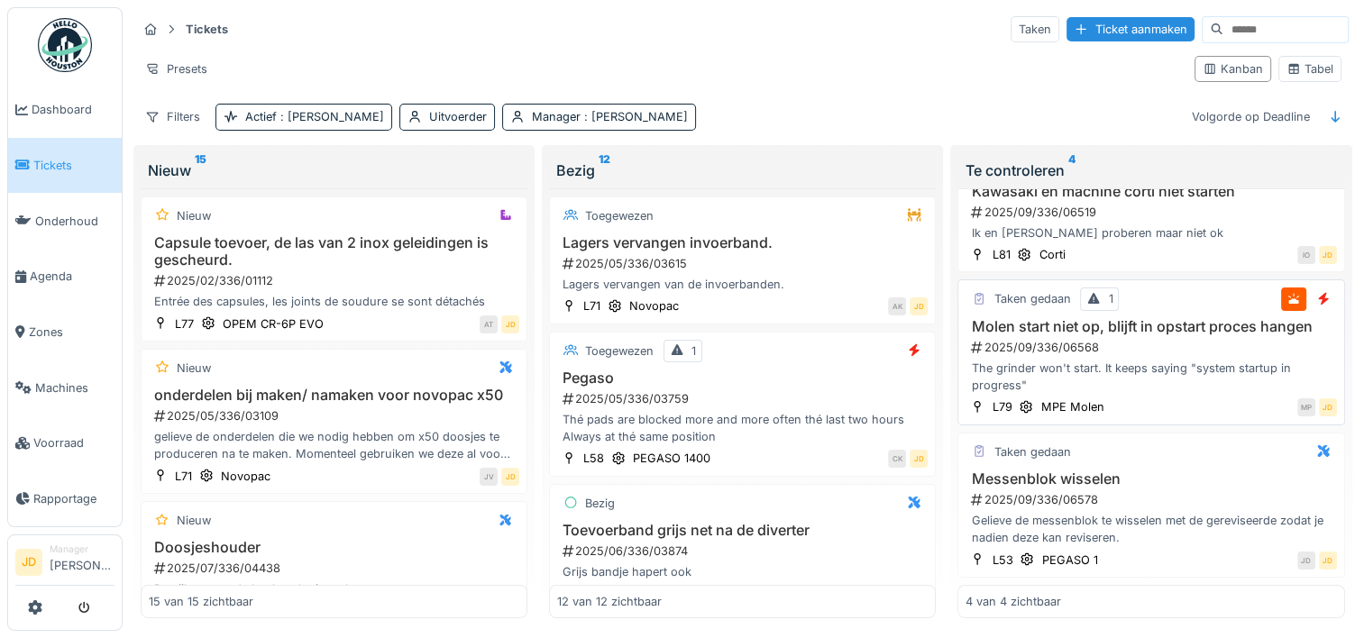
scroll to position [200, 0]
click at [1170, 379] on div "The grinder won't start. It keeps saying "system startup in progress"" at bounding box center [1151, 377] width 371 height 34
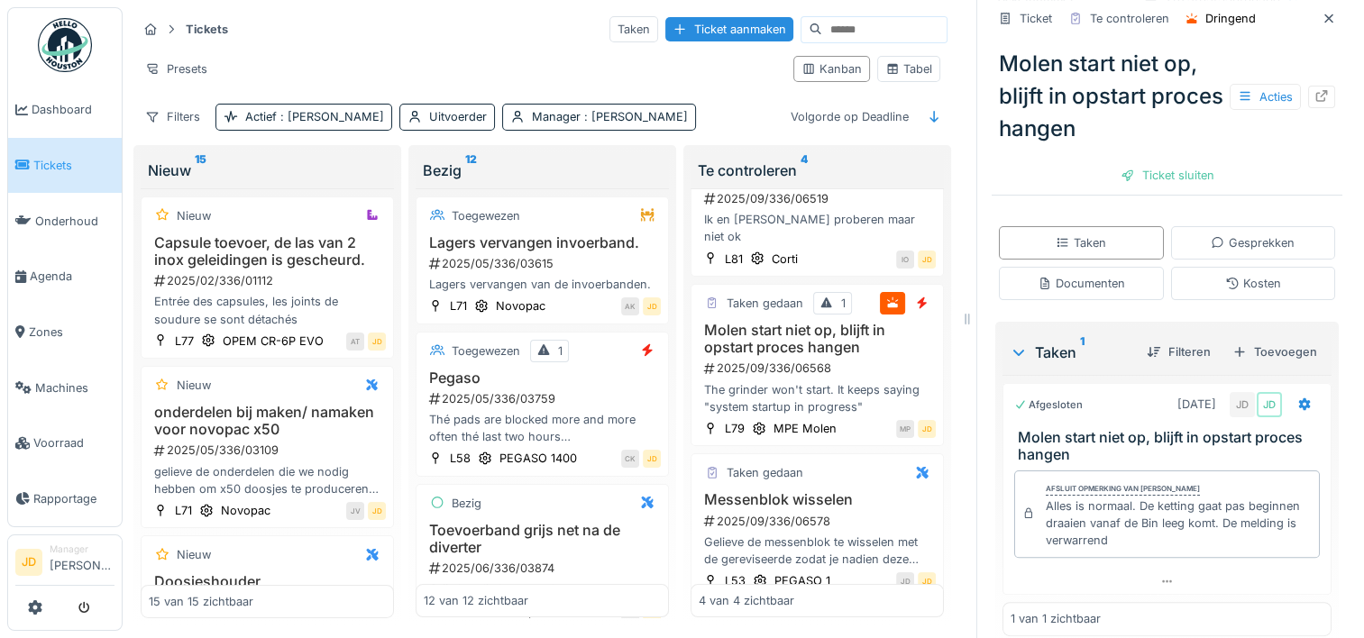
scroll to position [313, 0]
click at [1123, 179] on div "Ticket sluiten" at bounding box center [1167, 175] width 108 height 24
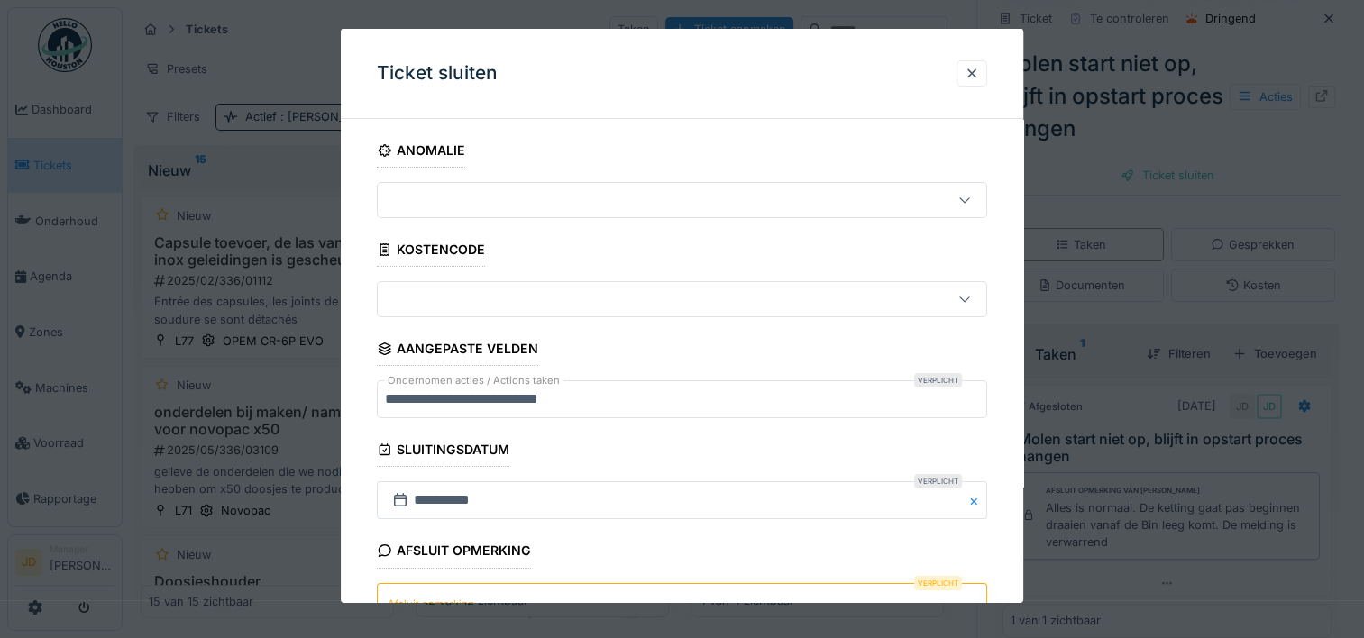
scroll to position [158, 0]
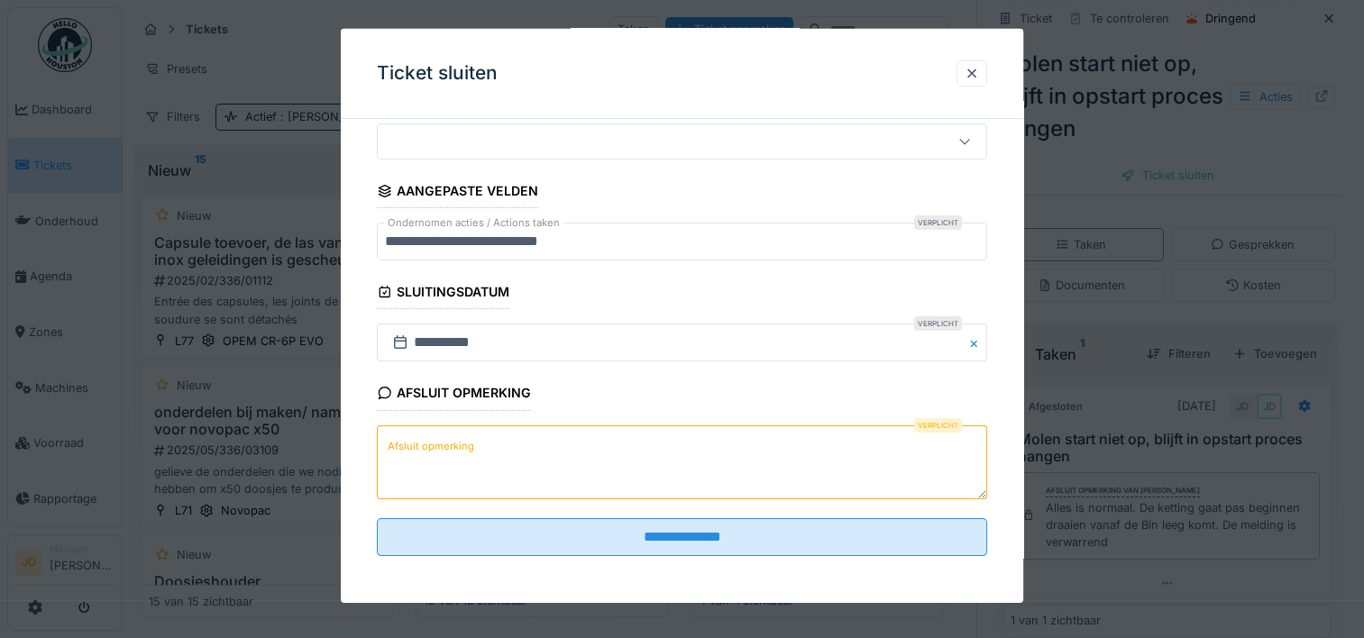
click at [642, 454] on textarea "Afsluit opmerking" at bounding box center [682, 462] width 610 height 74
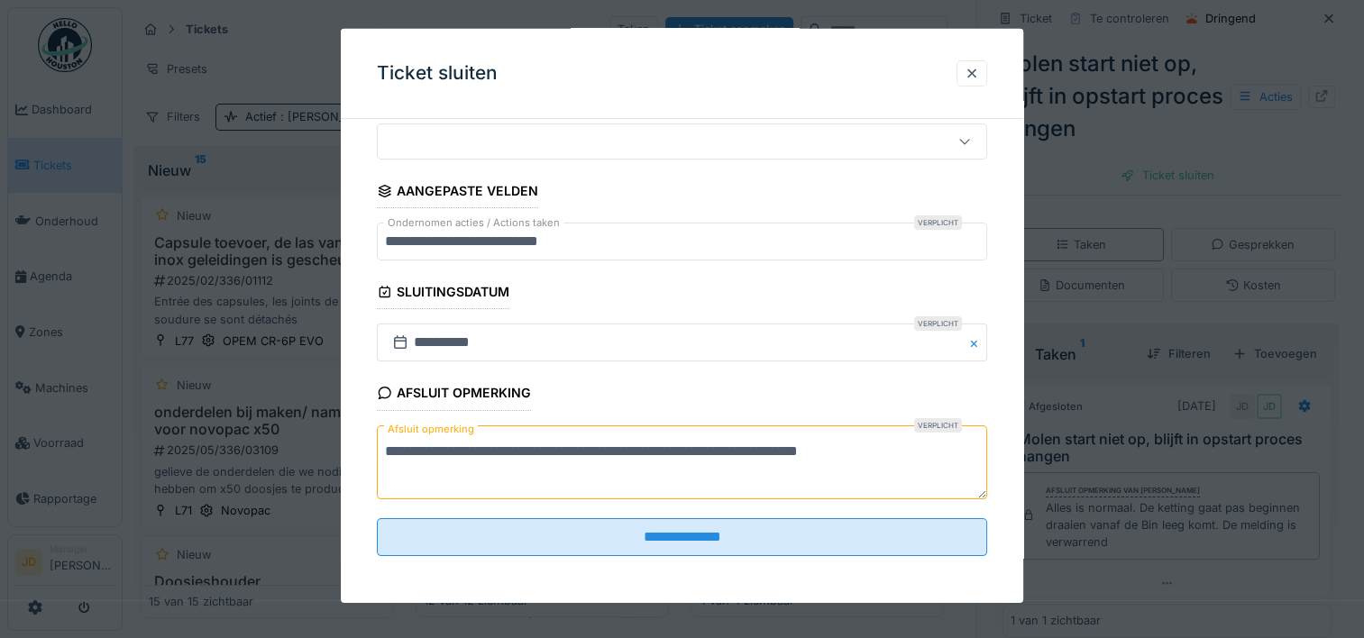
scroll to position [14, 0]
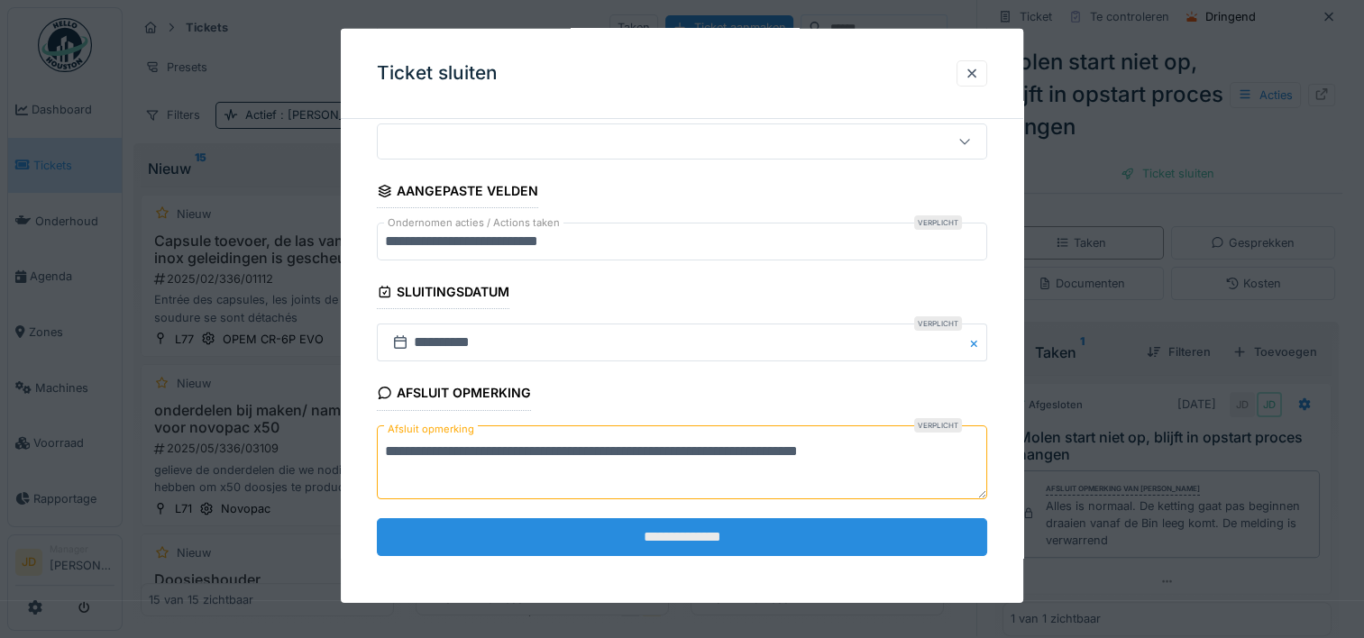
type textarea "**********"
click at [626, 534] on input "**********" at bounding box center [682, 537] width 610 height 38
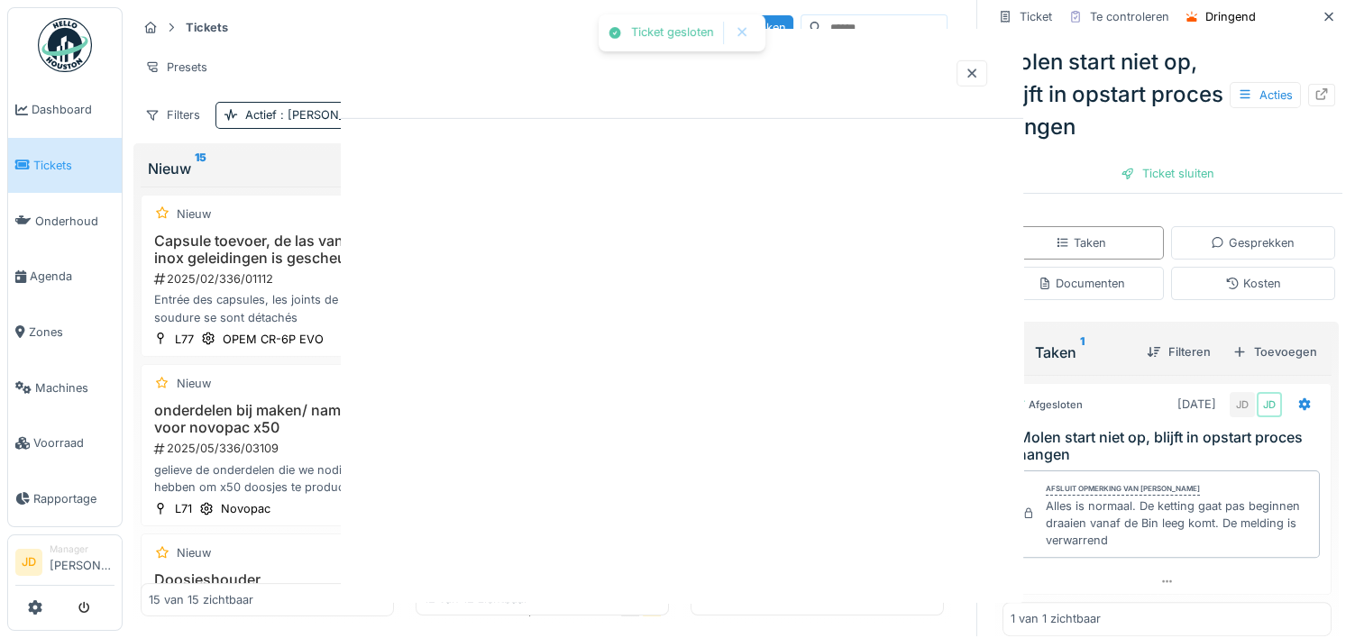
scroll to position [0, 0]
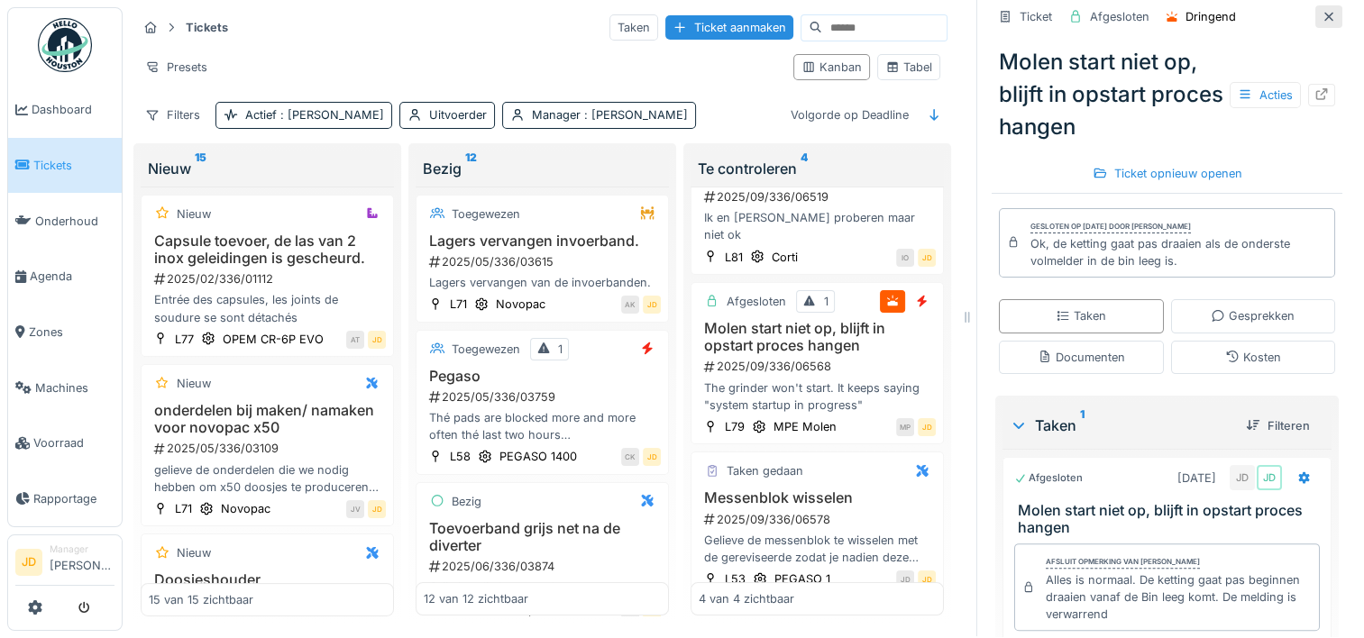
click at [1322, 9] on div at bounding box center [1329, 16] width 14 height 17
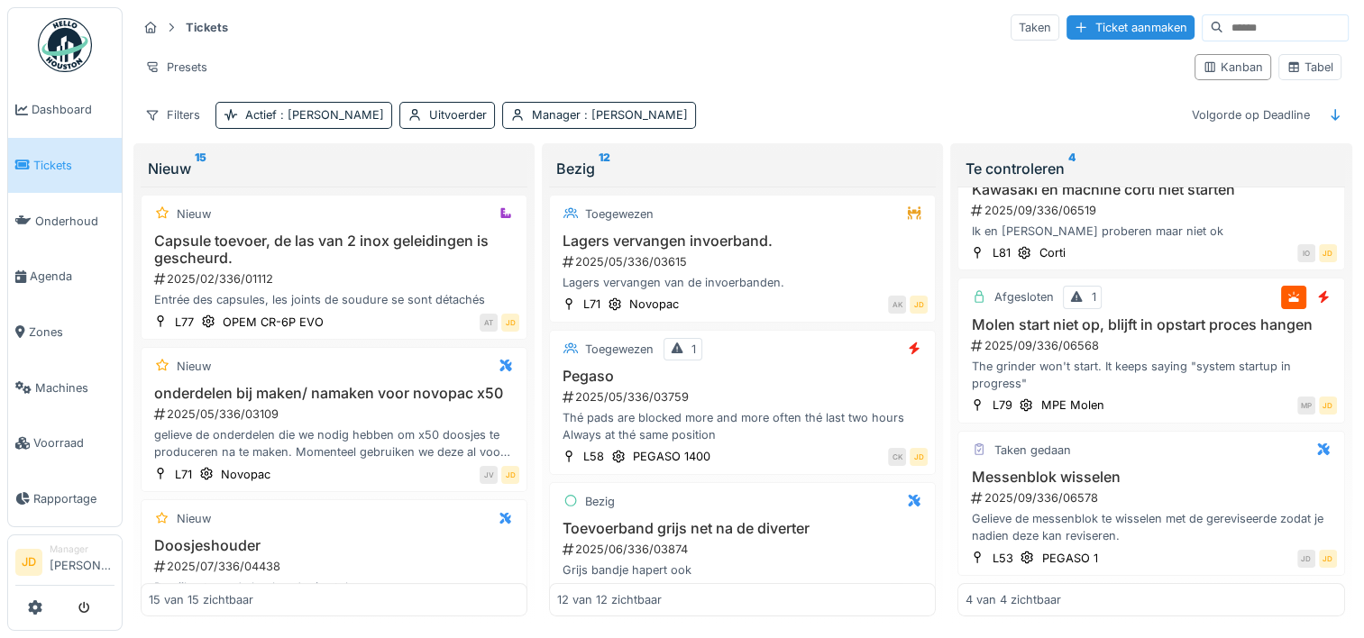
scroll to position [200, 0]
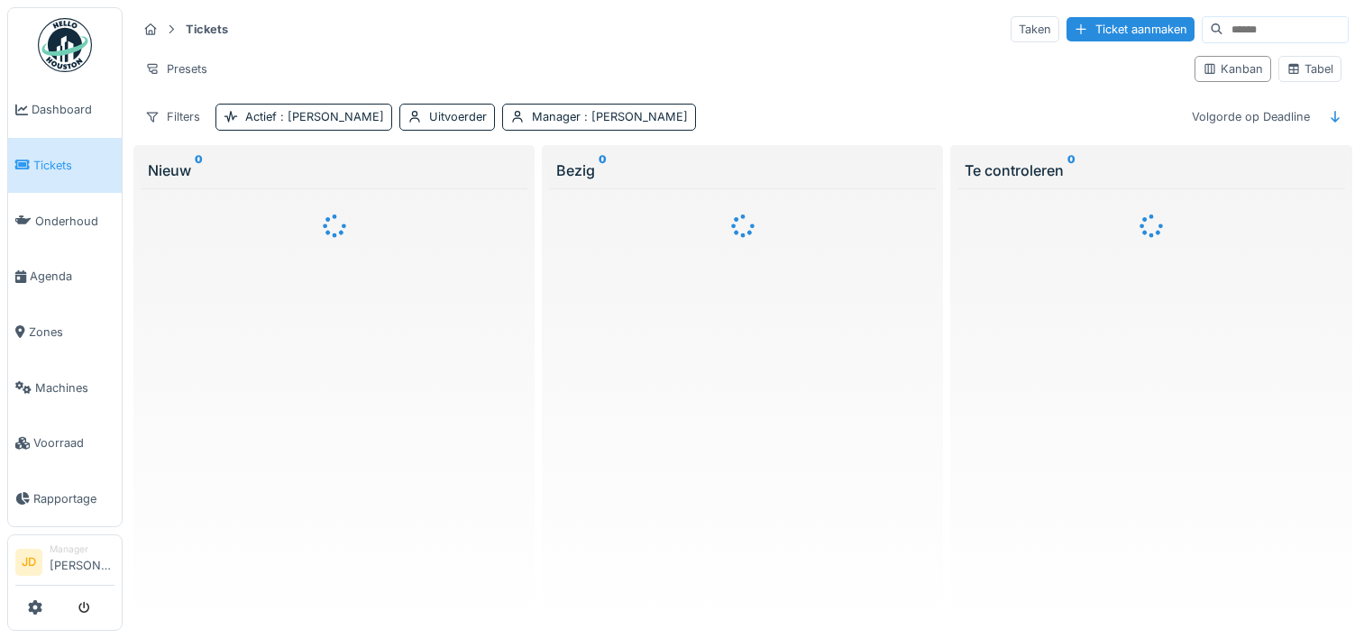
scroll to position [14, 0]
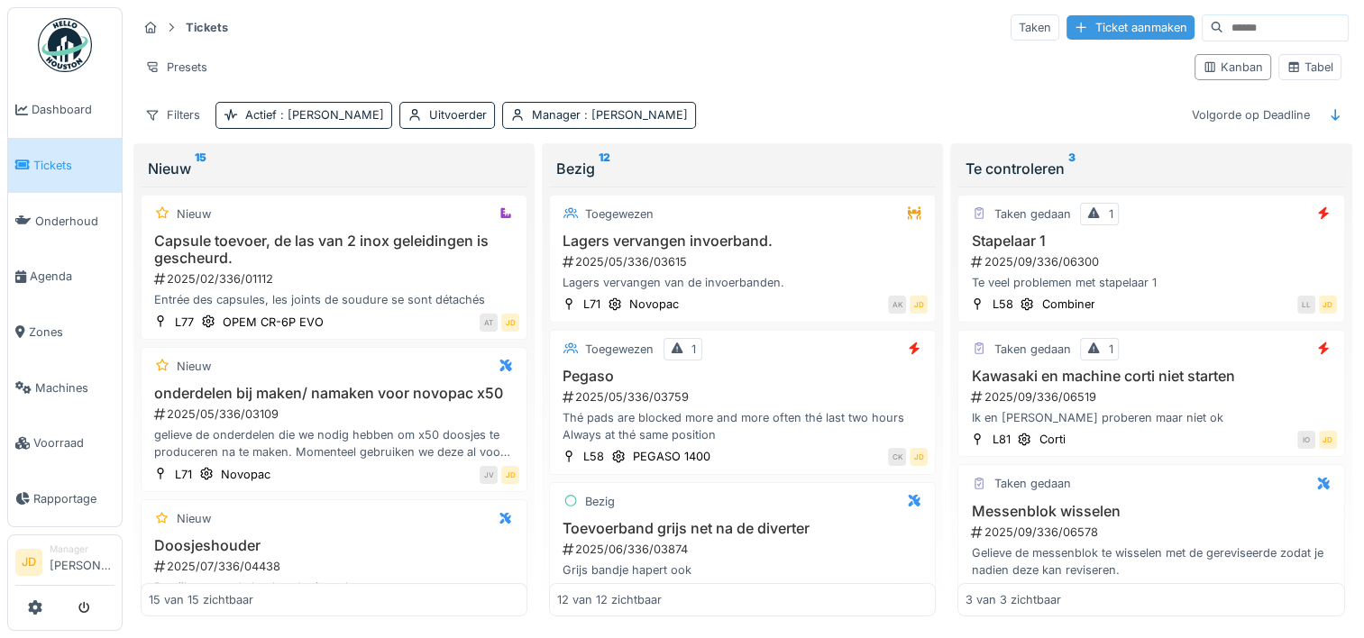
click at [1067, 15] on div "Ticket aanmaken" at bounding box center [1131, 27] width 128 height 24
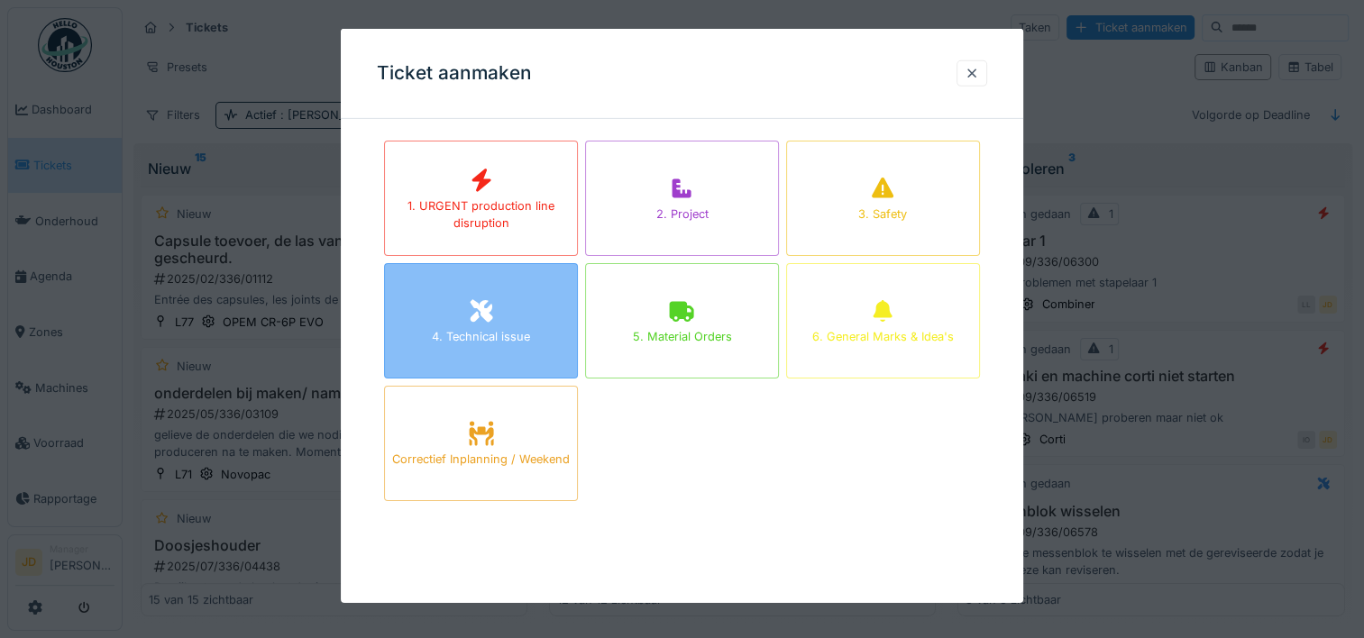
click at [502, 320] on div "4. Technical issue" at bounding box center [481, 320] width 194 height 115
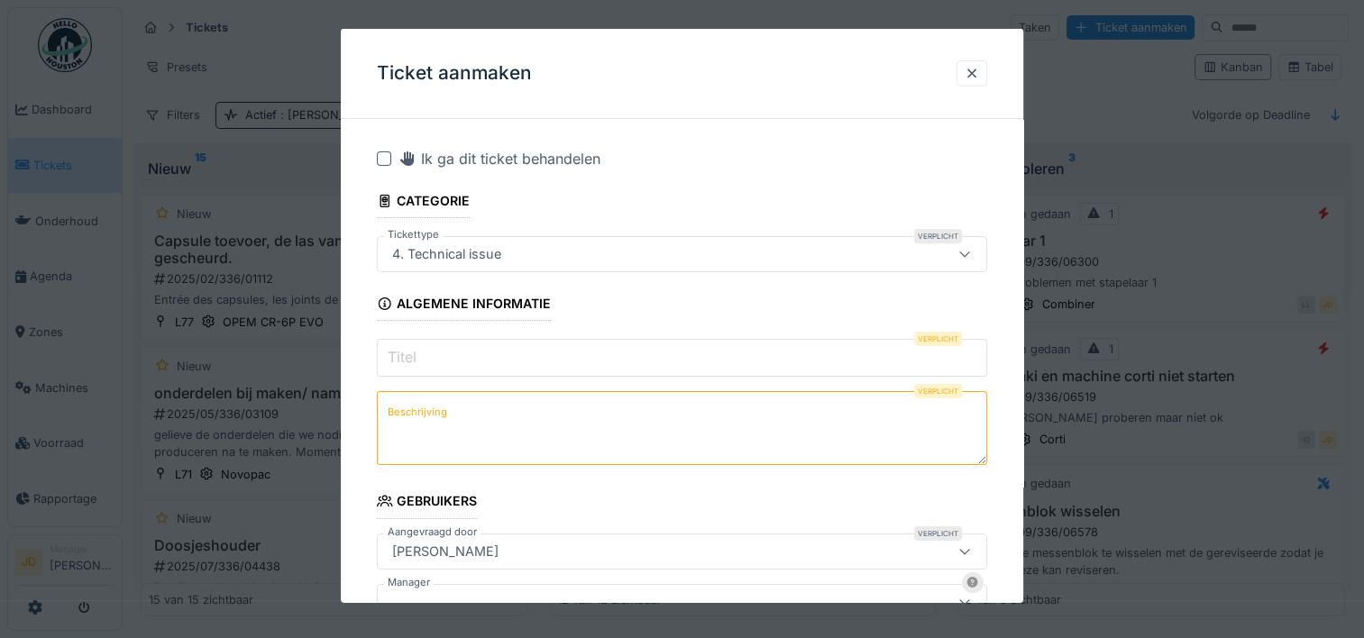
click at [576, 361] on input "Titel" at bounding box center [682, 358] width 610 height 38
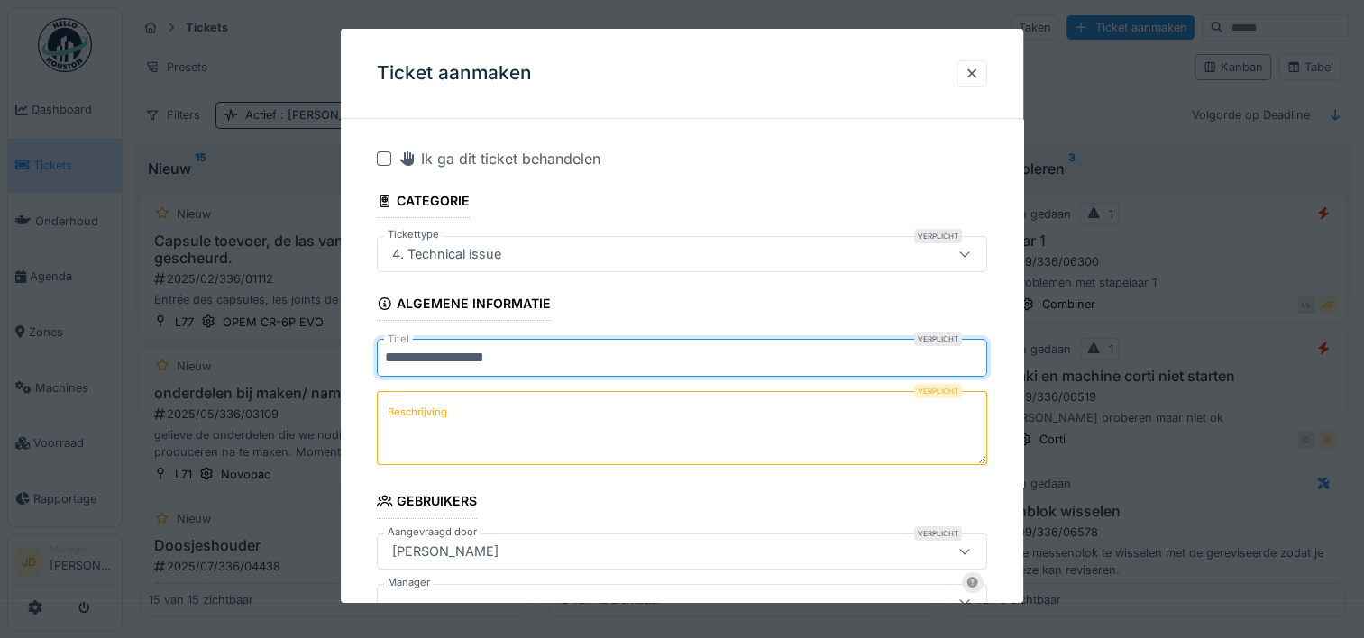
type input "**********"
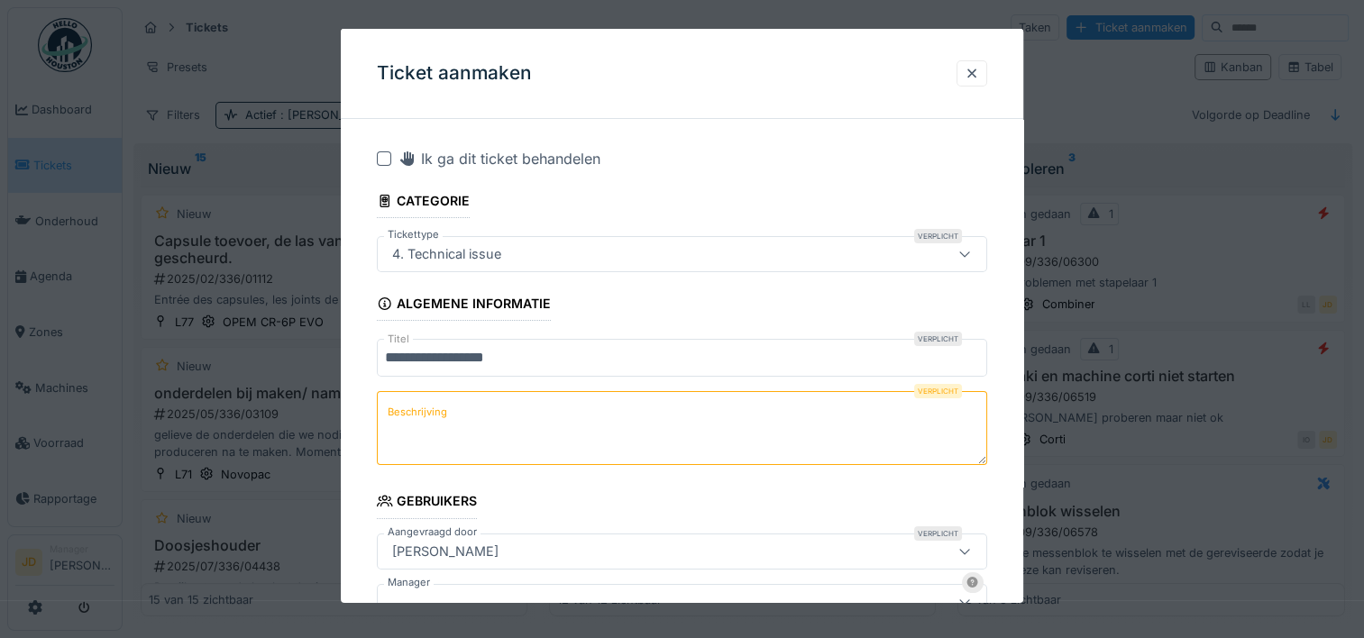
click at [566, 446] on textarea "Beschrijving" at bounding box center [682, 428] width 610 height 74
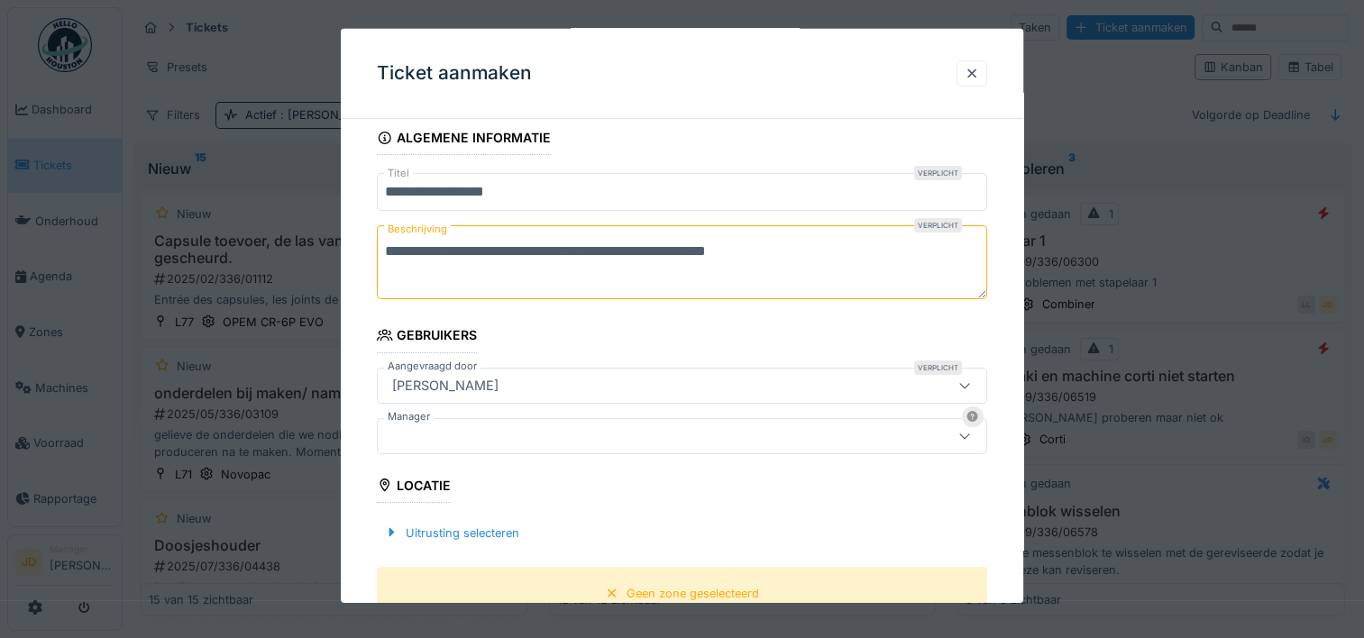
scroll to position [166, 0]
type textarea "**********"
click at [619, 433] on div at bounding box center [645, 436] width 520 height 20
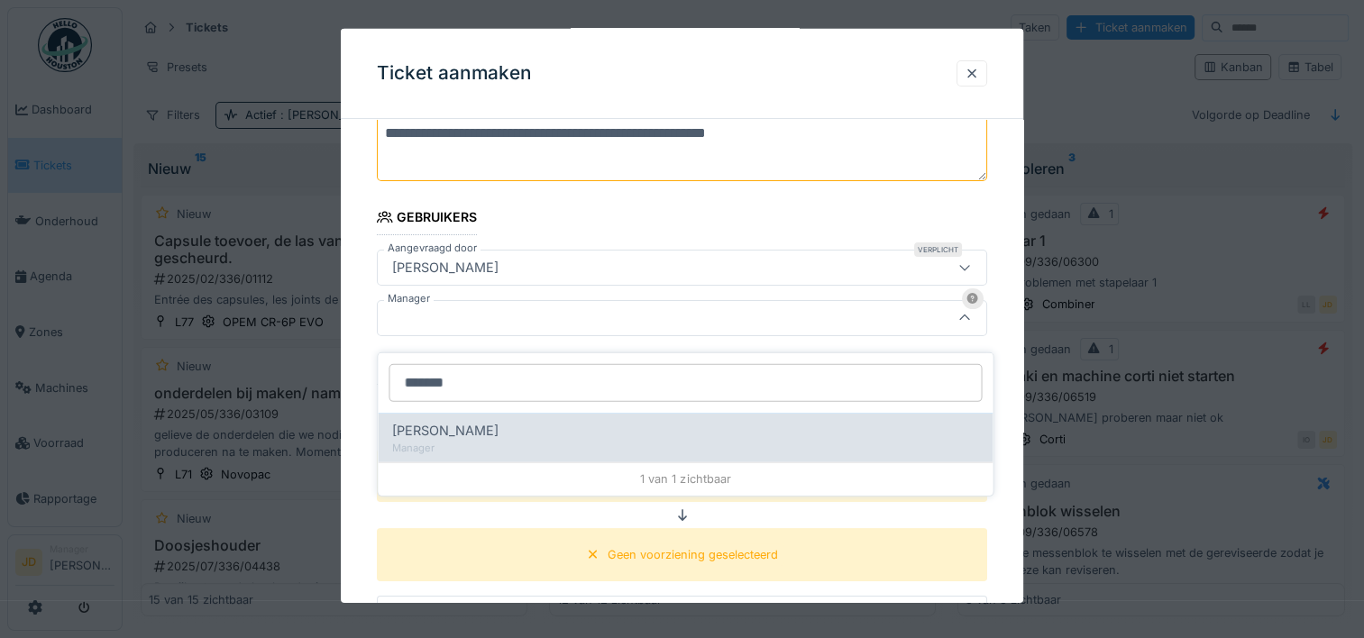
type input "*******"
click at [530, 421] on div "[PERSON_NAME]" at bounding box center [685, 431] width 586 height 20
type input "****"
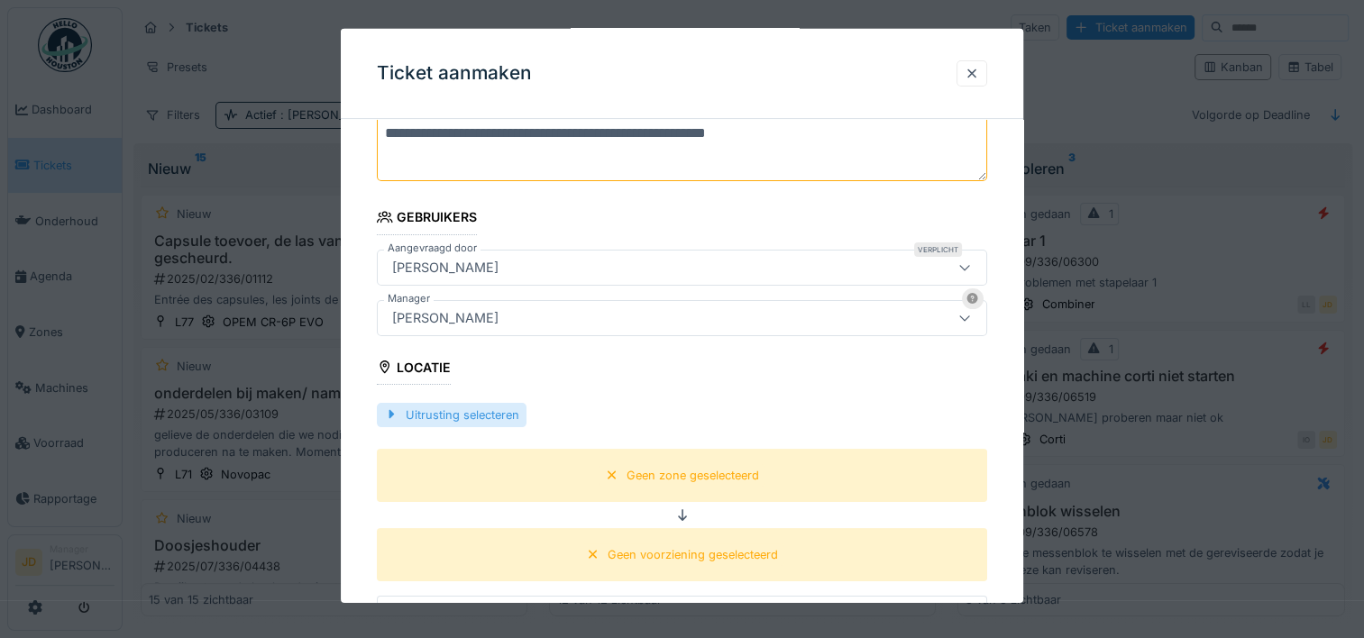
click at [418, 411] on div "Uitrusting selecteren" at bounding box center [452, 414] width 150 height 24
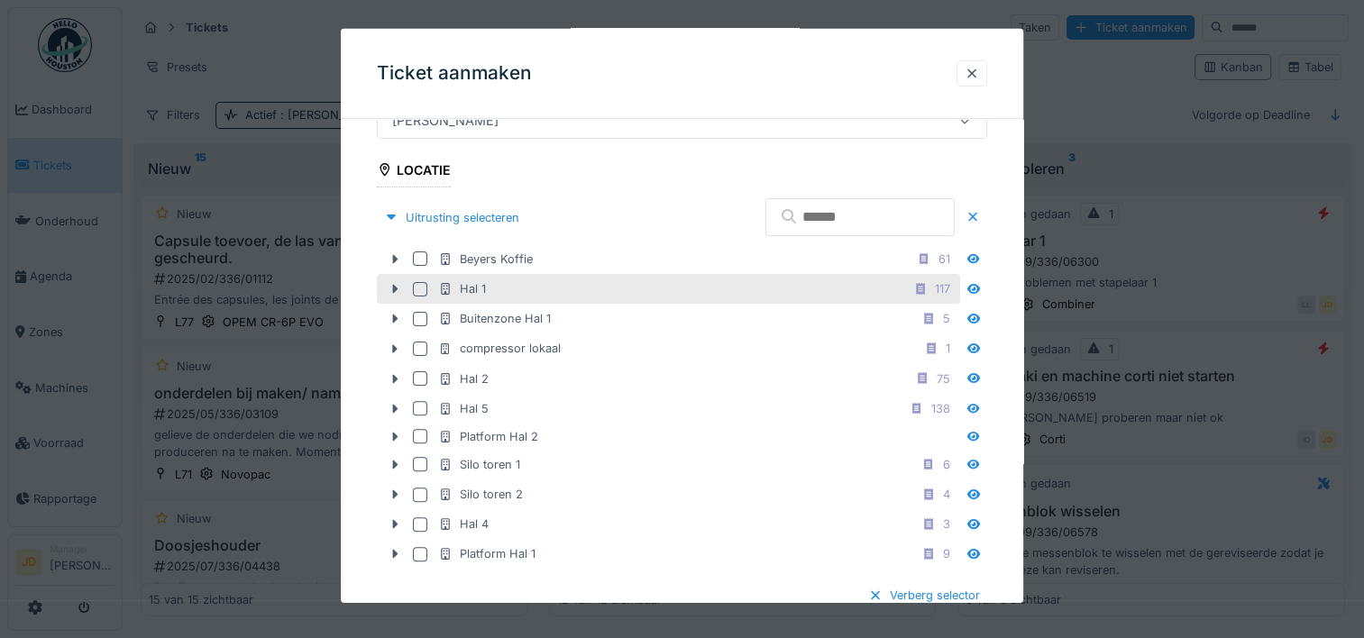
scroll to position [490, 0]
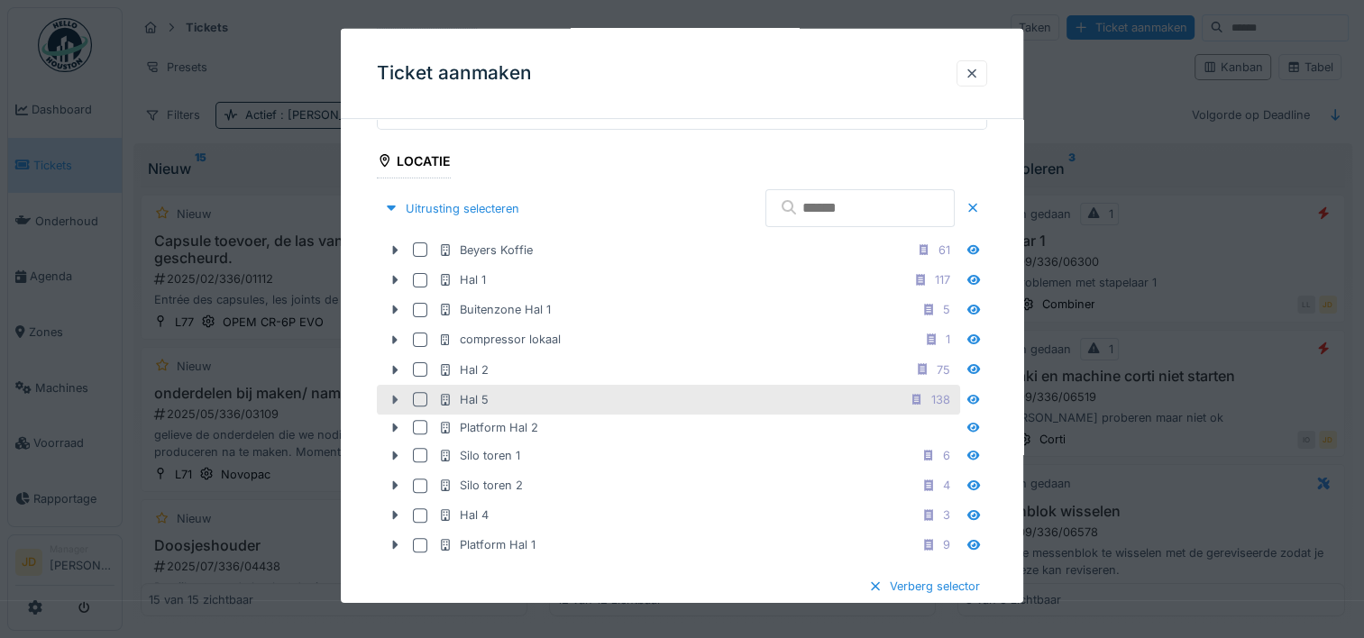
click at [393, 395] on icon at bounding box center [395, 399] width 5 height 9
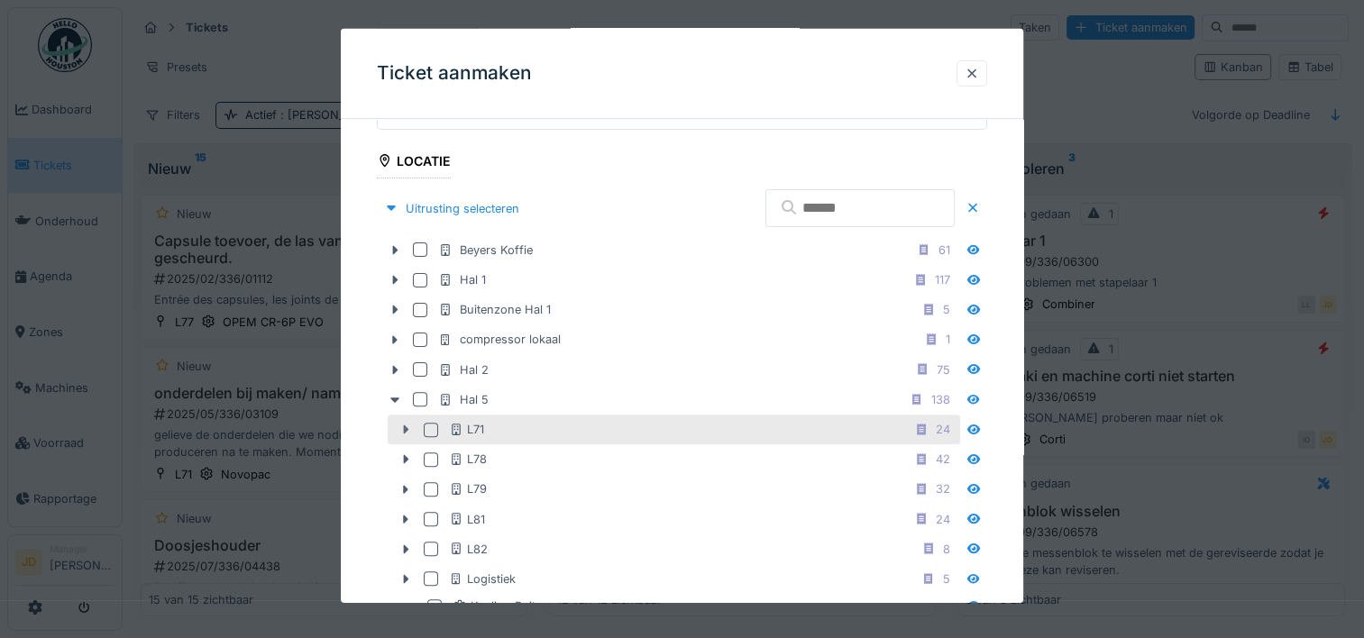
click at [409, 424] on icon at bounding box center [406, 430] width 14 height 12
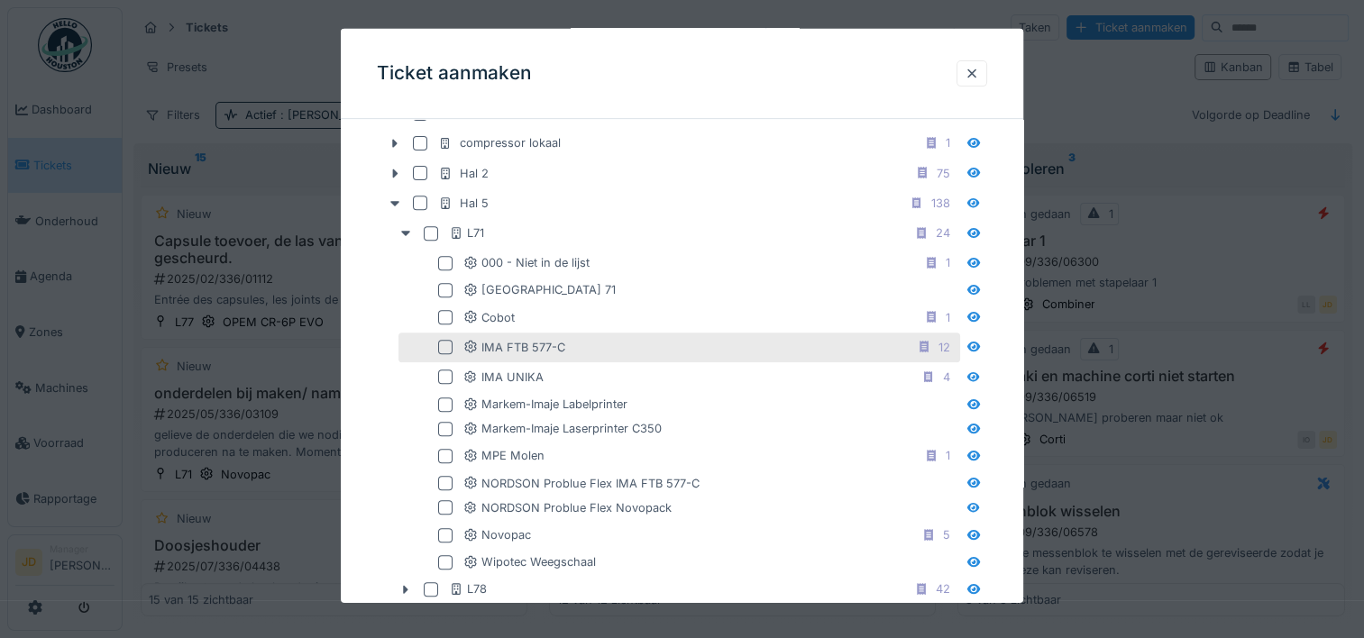
scroll to position [688, 0]
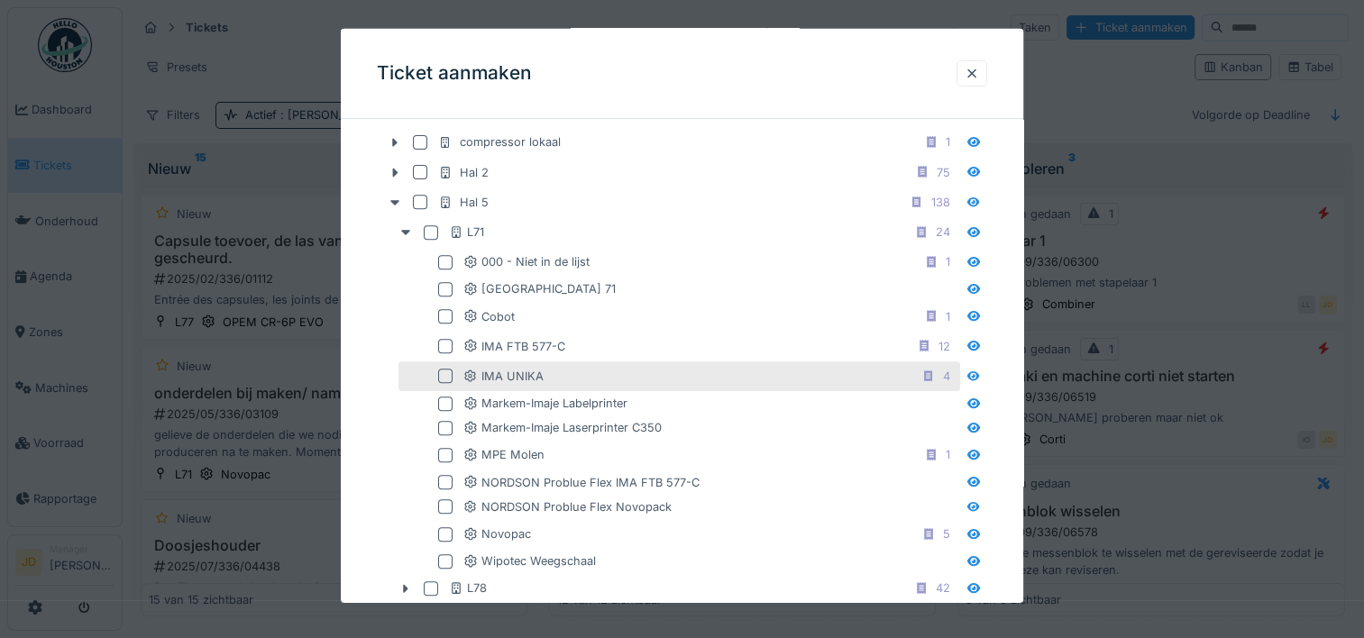
click at [449, 371] on div at bounding box center [445, 376] width 14 height 14
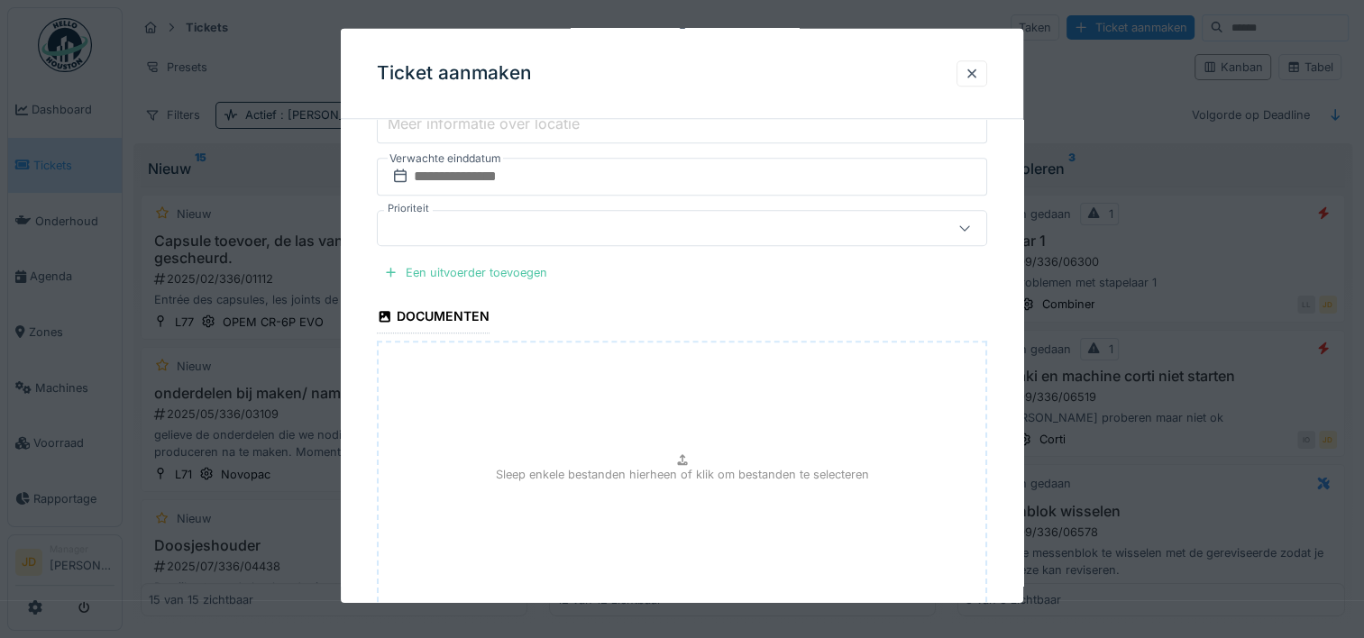
scroll to position [1846, 0]
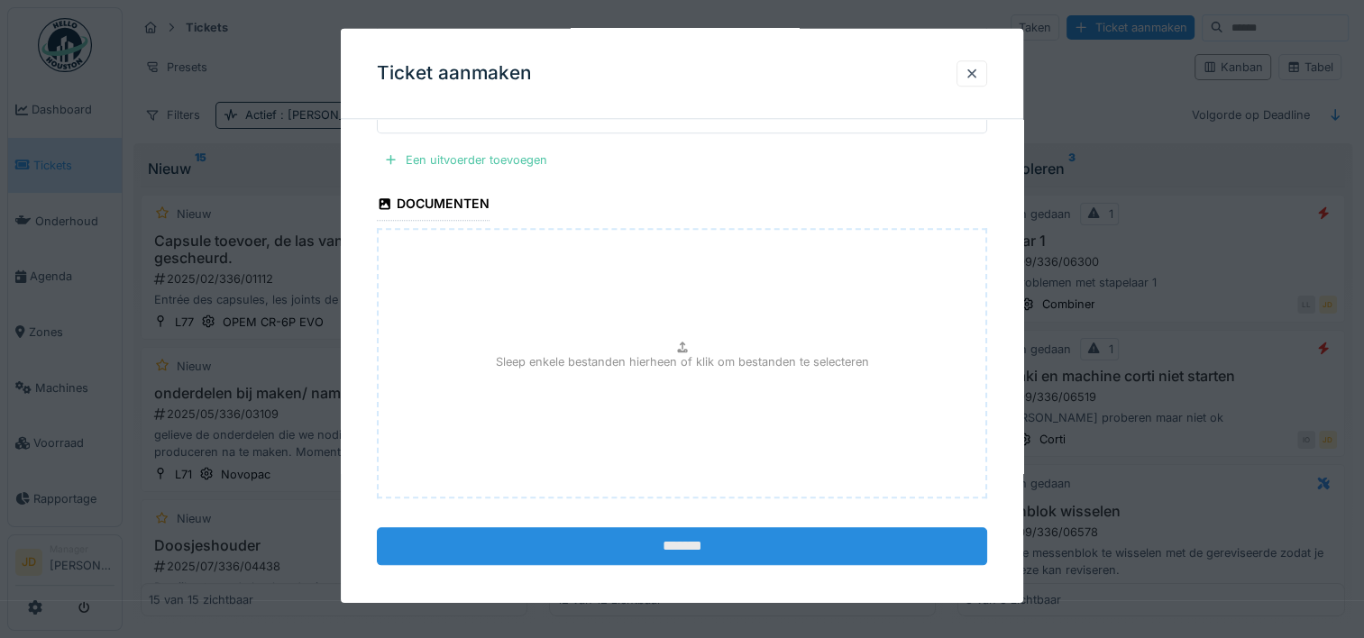
click at [683, 536] on input "*******" at bounding box center [682, 546] width 610 height 38
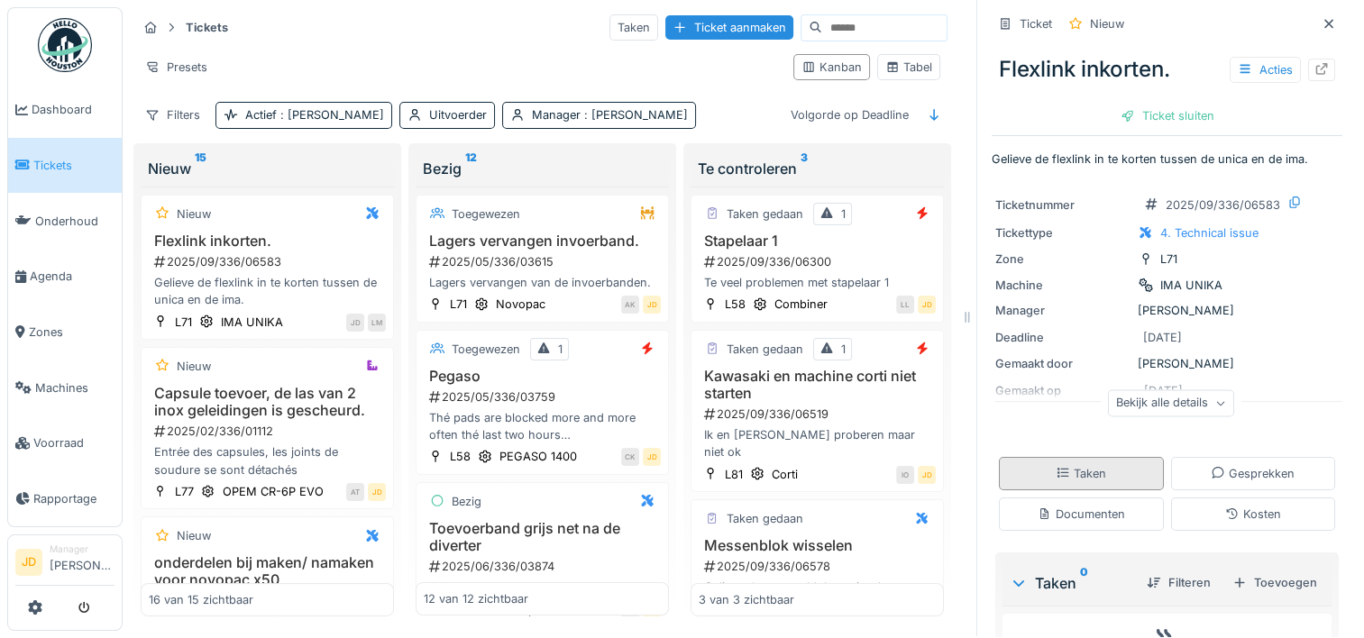
scroll to position [124, 0]
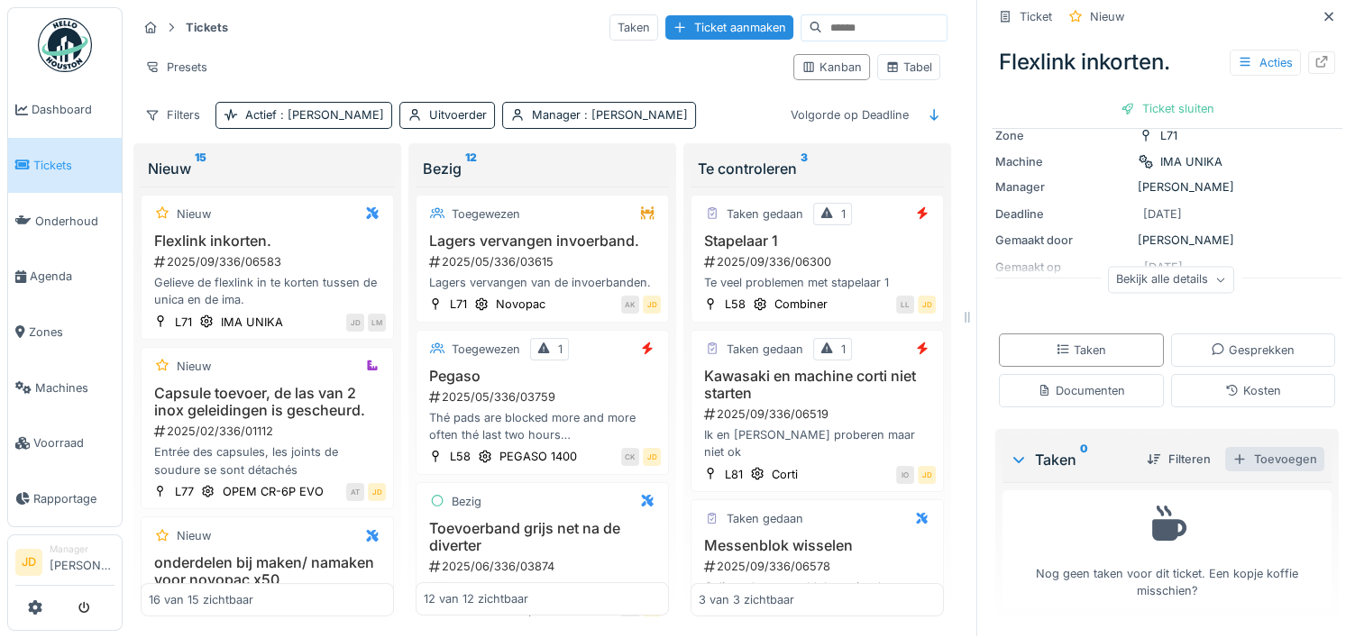
click at [1251, 447] on div "Toevoegen" at bounding box center [1274, 459] width 99 height 24
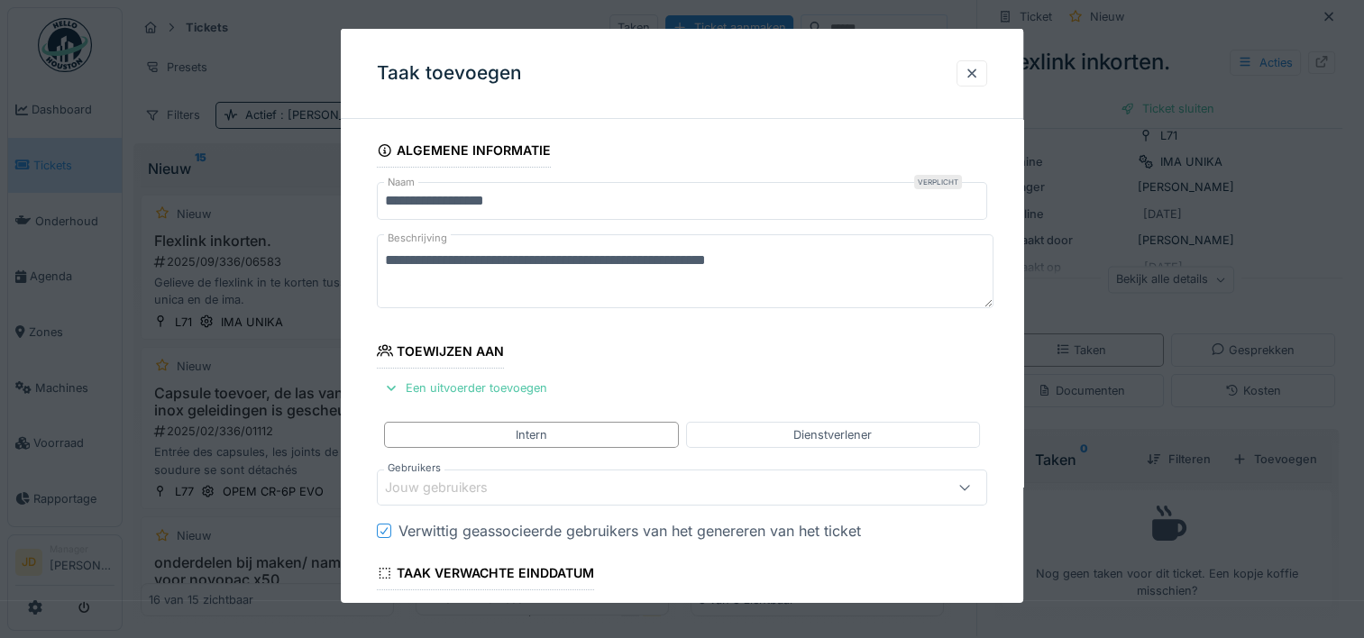
click at [444, 478] on div "Jouw gebruikers" at bounding box center [645, 488] width 520 height 20
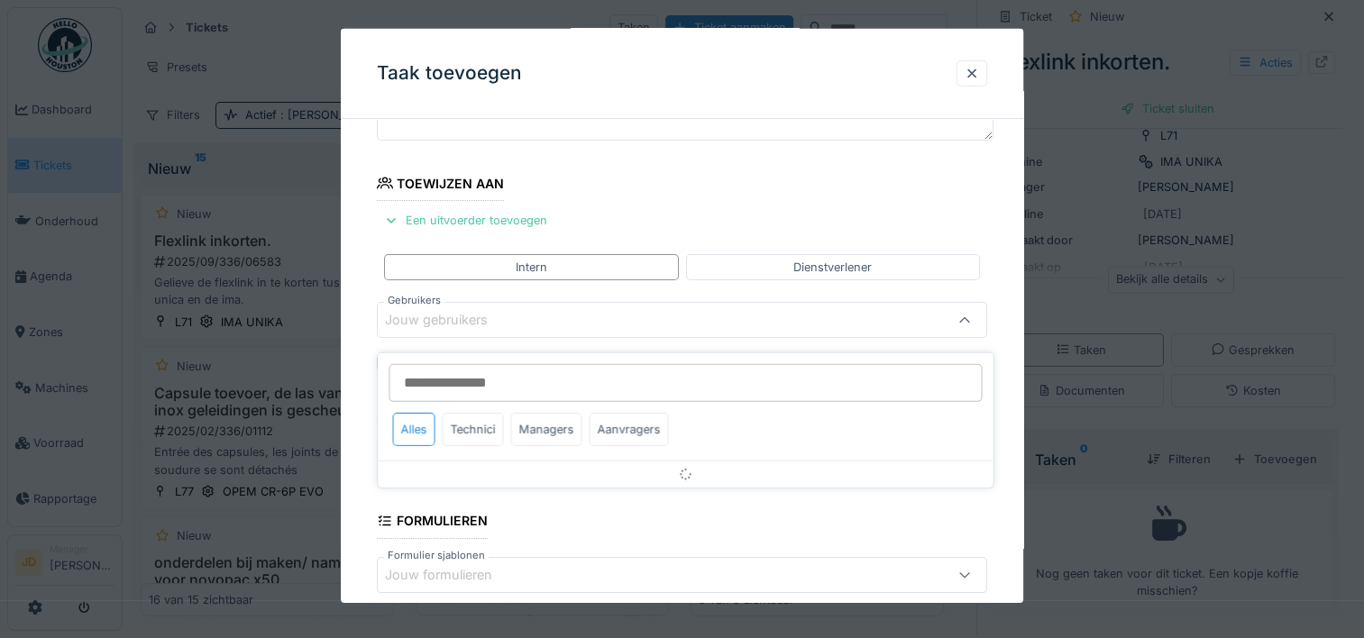
scroll to position [170, 0]
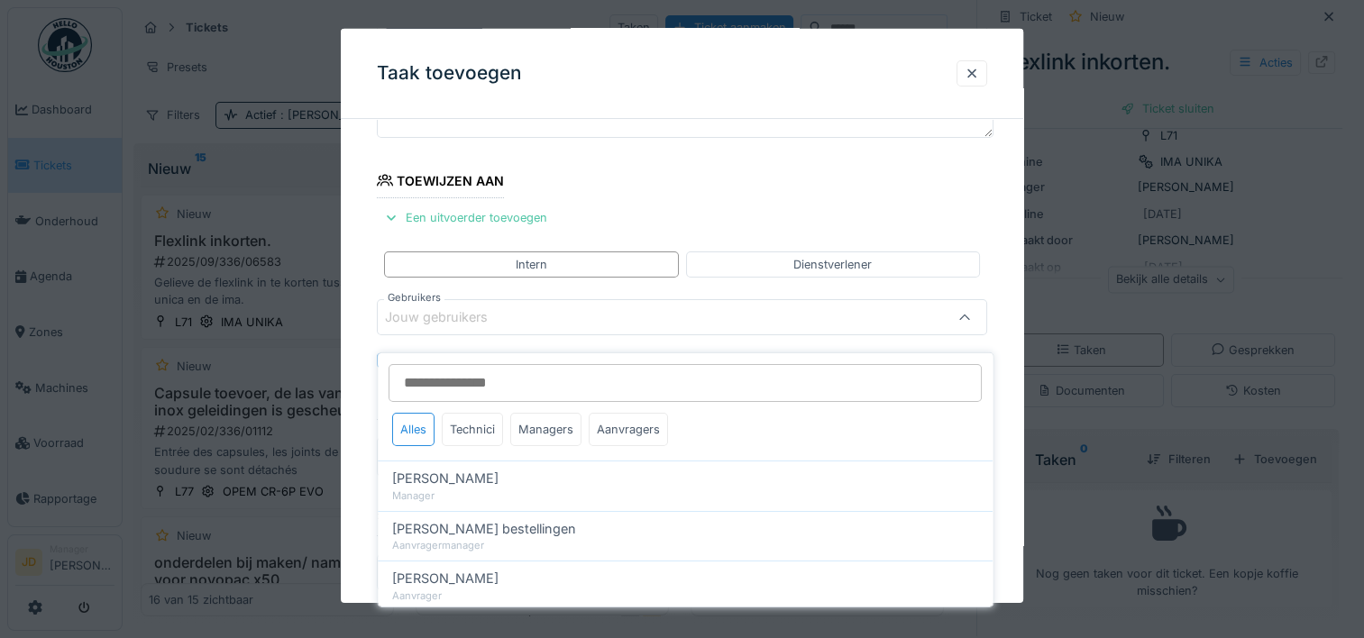
drag, startPoint x: 444, startPoint y: 476, endPoint x: 575, endPoint y: 316, distance: 207.6
click at [575, 316] on div "Jouw gebruikers" at bounding box center [645, 317] width 520 height 20
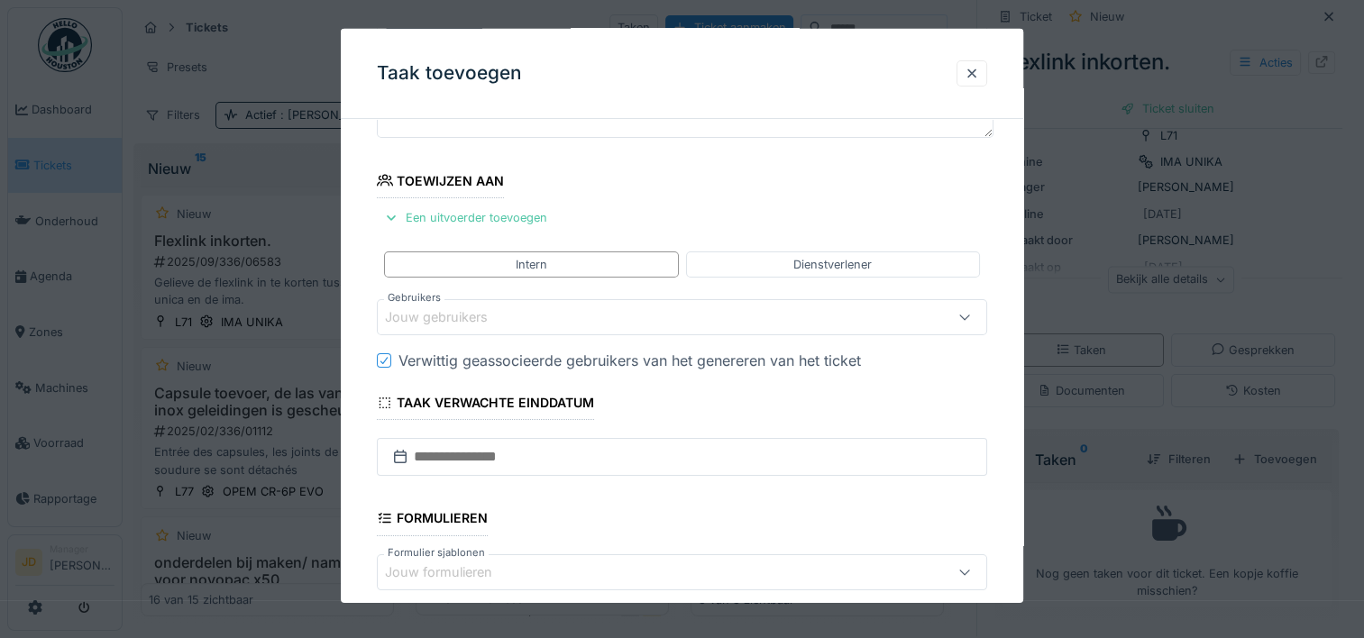
click at [575, 316] on div "Jouw gebruikers" at bounding box center [645, 317] width 520 height 20
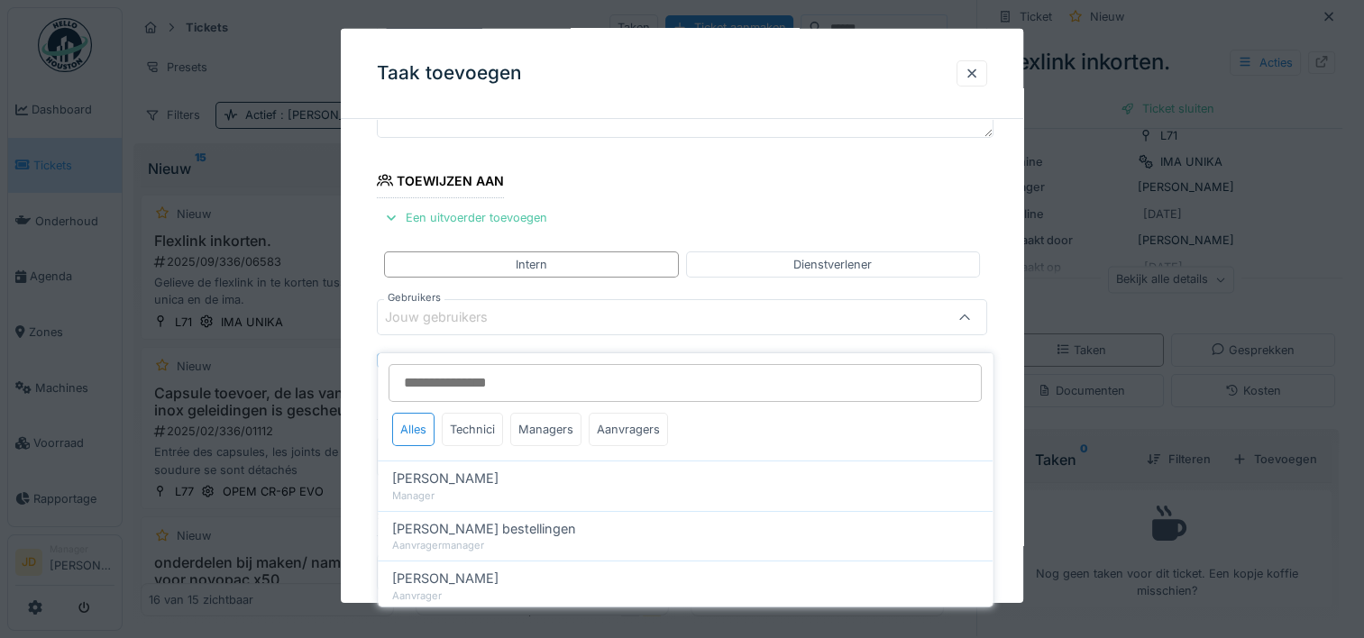
click at [482, 373] on input "Gebruikers" at bounding box center [685, 383] width 593 height 38
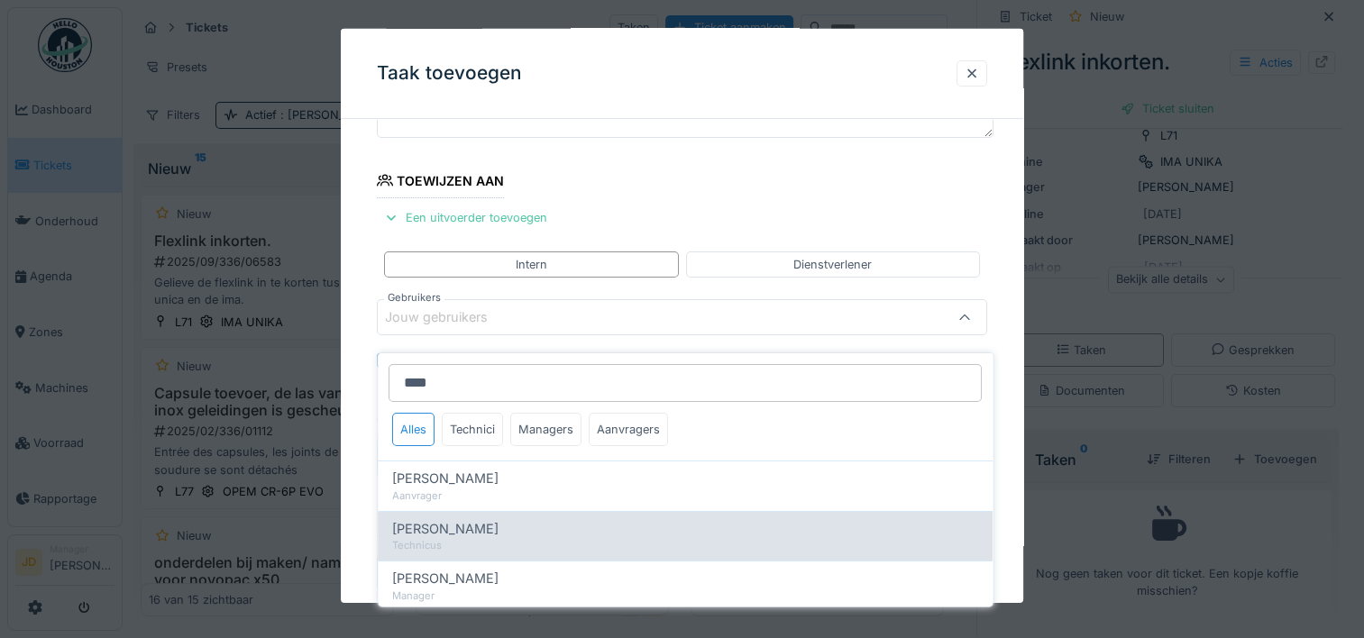
type input "****"
click at [527, 518] on div "Carl Bauwelinck" at bounding box center [685, 528] width 586 height 20
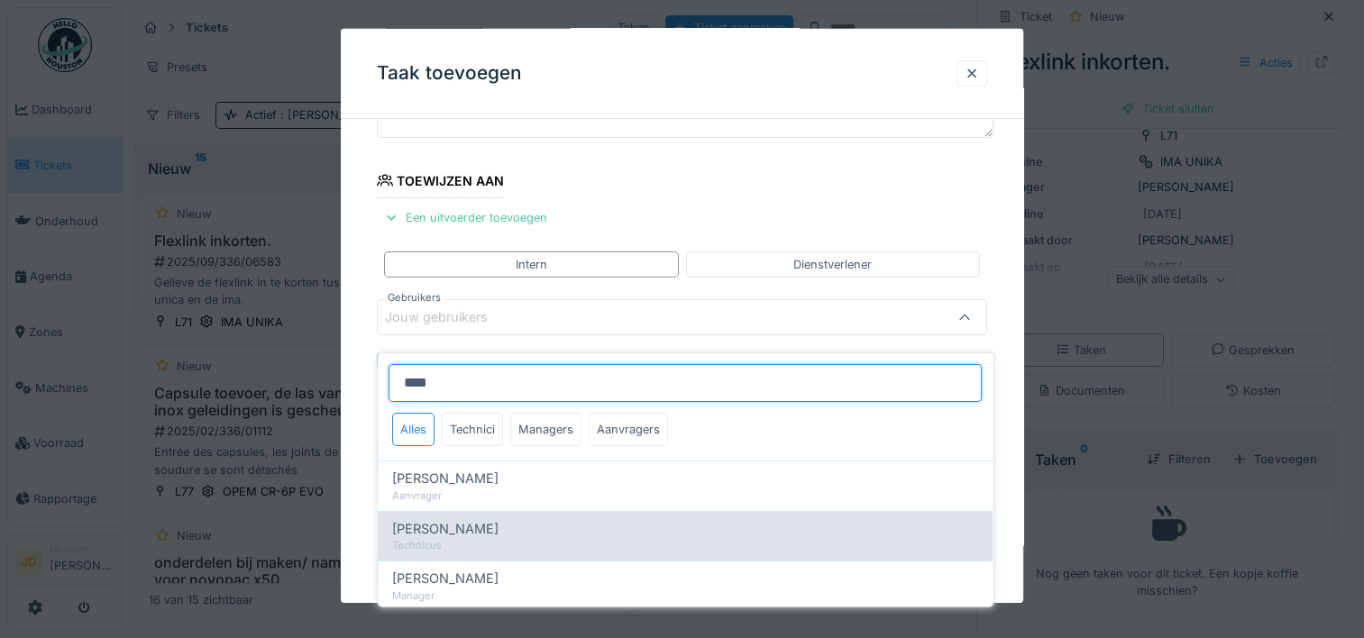
type input "****"
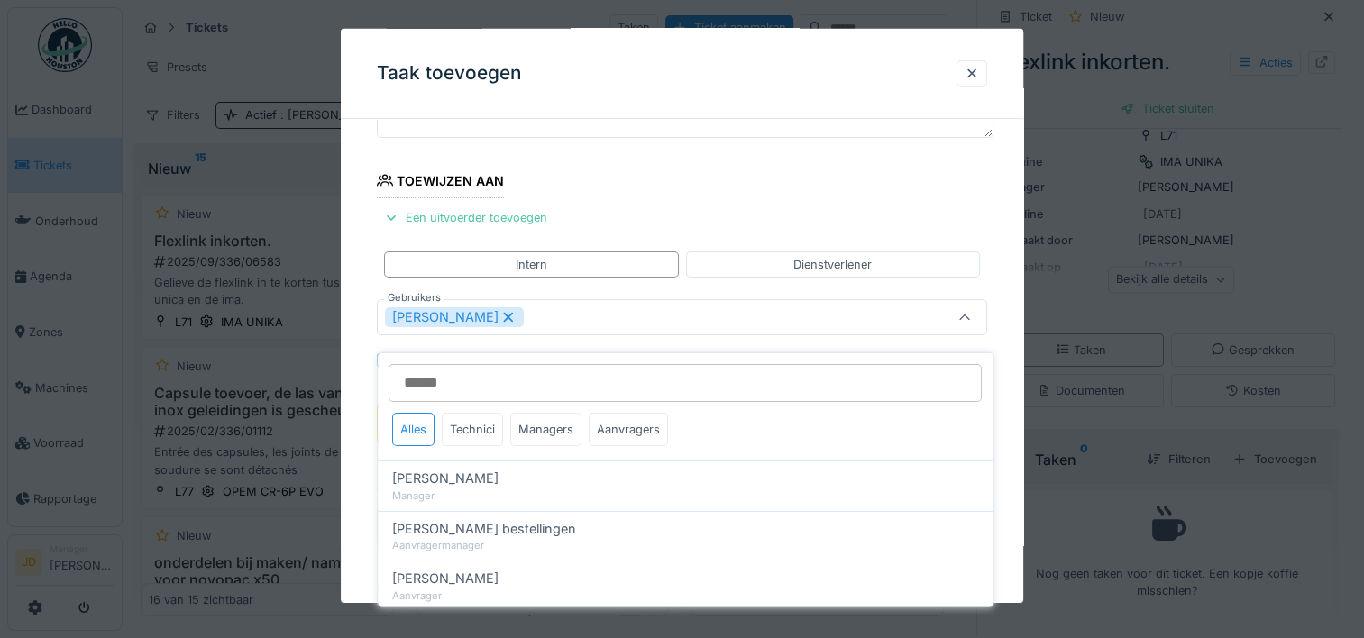
click at [967, 316] on icon at bounding box center [965, 318] width 14 height 12
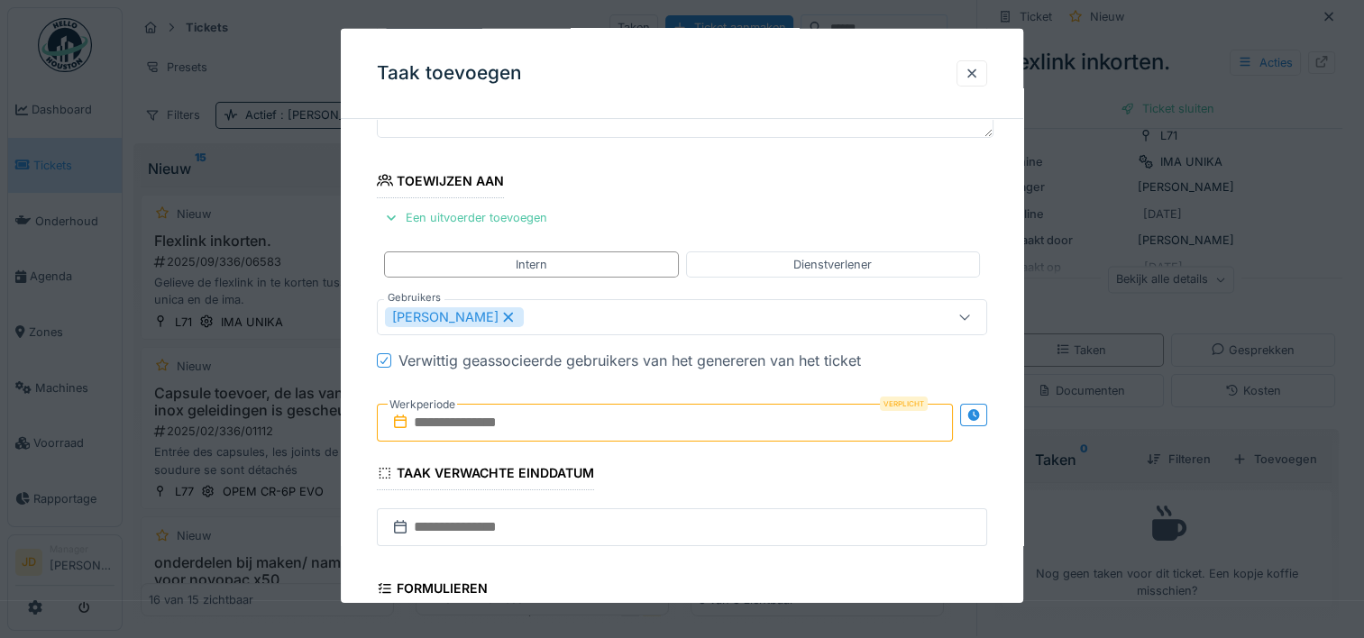
click at [518, 424] on input "text" at bounding box center [665, 423] width 576 height 38
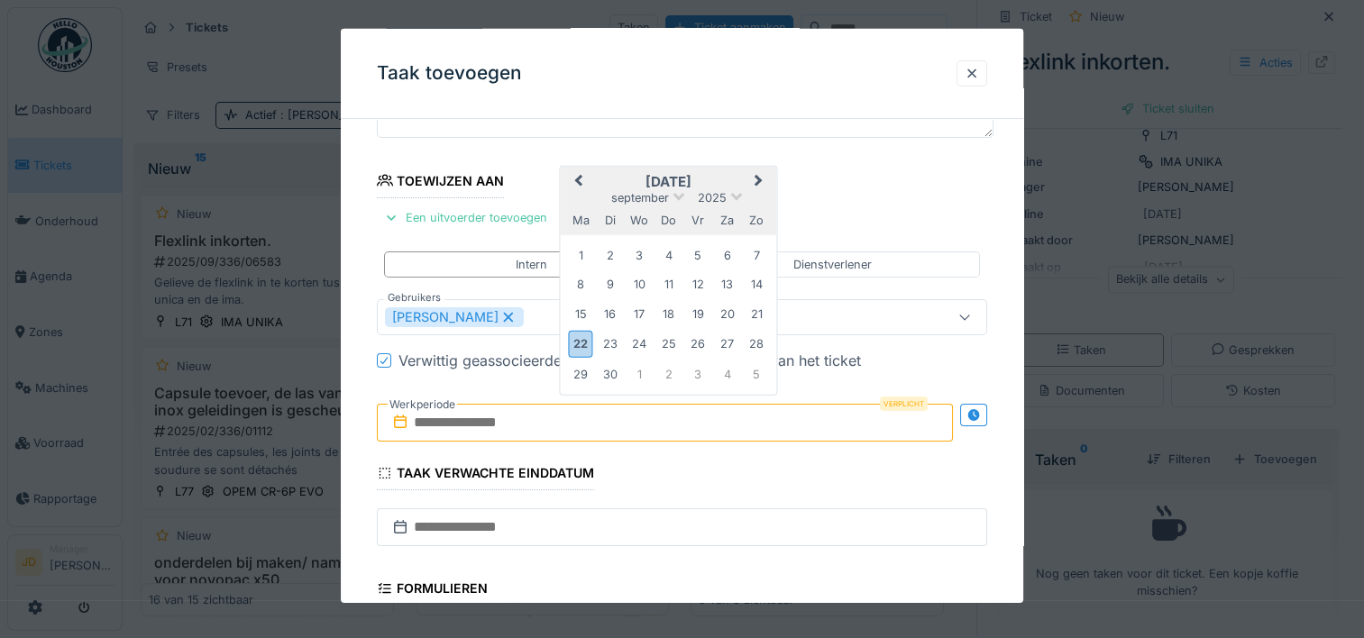
click at [722, 174] on h2 "september 2025" at bounding box center [669, 182] width 216 height 16
click at [581, 335] on div "22" at bounding box center [581, 344] width 24 height 26
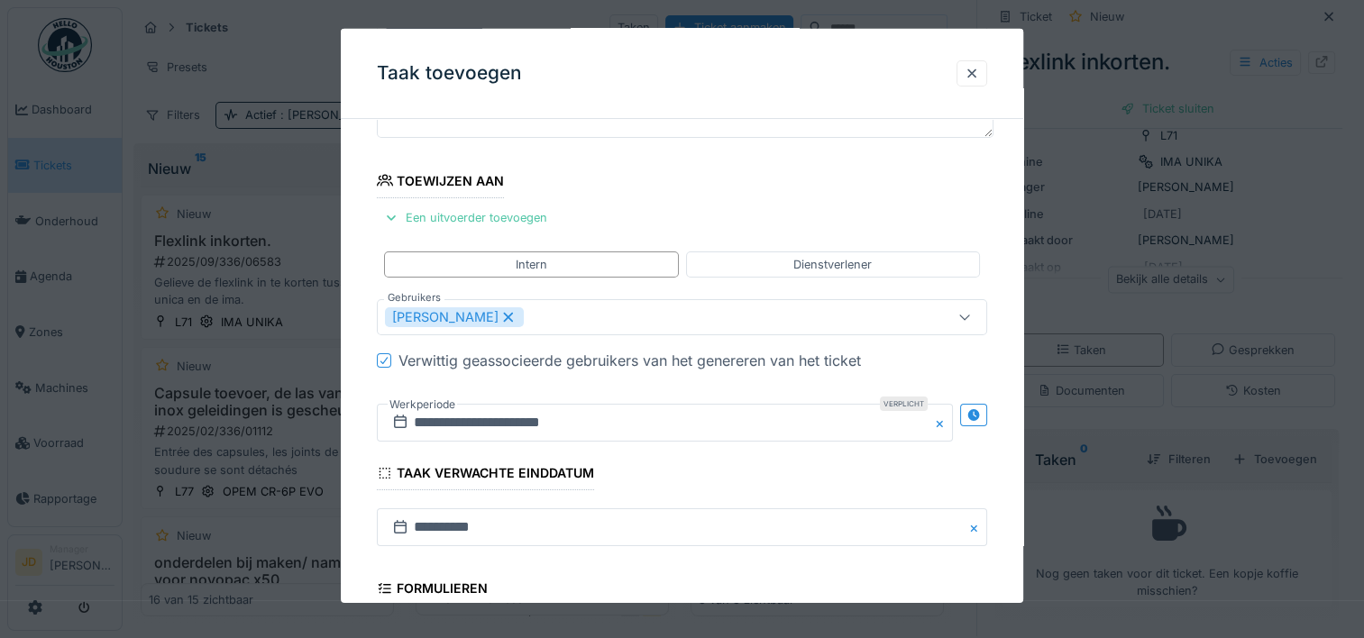
scroll to position [451, 0]
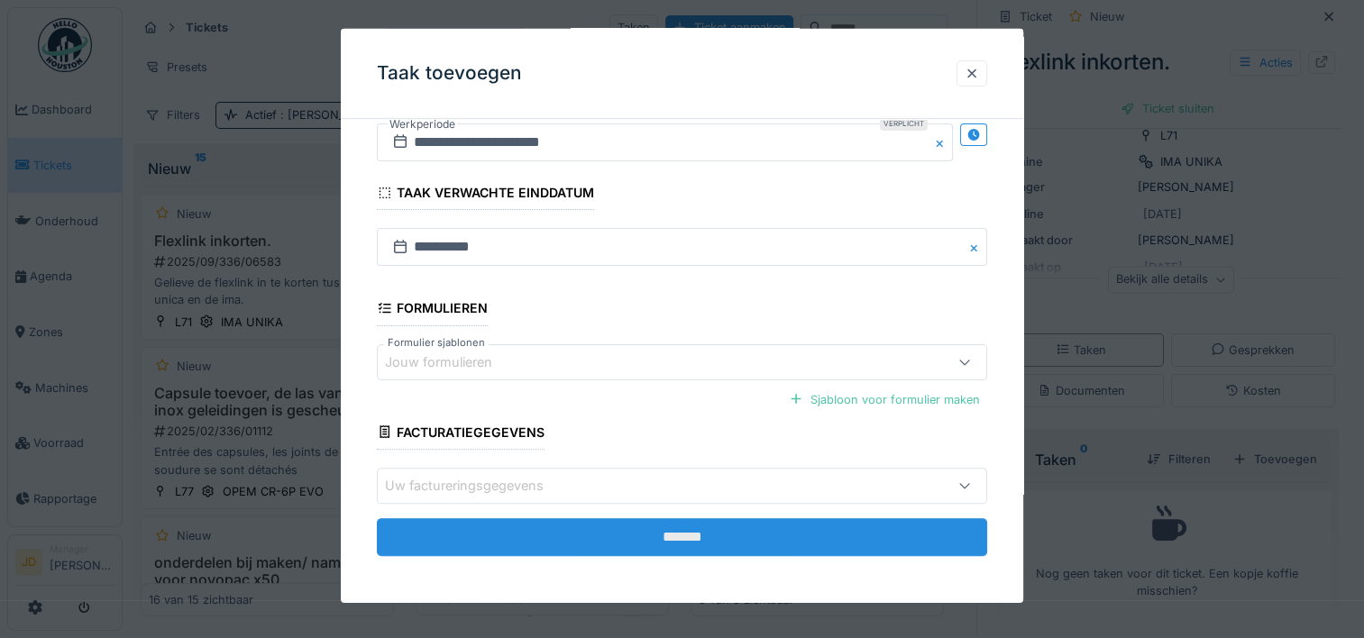
click at [656, 537] on input "*******" at bounding box center [682, 537] width 610 height 38
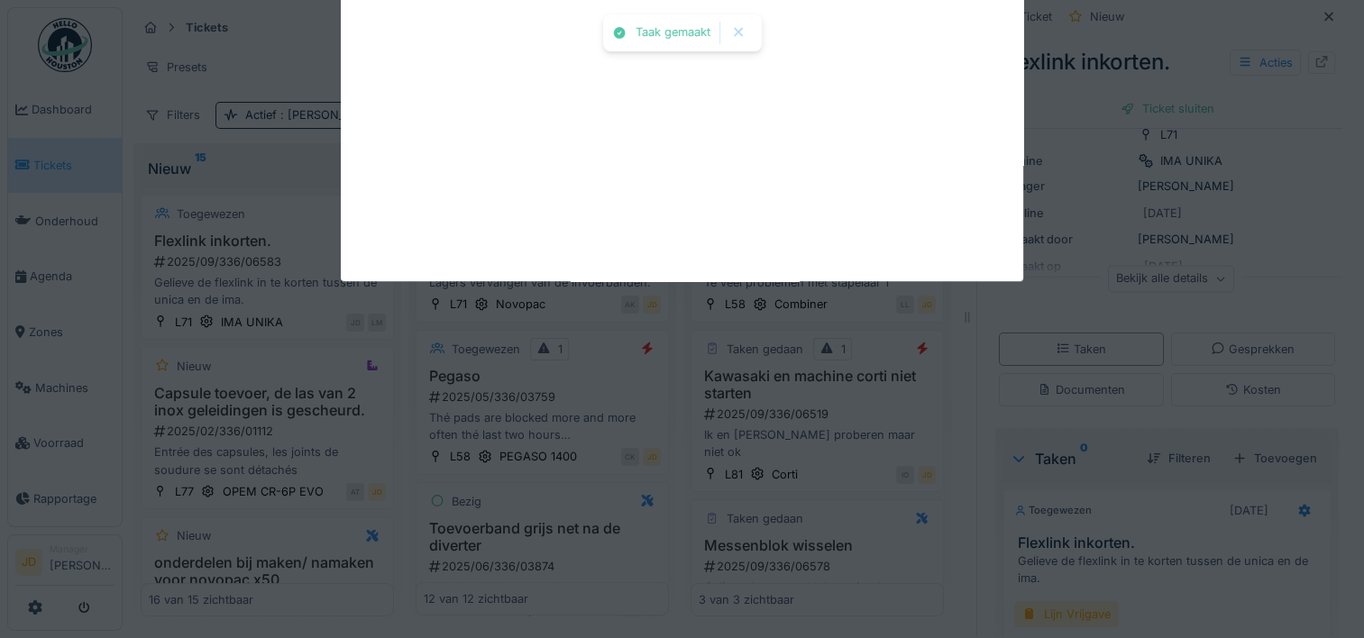
scroll to position [100, 0]
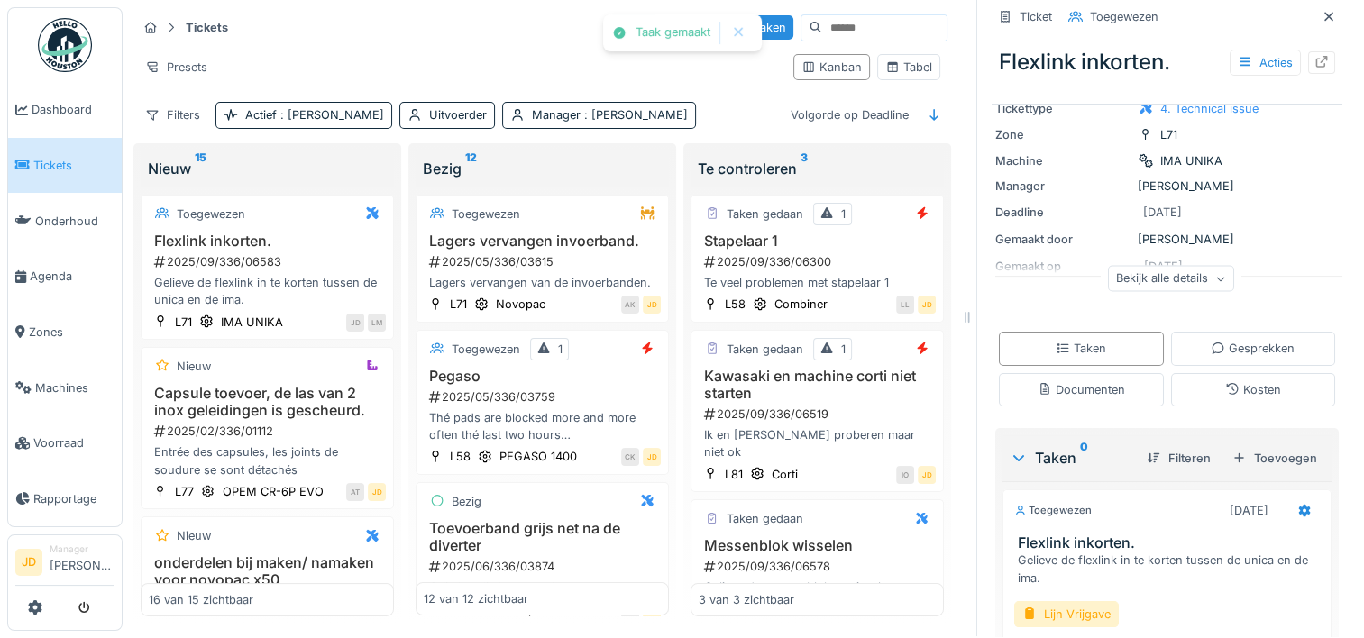
click at [1322, 11] on icon at bounding box center [1329, 17] width 14 height 12
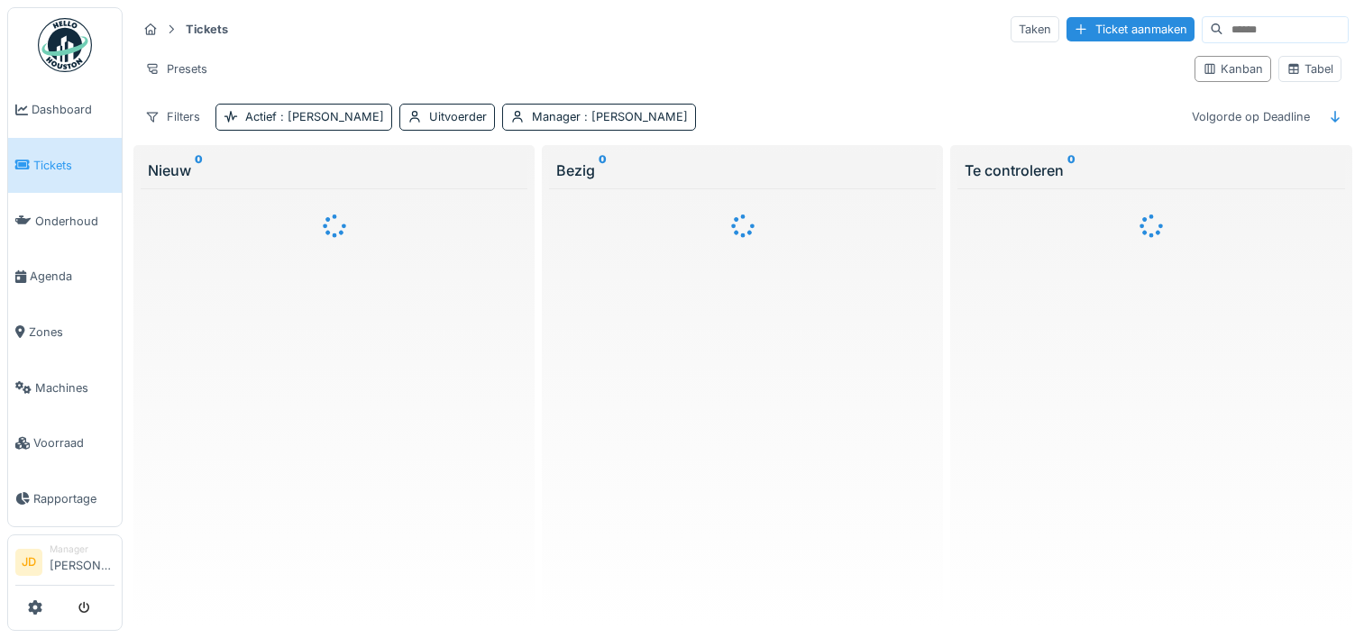
scroll to position [14, 0]
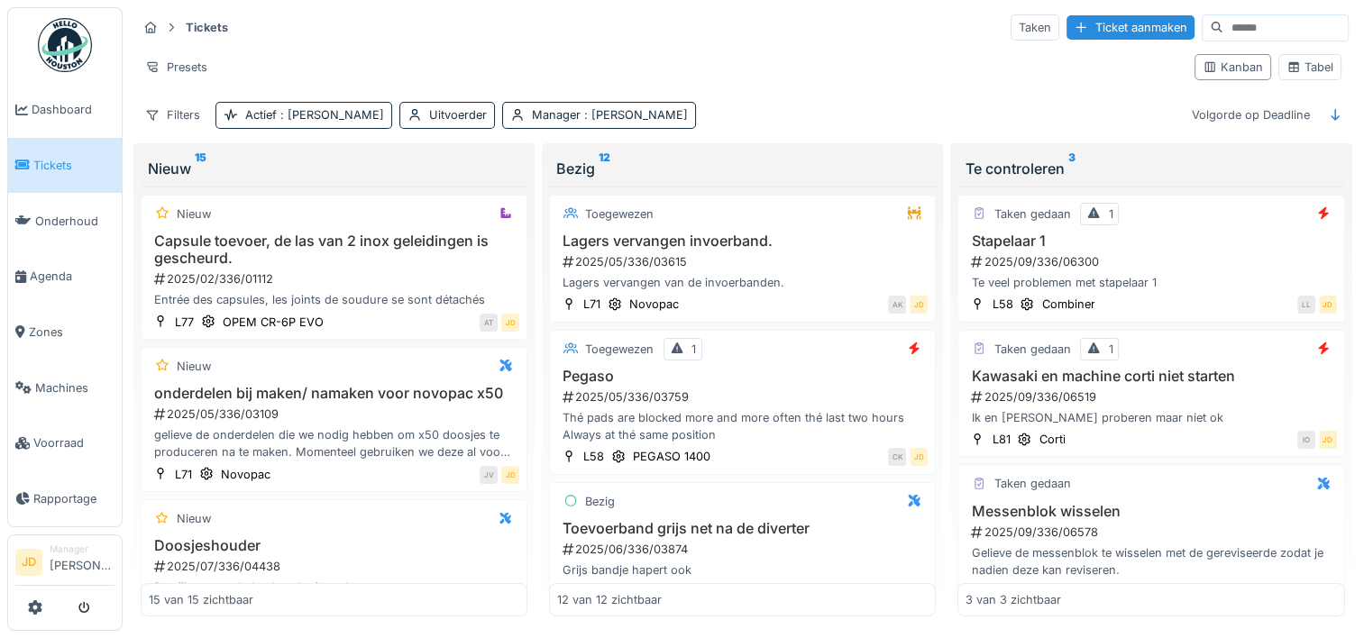
click at [60, 157] on span "Tickets" at bounding box center [73, 165] width 81 height 17
